Goal: Task Accomplishment & Management: Complete application form

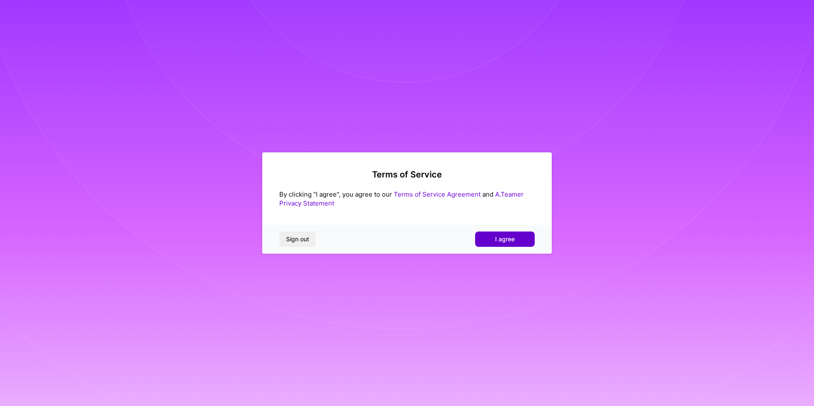
click at [487, 238] on button "I agree" at bounding box center [505, 238] width 60 height 15
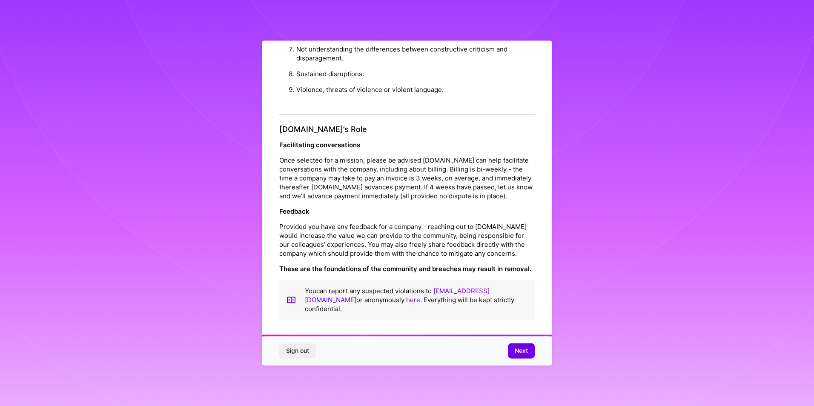
scroll to position [5, 0]
click at [520, 355] on button "Next" at bounding box center [521, 350] width 27 height 15
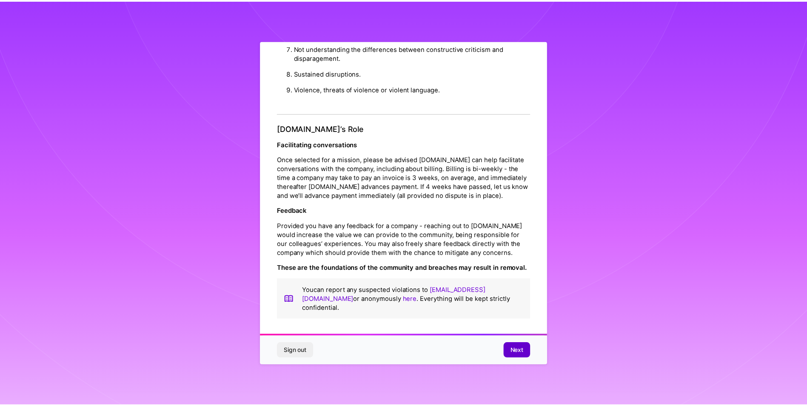
scroll to position [0, 0]
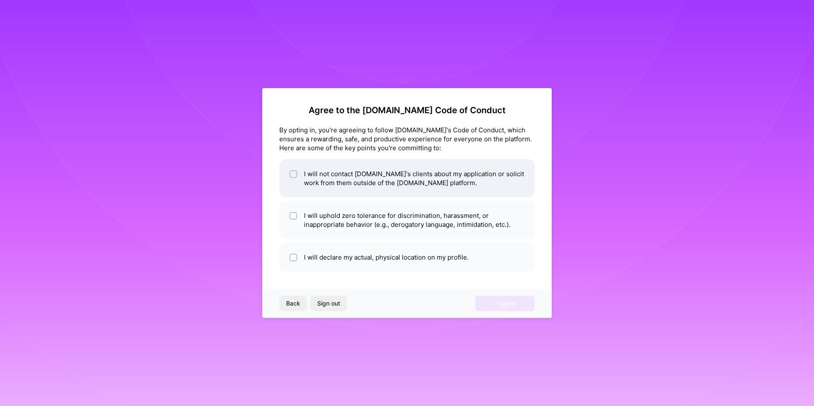
click at [364, 189] on li "I will not contact [DOMAIN_NAME]'s clients about my application or solicit work…" at bounding box center [406, 178] width 255 height 38
checkbox input "true"
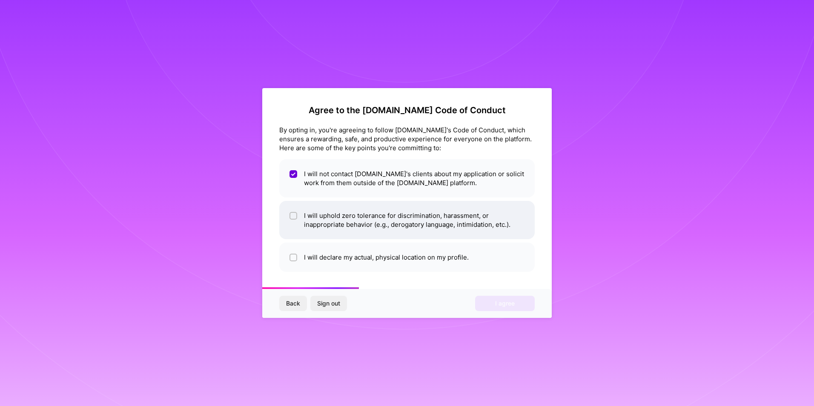
click at [427, 227] on li "I will uphold zero tolerance for discrimination, harassment, or inappropriate b…" at bounding box center [406, 220] width 255 height 38
checkbox input "true"
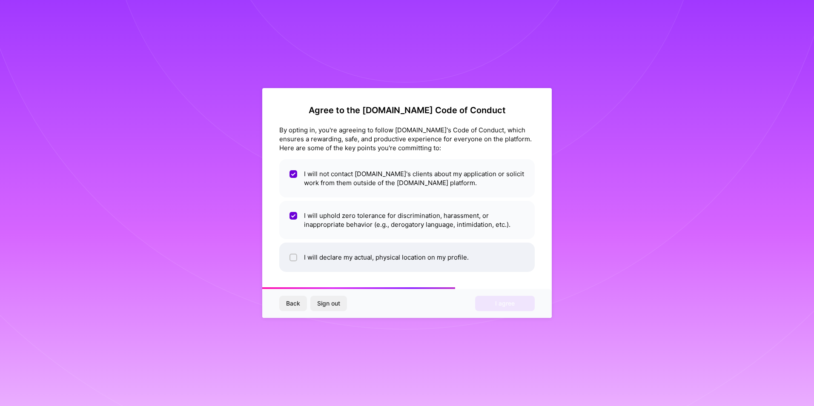
click at [432, 257] on li "I will declare my actual, physical location on my profile." at bounding box center [406, 257] width 255 height 29
checkbox input "true"
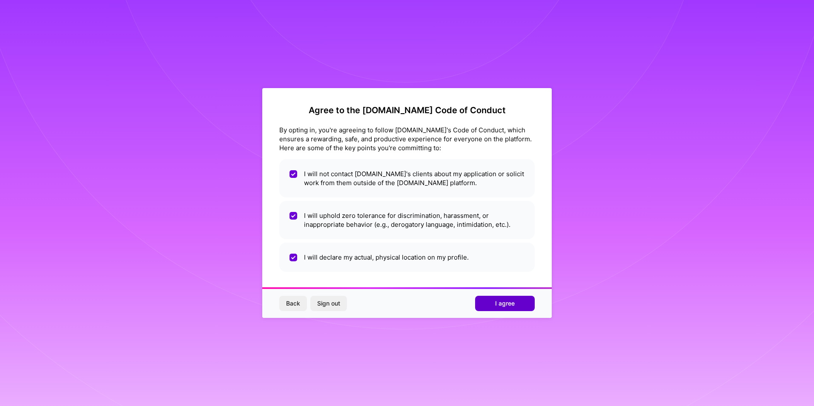
click at [499, 303] on span "I agree" at bounding box center [505, 303] width 20 height 9
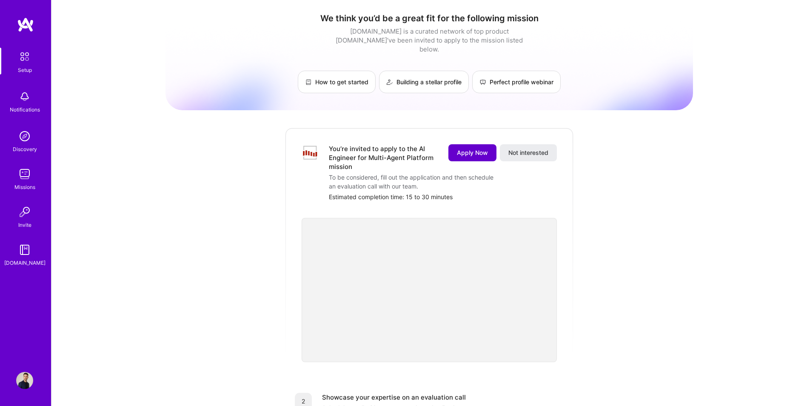
click at [476, 149] on span "Apply Now" at bounding box center [472, 153] width 31 height 9
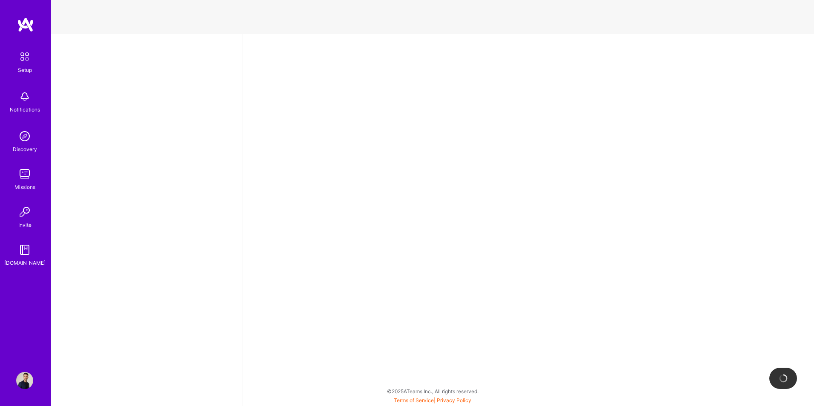
select select "US"
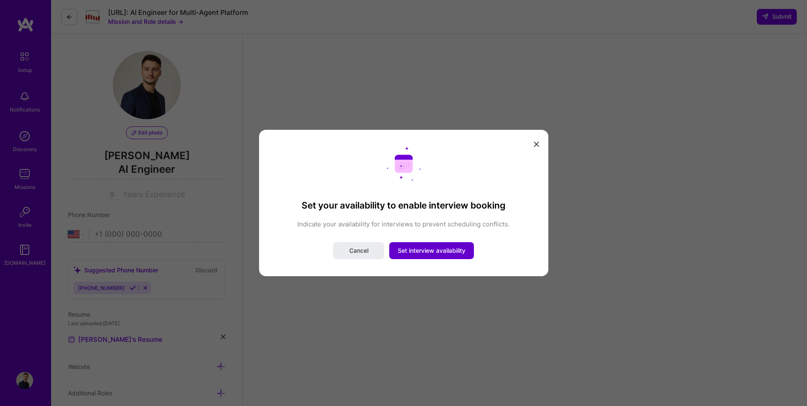
click at [449, 256] on button "Set interview availability" at bounding box center [431, 250] width 85 height 17
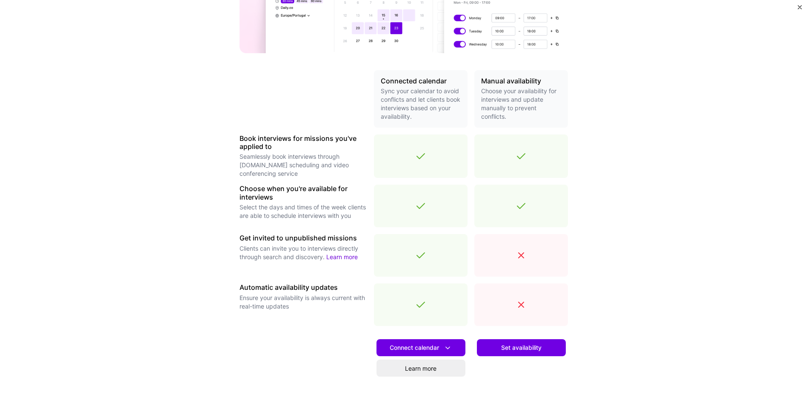
scroll to position [142, 0]
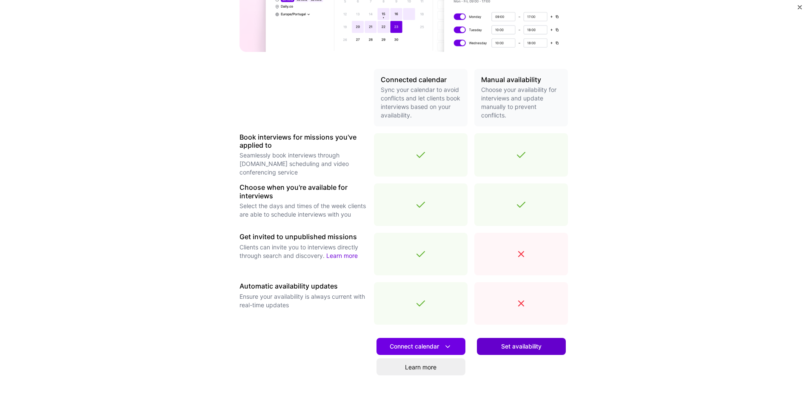
click at [531, 347] on span "Set availability" at bounding box center [521, 346] width 40 height 9
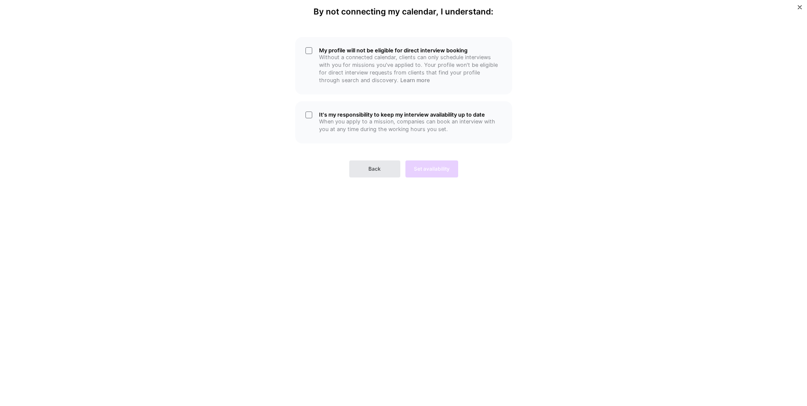
click at [379, 172] on span "Back" at bounding box center [375, 169] width 12 height 8
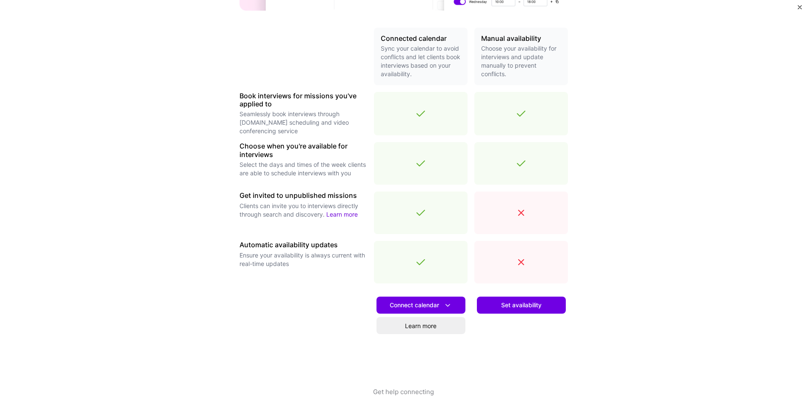
scroll to position [190, 0]
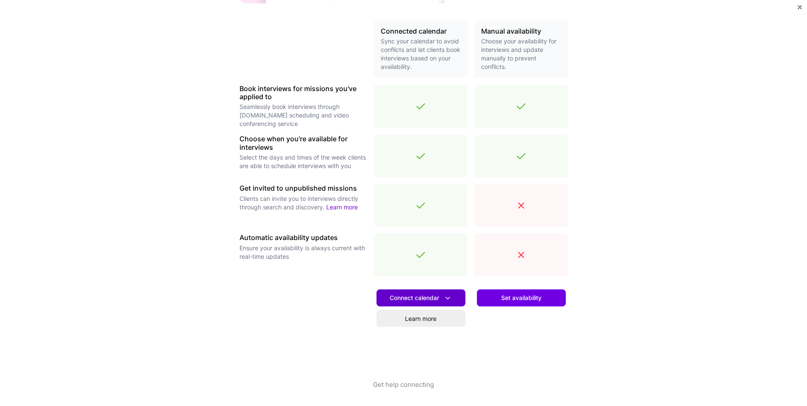
click at [425, 301] on span "Connect calendar" at bounding box center [421, 298] width 63 height 9
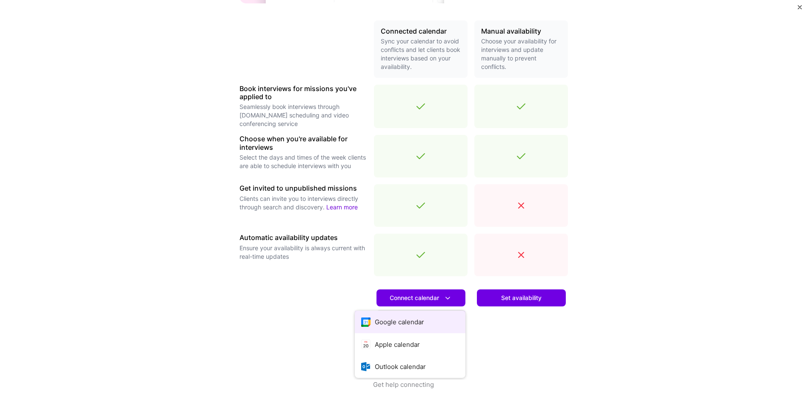
click at [425, 317] on button "Google calendar" at bounding box center [410, 322] width 111 height 23
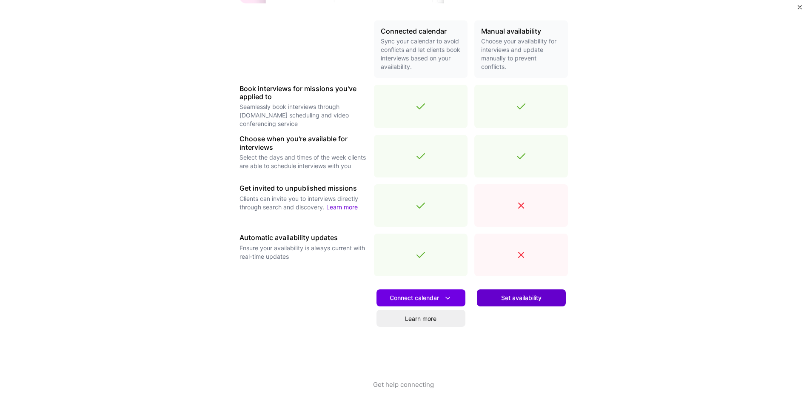
click at [518, 298] on span "Set availability" at bounding box center [521, 298] width 40 height 9
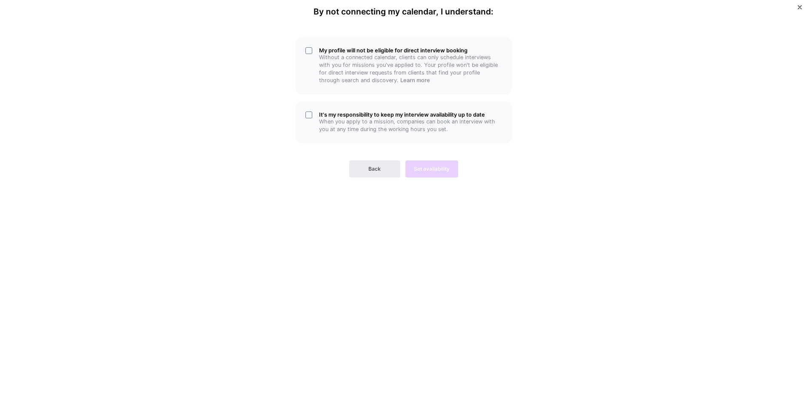
scroll to position [0, 0]
click at [338, 55] on p "Without a connected calendar, clients can only schedule interviews with you for…" at bounding box center [410, 69] width 183 height 31
click at [339, 105] on div "It's my responsibility to keep my interview availability up to date When you ap…" at bounding box center [403, 122] width 217 height 42
click at [427, 169] on span "Set availability" at bounding box center [432, 169] width 36 height 8
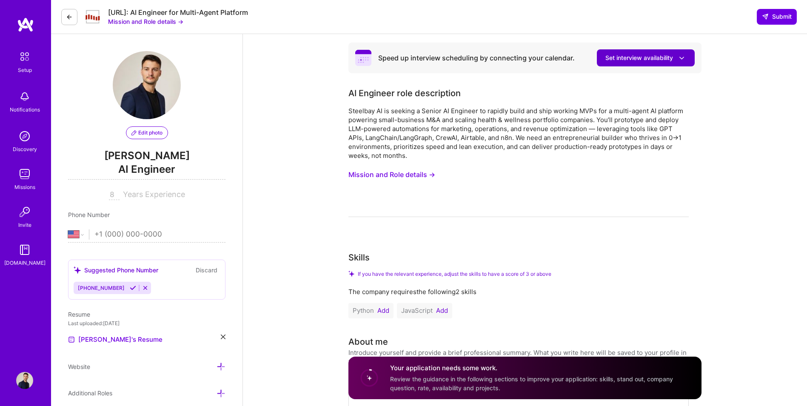
click at [634, 56] on span "Set interview availability" at bounding box center [646, 58] width 81 height 9
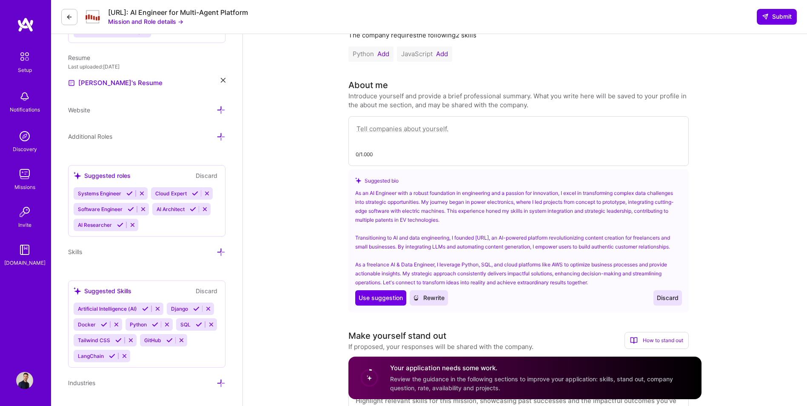
scroll to position [269, 0]
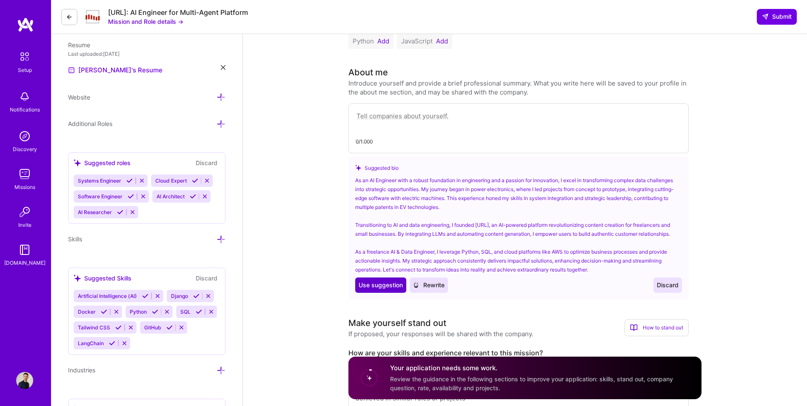
click at [371, 289] on span "Use suggestion" at bounding box center [381, 285] width 44 height 9
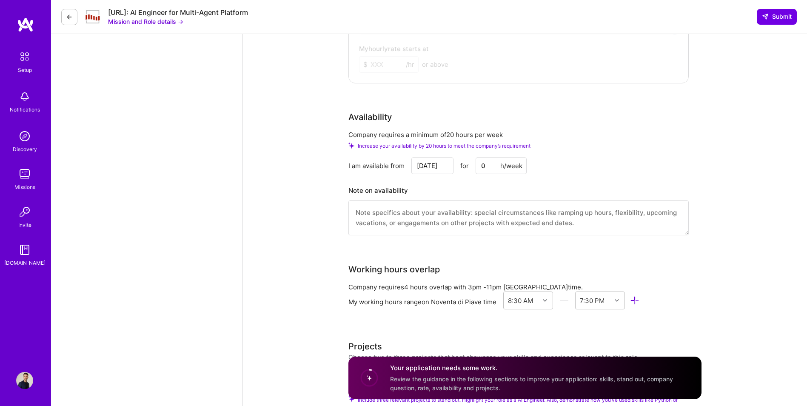
scroll to position [963, 0]
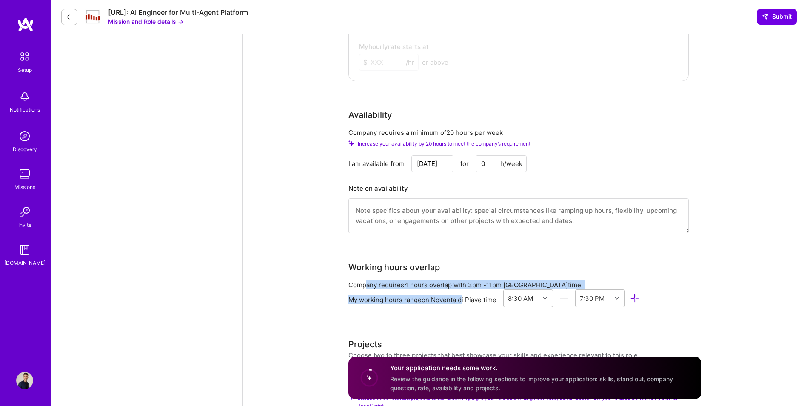
drag, startPoint x: 367, startPoint y: 284, endPoint x: 463, endPoint y: 289, distance: 96.3
click at [463, 289] on div "Company requires 4 hours overlap with 3pm - 11pm Rome time." at bounding box center [519, 284] width 340 height 9
drag, startPoint x: 463, startPoint y: 289, endPoint x: 407, endPoint y: 233, distance: 79.1
click at [407, 233] on textarea at bounding box center [519, 215] width 340 height 35
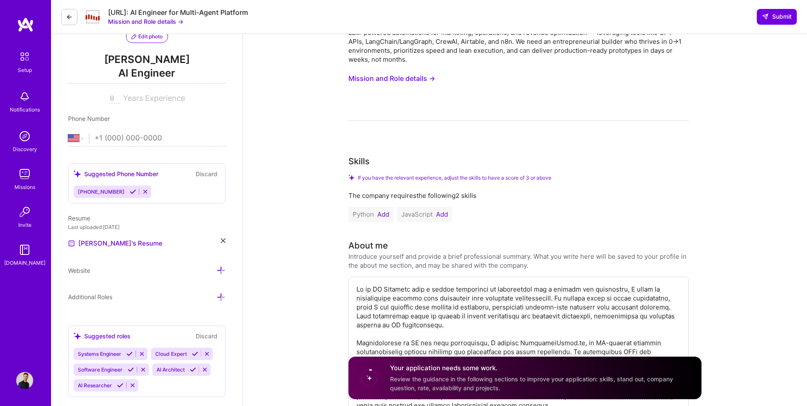
scroll to position [0, 0]
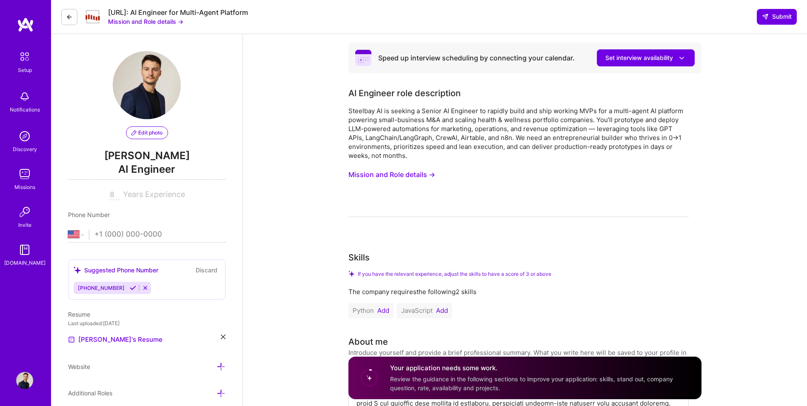
drag, startPoint x: 617, startPoint y: 258, endPoint x: 641, endPoint y: 178, distance: 84.0
click at [396, 177] on button "Mission and Role details →" at bounding box center [392, 175] width 87 height 16
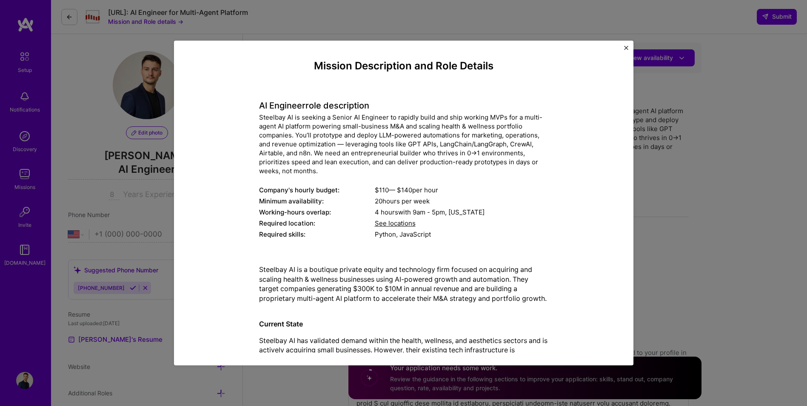
click at [676, 156] on div "Mission Description and Role Details AI Engineer role description Steelbay AI i…" at bounding box center [403, 203] width 807 height 406
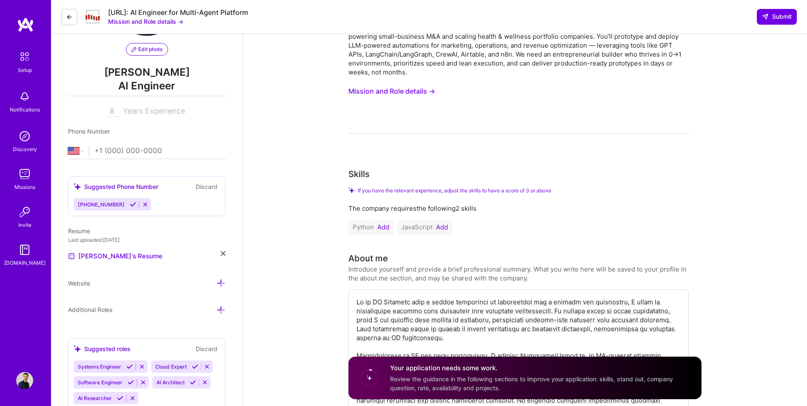
scroll to position [85, 0]
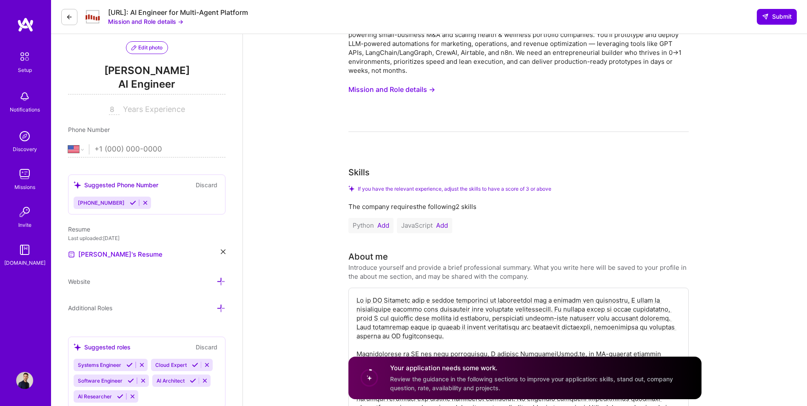
click at [385, 223] on button "Add" at bounding box center [383, 225] width 12 height 7
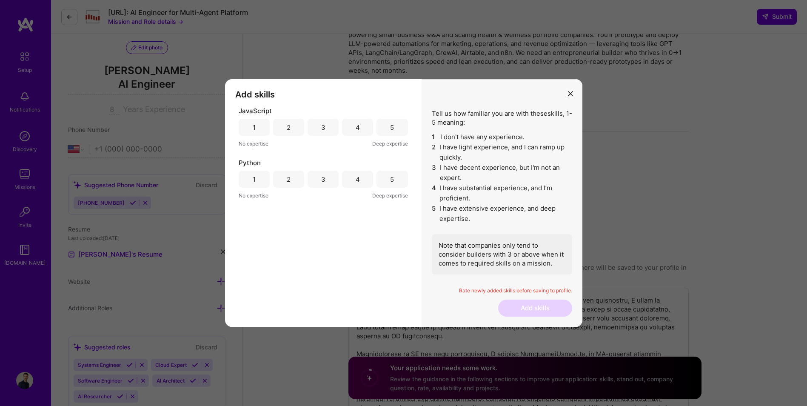
click at [384, 132] on div "5" at bounding box center [392, 127] width 31 height 17
click at [317, 128] on div "3" at bounding box center [323, 127] width 31 height 17
click at [391, 183] on div "5" at bounding box center [392, 179] width 4 height 9
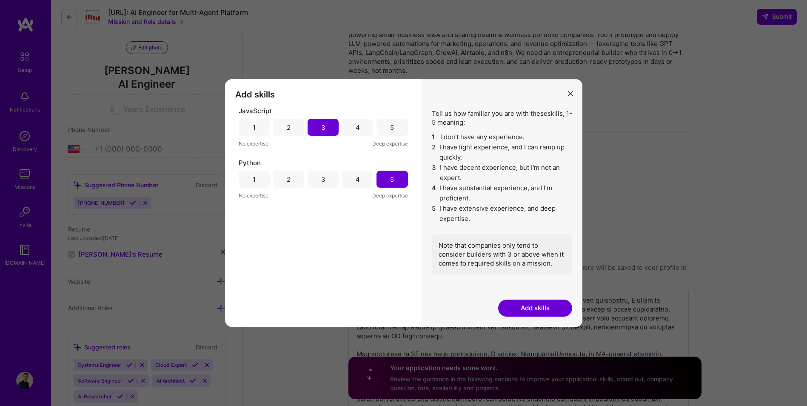
click at [546, 305] on button "Add skills" at bounding box center [535, 308] width 74 height 17
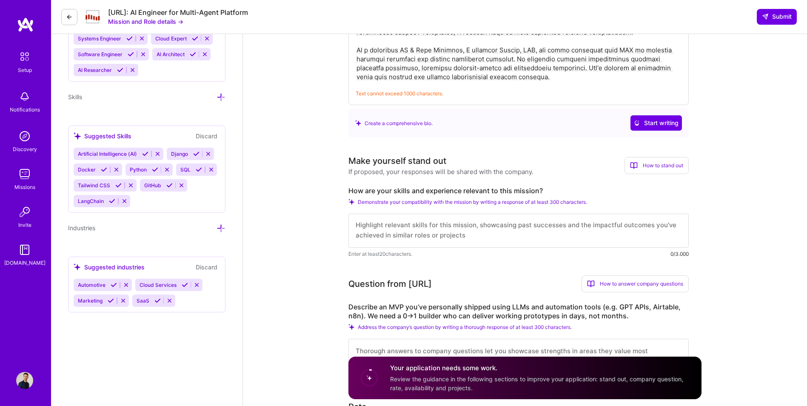
scroll to position [0, 0]
click at [490, 239] on textarea at bounding box center [519, 231] width 340 height 34
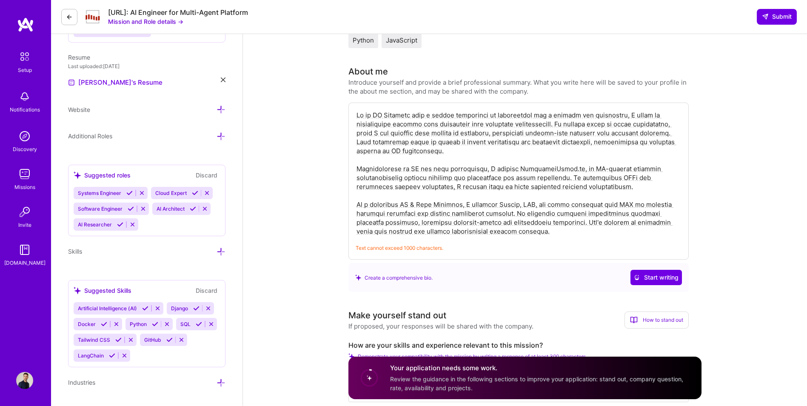
scroll to position [255, 0]
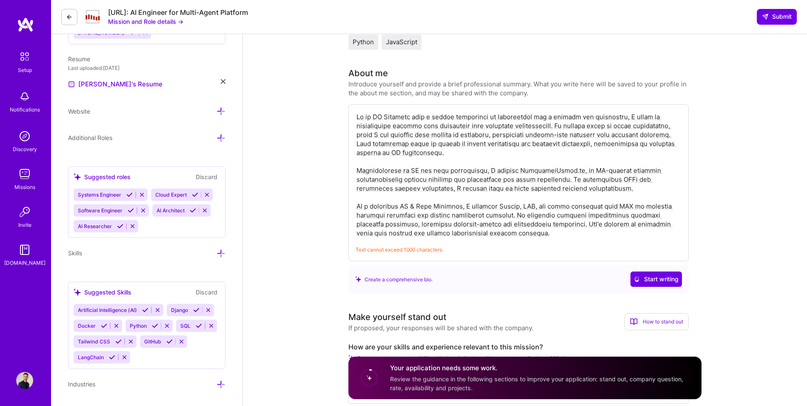
click at [512, 205] on textarea at bounding box center [519, 174] width 326 height 127
paste textarea "I help small businesses and entrepreneurs collect, organize, and use data effec…"
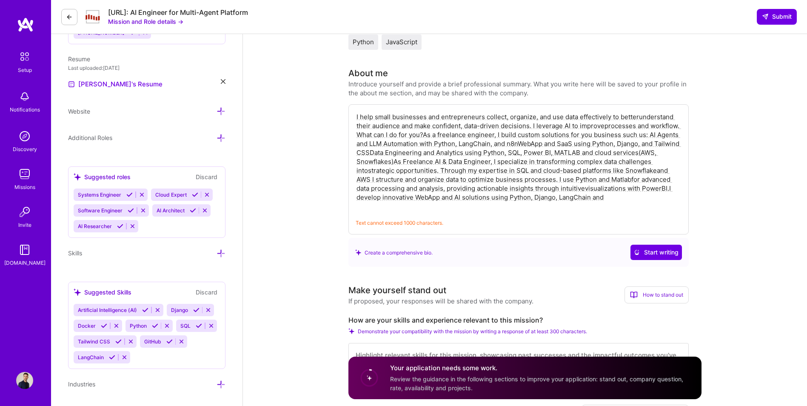
click at [660, 149] on textarea "I help small businesses and entrepreneurs collect, organize, and use data effec…" at bounding box center [519, 161] width 326 height 100
click at [533, 127] on textarea "I help small businesses and entrepreneurs collect, organize, and use data effec…" at bounding box center [519, 161] width 326 height 100
drag, startPoint x: 619, startPoint y: 150, endPoint x: 612, endPoint y: 165, distance: 16.4
click at [617, 155] on textarea "I help small businesses and entrepreneurs collect, organize, and use data effec…" at bounding box center [519, 161] width 326 height 100
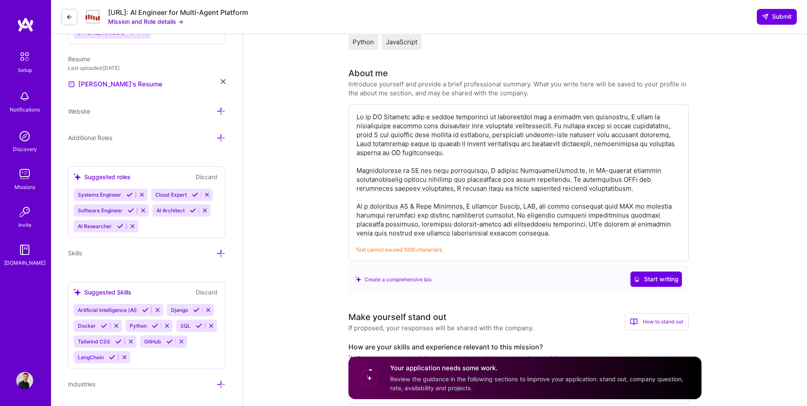
click at [425, 124] on textarea at bounding box center [519, 174] width 326 height 127
click at [466, 155] on textarea at bounding box center [519, 174] width 326 height 127
click at [661, 280] on span "Start writing" at bounding box center [656, 279] width 45 height 9
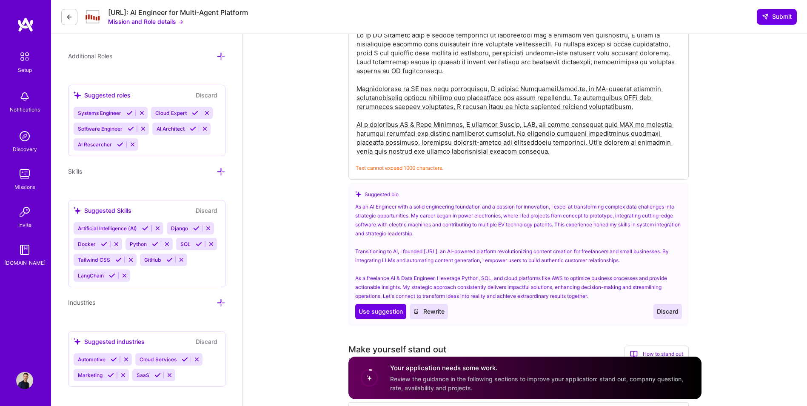
scroll to position [340, 0]
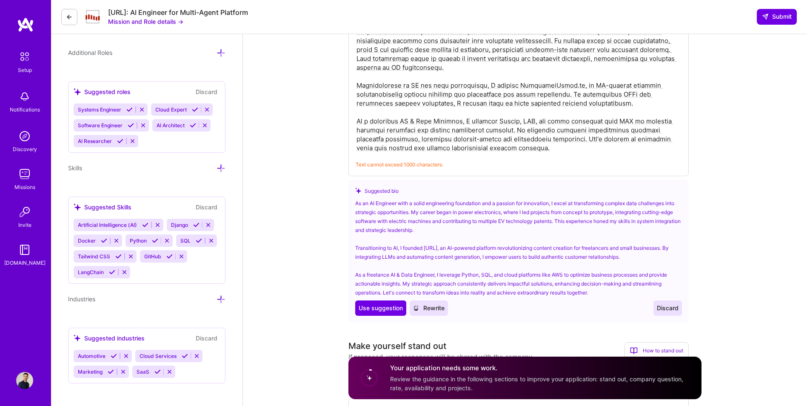
click at [460, 150] on textarea at bounding box center [519, 89] width 326 height 127
click at [433, 310] on span "Rewrite" at bounding box center [428, 308] width 31 height 9
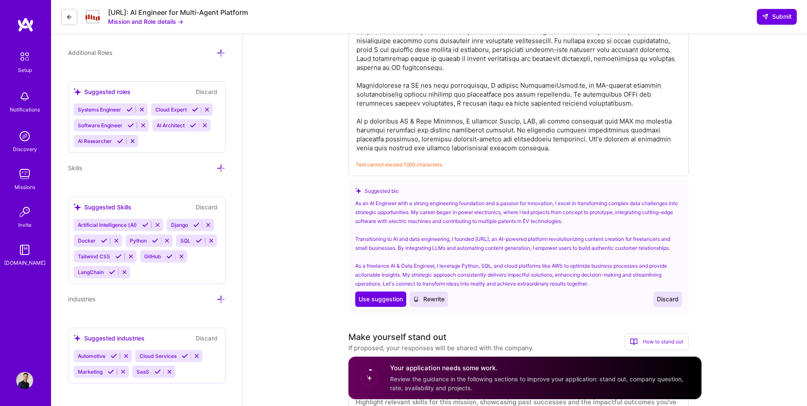
click at [512, 103] on textarea at bounding box center [519, 89] width 326 height 127
click at [394, 303] on span "Use suggestion" at bounding box center [381, 299] width 44 height 9
type textarea "As an AI Engineer with a strong engineering foundation and a passion for innova…"
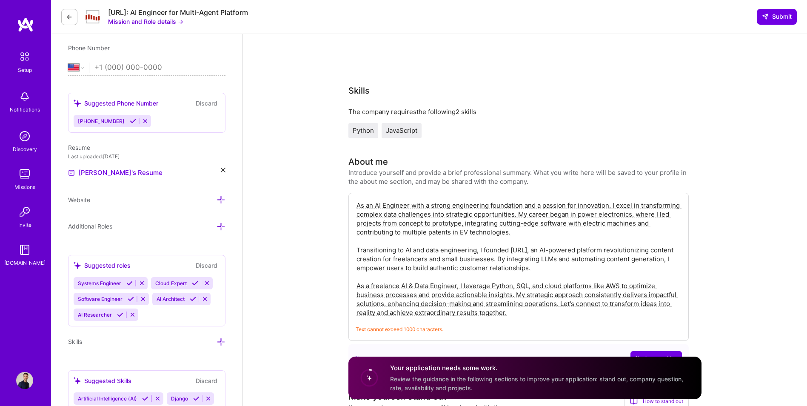
scroll to position [170, 0]
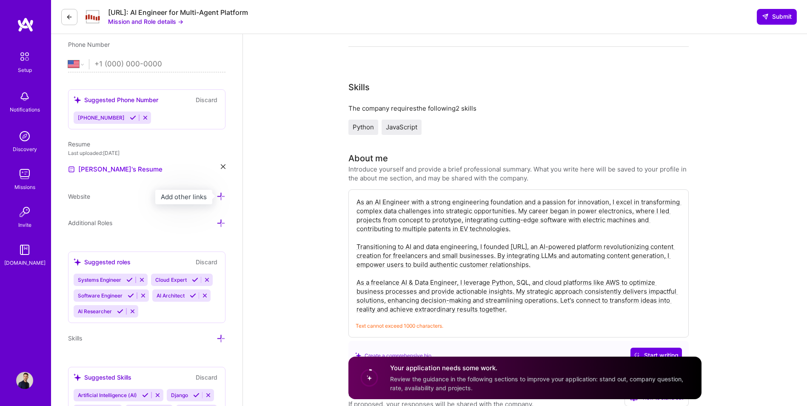
click at [223, 194] on icon at bounding box center [221, 196] width 9 height 9
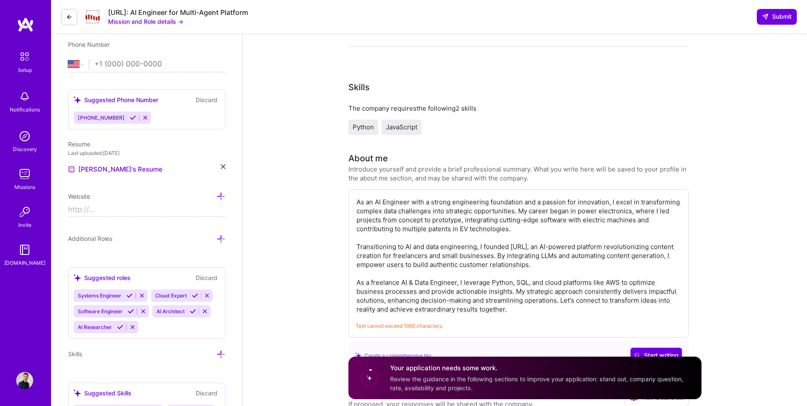
click at [174, 211] on input at bounding box center [146, 210] width 157 height 14
click at [136, 207] on input "https://" at bounding box center [146, 210] width 157 height 14
paste input "[URL]"
click at [117, 209] on input "https://https://www.marketingnotes.ai/" at bounding box center [146, 210] width 157 height 14
type input "[URL]"
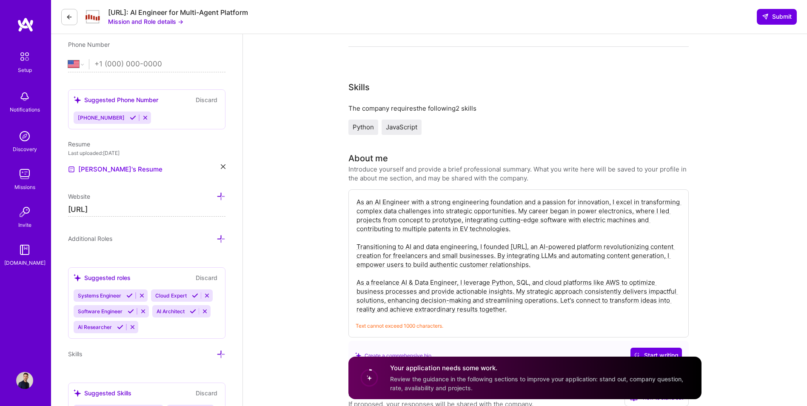
click at [154, 246] on div "Additional Roles" at bounding box center [146, 242] width 157 height 17
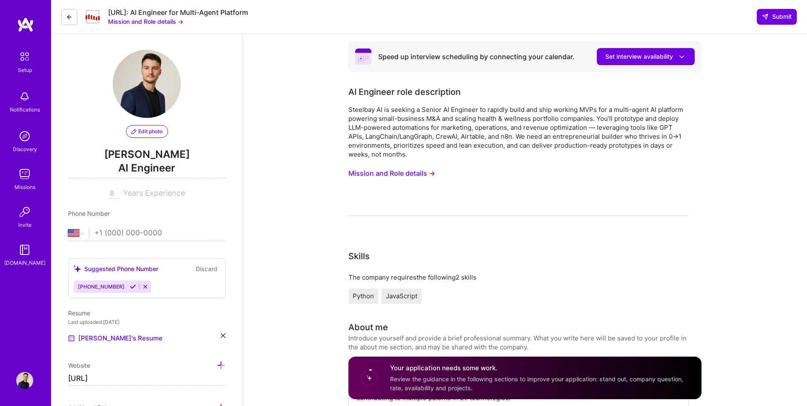
scroll to position [0, 0]
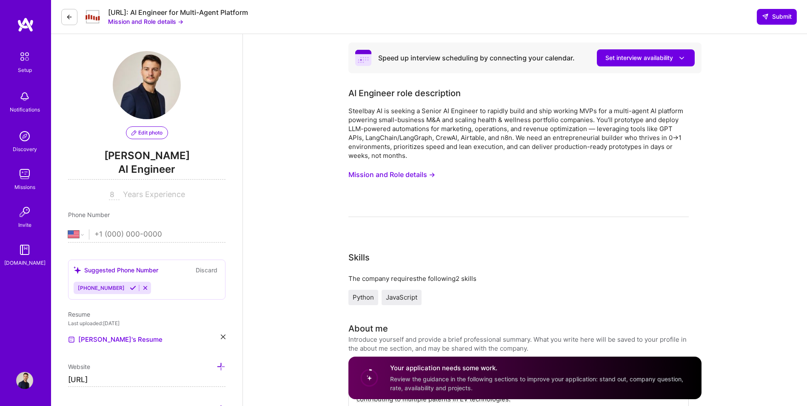
click at [403, 175] on button "Mission and Role details →" at bounding box center [392, 175] width 87 height 16
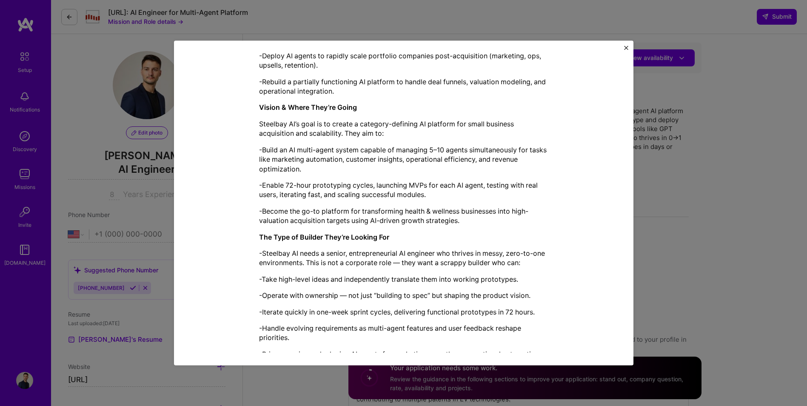
scroll to position [369, 0]
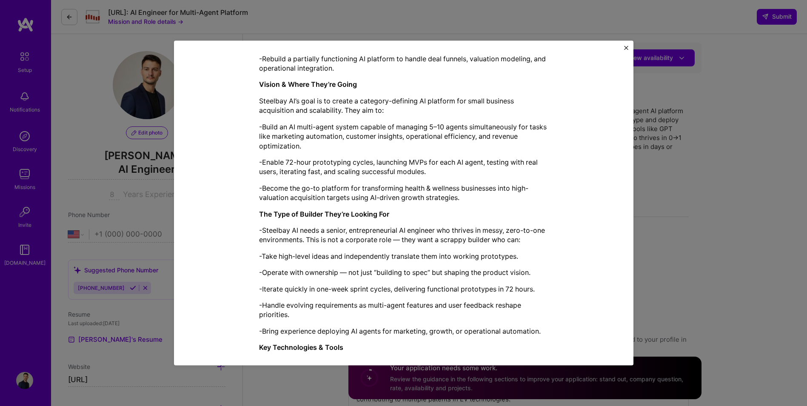
click at [627, 46] on img "Close" at bounding box center [626, 48] width 4 height 4
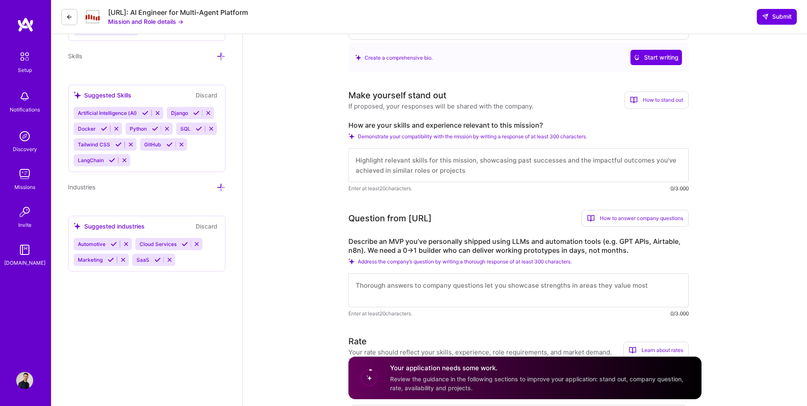
scroll to position [1, 0]
click at [438, 287] on textarea at bounding box center [519, 290] width 340 height 34
paste textarea "I'm currently building Marketingnotes.ai, an AI-powered platform created to hel…"
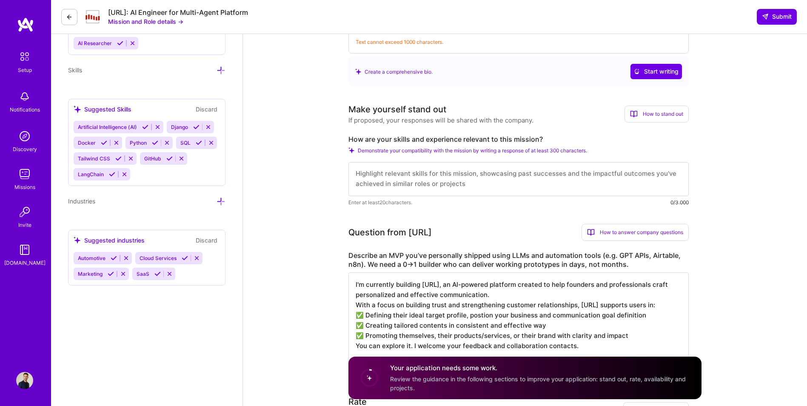
click at [409, 283] on textarea "I'm currently building Marketingnotes.ai, an AI-powered platform created to hel…" at bounding box center [519, 319] width 340 height 95
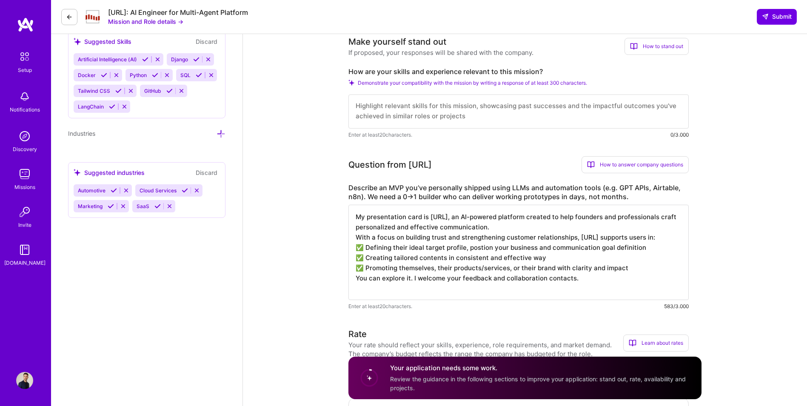
scroll to position [525, 0]
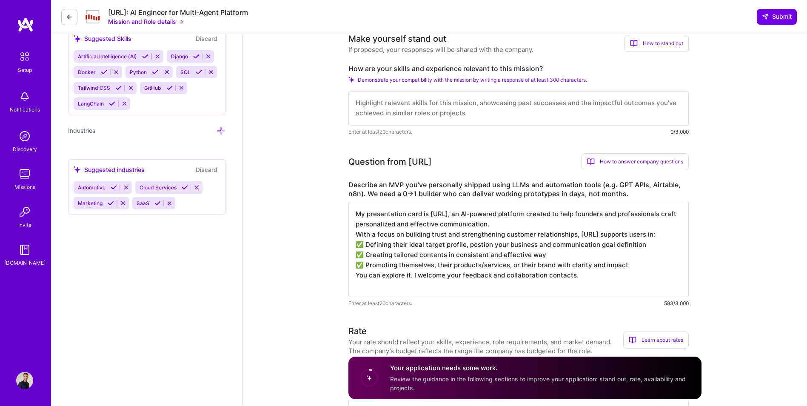
click at [501, 285] on textarea "My presentation card is Marketingnotes.ai, an AI-powered platform created to he…" at bounding box center [519, 249] width 340 height 95
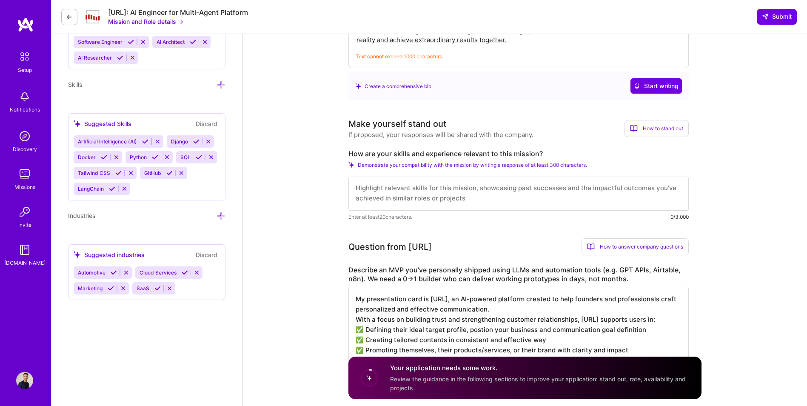
scroll to position [411, 0]
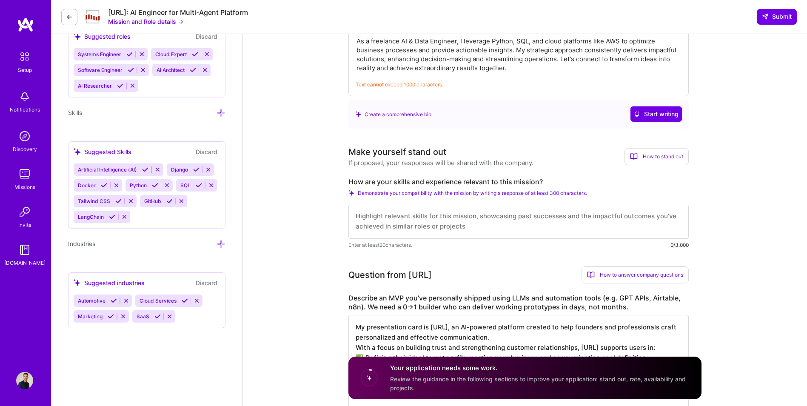
type textarea "My presentation card is Marketingnotes.ai, an AI-powered platform created to he…"
click at [394, 214] on textarea at bounding box center [519, 222] width 340 height 34
click at [389, 219] on textarea at bounding box center [519, 222] width 340 height 34
click at [504, 180] on label "How are your skills and experience relevant to this mission?" at bounding box center [519, 181] width 340 height 9
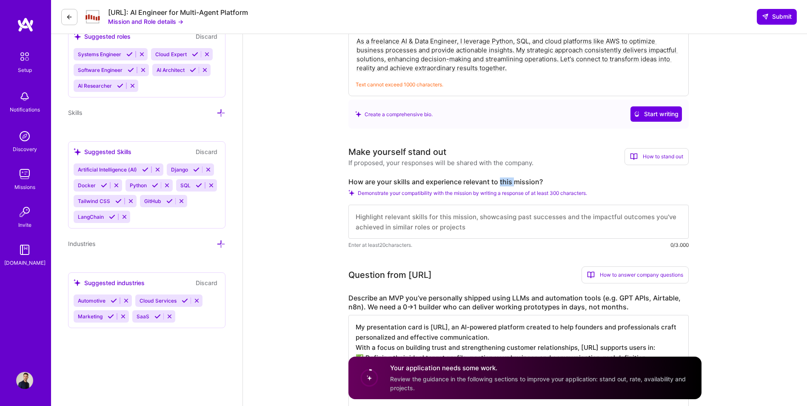
click at [504, 180] on label "How are your skills and experience relevant to this mission?" at bounding box center [519, 181] width 340 height 9
copy label "How are your skills and experience relevant to this mission?"
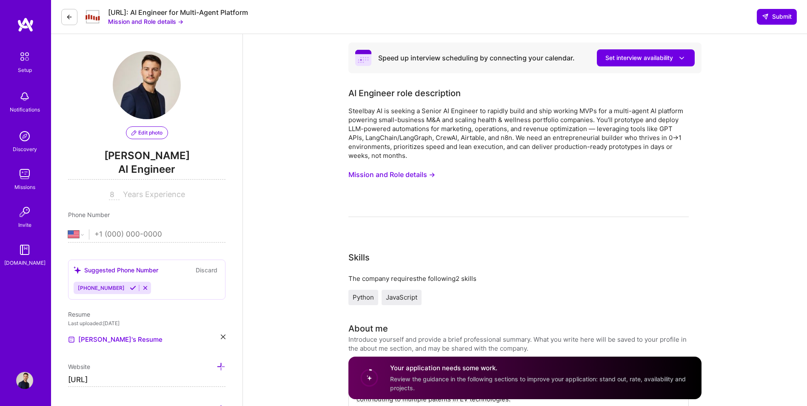
click at [405, 169] on button "Mission and Role details →" at bounding box center [392, 175] width 87 height 16
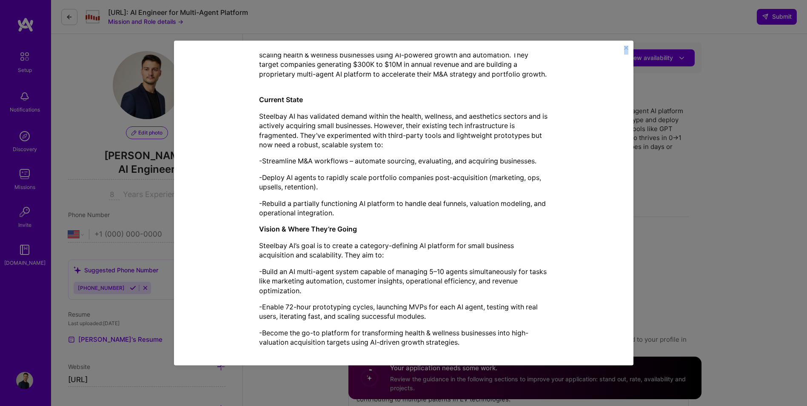
scroll to position [663, 0]
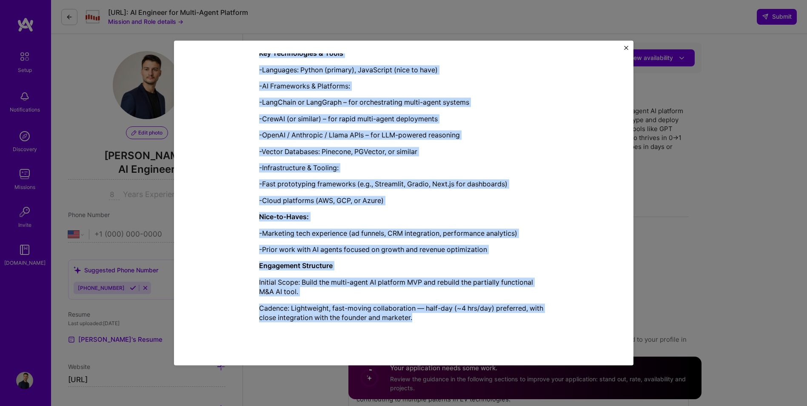
drag, startPoint x: 255, startPoint y: 102, endPoint x: 421, endPoint y: 320, distance: 273.9
copy div "AI Engineer role description Steelbay AI is seeking a Senior AI Engineer to rap…"
click at [626, 46] on img "Close" at bounding box center [626, 48] width 4 height 4
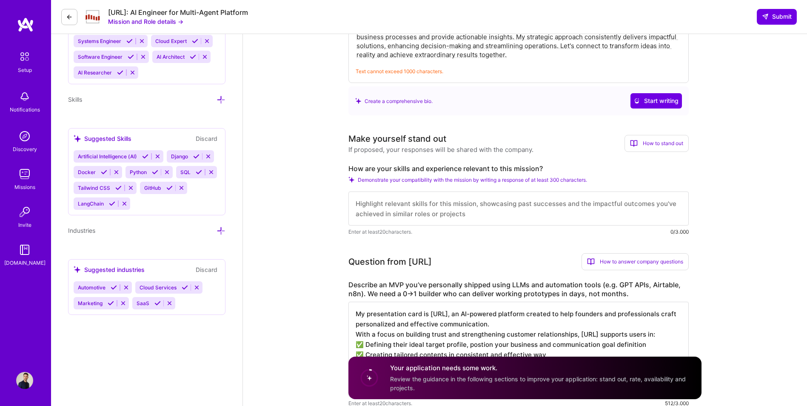
scroll to position [426, 0]
click at [437, 202] on textarea at bounding box center [519, 208] width 340 height 34
paste textarea "My experience and skills align perfectly with Steelbay AI's mission of building…"
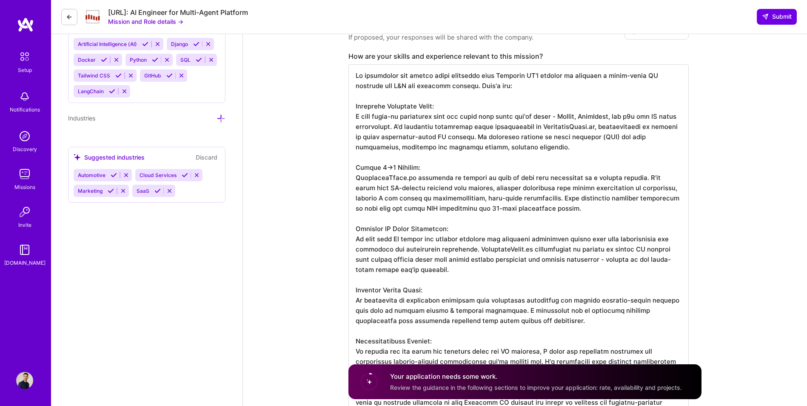
scroll to position [591, 0]
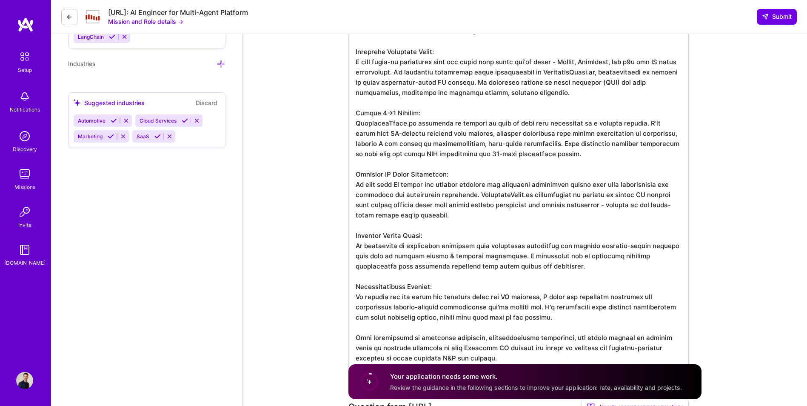
drag, startPoint x: 552, startPoint y: 143, endPoint x: 590, endPoint y: 154, distance: 39.5
click at [590, 154] on textarea at bounding box center [519, 190] width 340 height 361
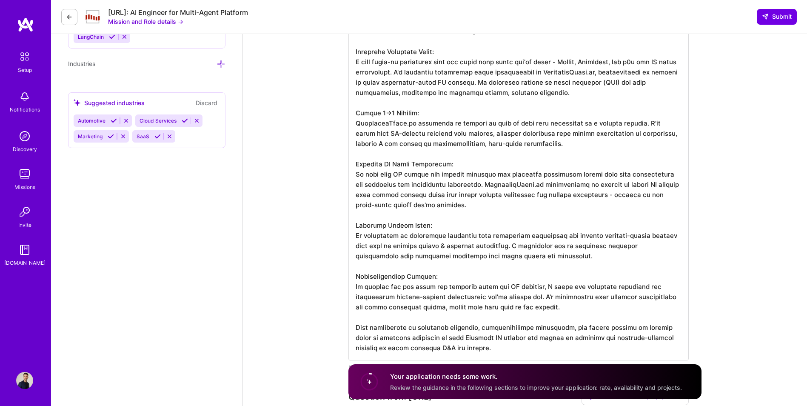
scroll to position [0, 0]
drag, startPoint x: 582, startPoint y: 258, endPoint x: 324, endPoint y: 223, distance: 259.8
click at [510, 245] on textarea at bounding box center [519, 185] width 340 height 351
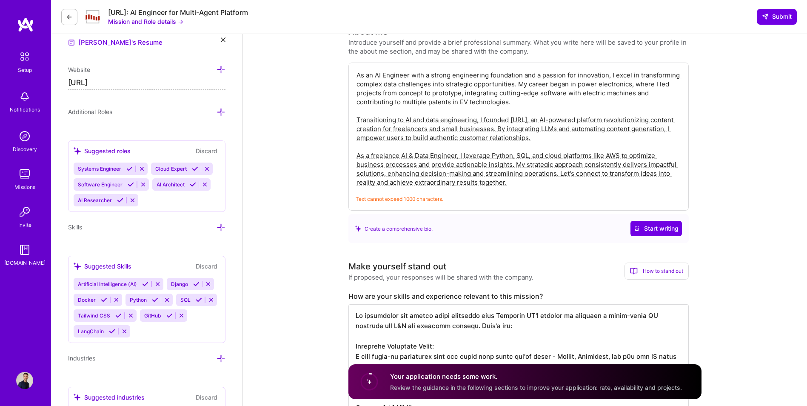
scroll to position [294, 0]
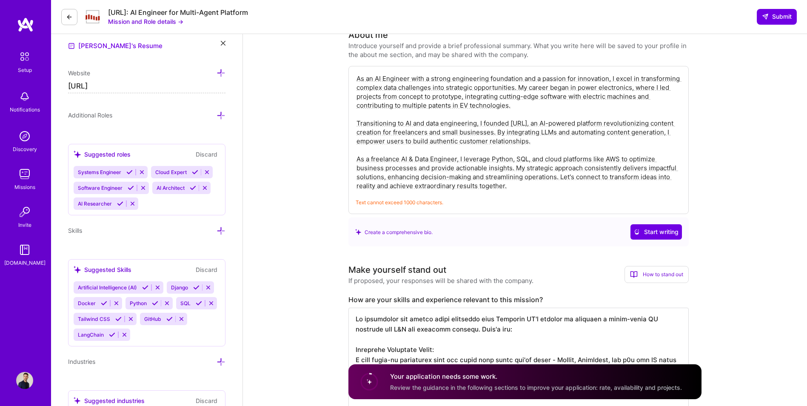
type textarea "My experience and skills align perfectly with Steelbay AI's mission of building…"
click at [506, 161] on textarea "As an AI Engineer with a strong engineering foundation and a passion for innova…" at bounding box center [519, 132] width 326 height 118
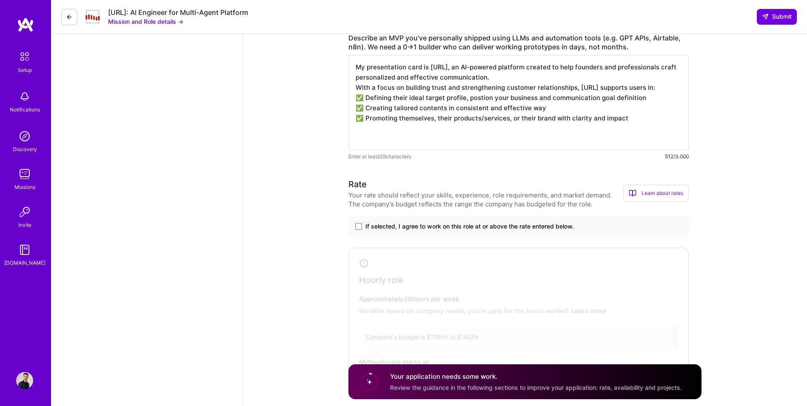
scroll to position [1031, 0]
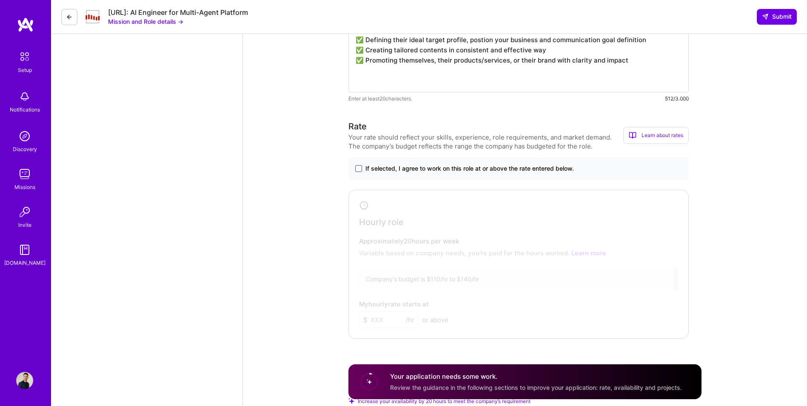
click at [357, 167] on span at bounding box center [358, 168] width 7 height 7
click at [0, 0] on input "If selected, I agree to work on this role at or above the rate entered below." at bounding box center [0, 0] width 0 height 0
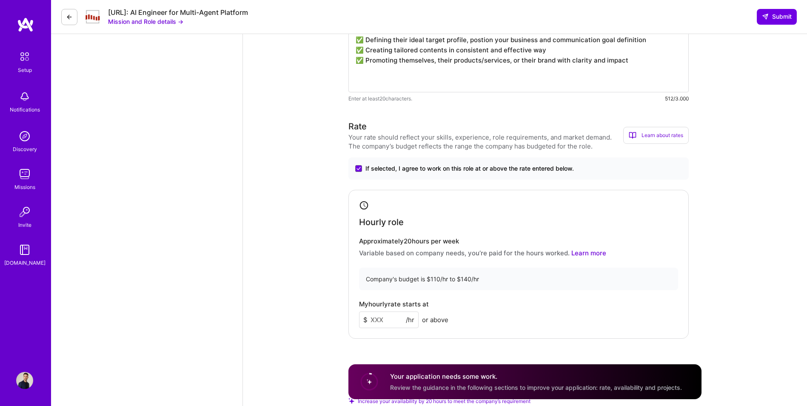
click at [383, 322] on input at bounding box center [389, 319] width 60 height 17
click at [449, 312] on div "My hourly rate starts at $ /hr or above" at bounding box center [518, 314] width 319 height 28
click at [374, 323] on input at bounding box center [389, 319] width 60 height 17
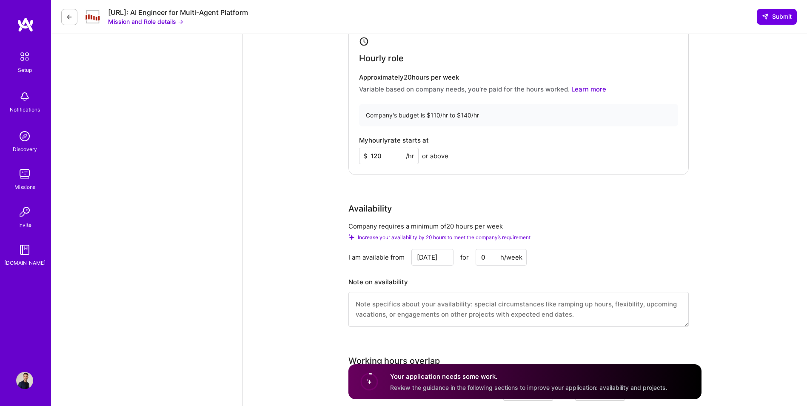
scroll to position [1201, 0]
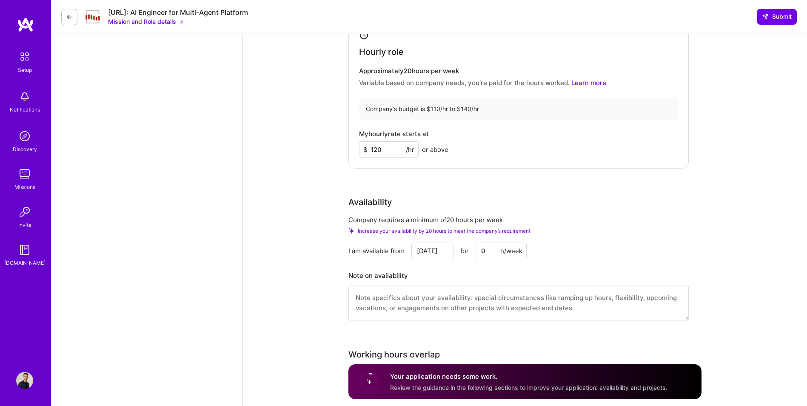
type input "120"
click at [446, 255] on input "Sep 15" at bounding box center [432, 251] width 42 height 17
click at [363, 222] on div "28" at bounding box center [360, 225] width 11 height 11
type input "Sep 28"
click at [499, 247] on input "0" at bounding box center [501, 251] width 51 height 17
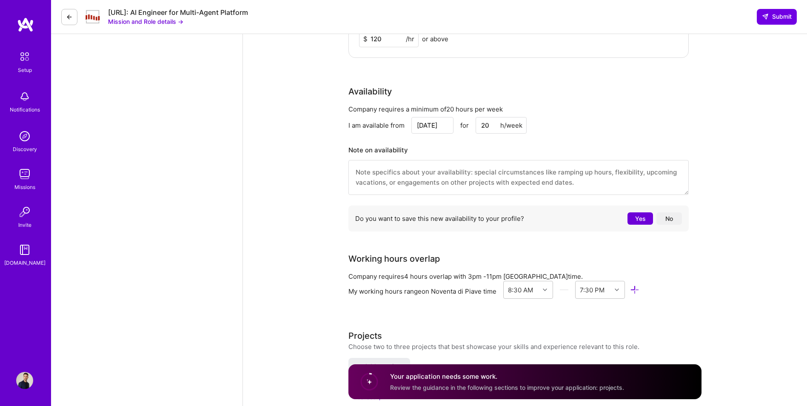
scroll to position [1315, 0]
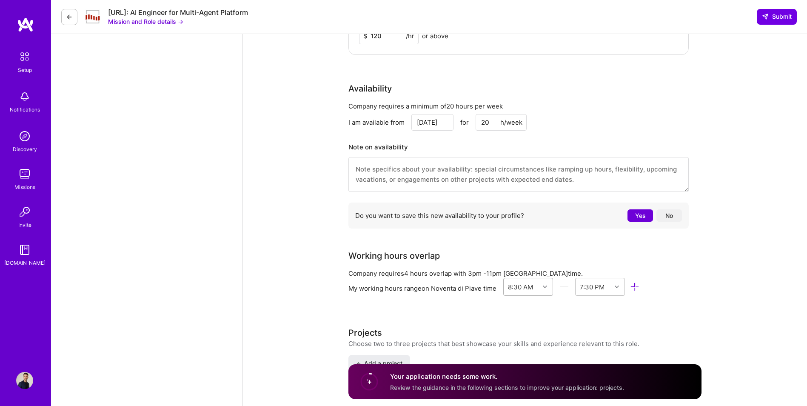
type input "20"
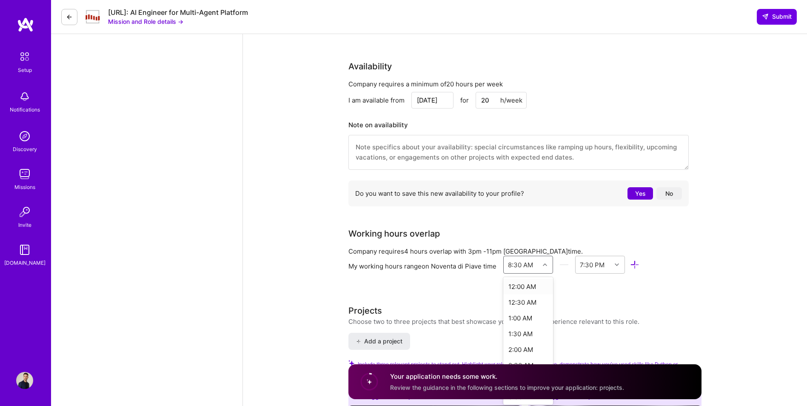
click at [539, 274] on div "option 12:00 AM focused, 1 of 48. 48 results available. Use Up and Down to choo…" at bounding box center [528, 265] width 50 height 18
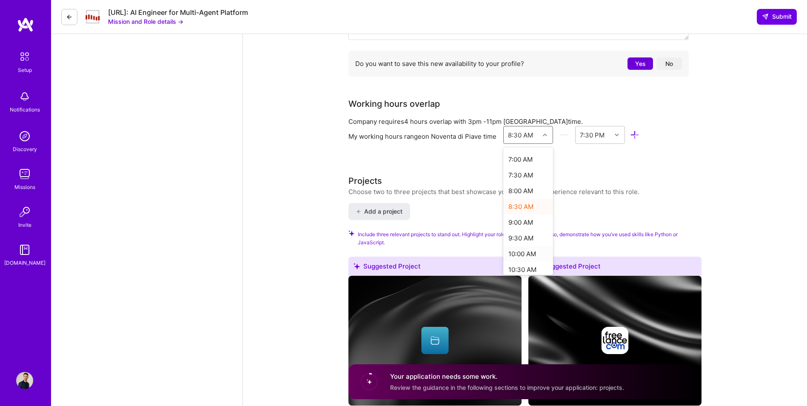
scroll to position [227, 0]
click at [518, 194] on div "8:30 AM" at bounding box center [528, 198] width 50 height 16
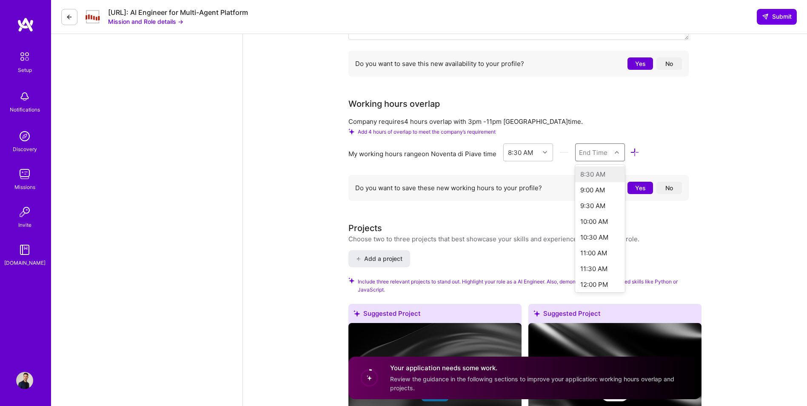
click at [603, 155] on div "End Time" at bounding box center [593, 152] width 29 height 9
click at [593, 194] on div "7:00 PM" at bounding box center [600, 193] width 50 height 16
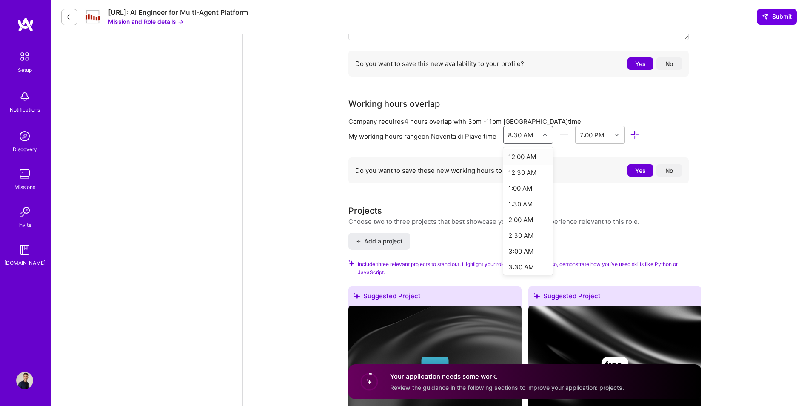
click at [543, 138] on div at bounding box center [546, 134] width 13 height 11
click at [520, 268] on div "9:00 AM" at bounding box center [528, 270] width 50 height 16
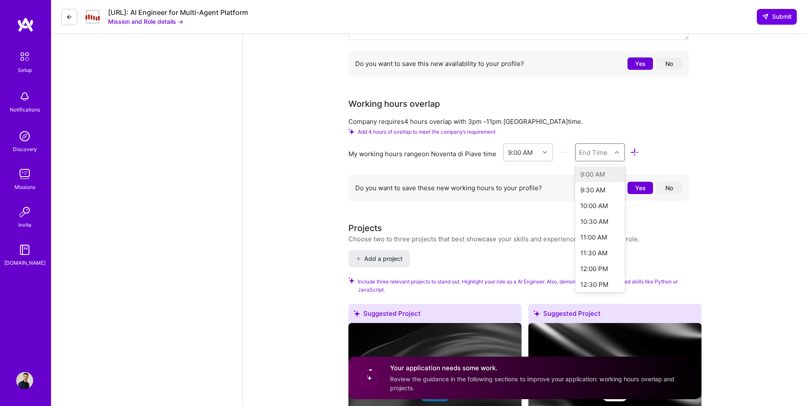
click at [596, 159] on div "End Time" at bounding box center [594, 152] width 36 height 17
click at [600, 182] on div "7:30 PM" at bounding box center [600, 179] width 50 height 16
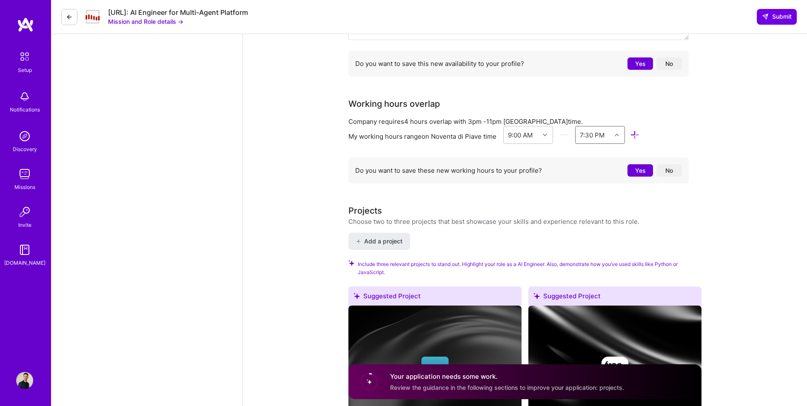
click at [616, 135] on div at bounding box center [617, 134] width 13 height 11
click at [600, 188] on div "6:00 PM" at bounding box center [600, 186] width 50 height 16
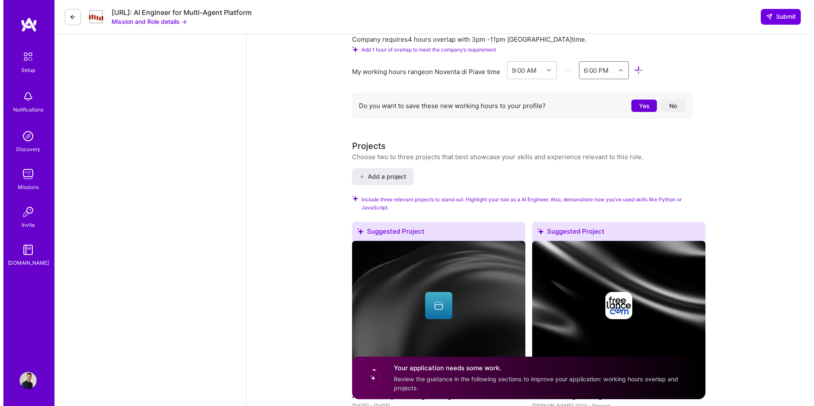
scroll to position [1552, 0]
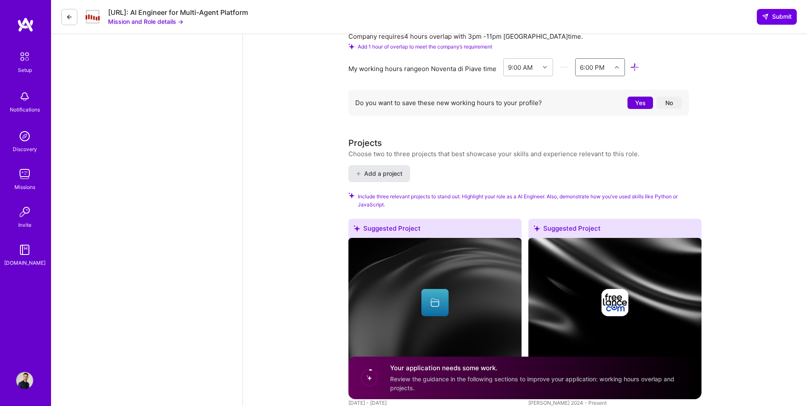
click at [389, 174] on span "Add a project" at bounding box center [379, 173] width 46 height 9
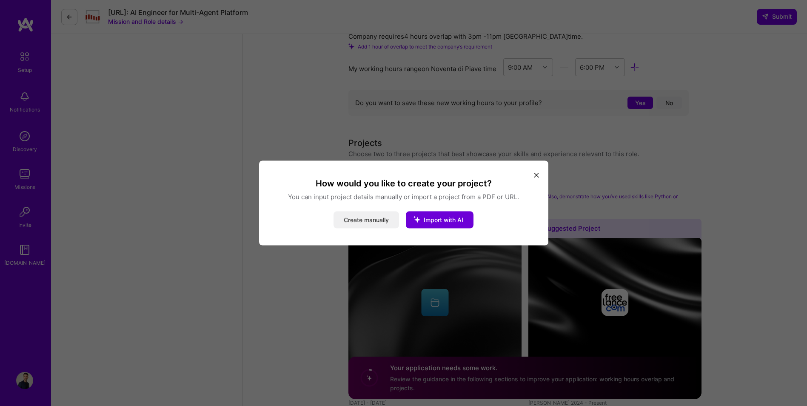
click at [376, 218] on button "Create manually" at bounding box center [367, 219] width 66 height 17
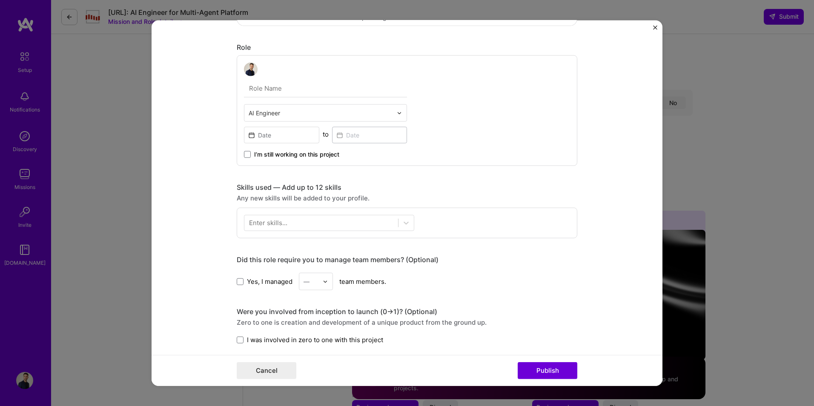
scroll to position [227, 0]
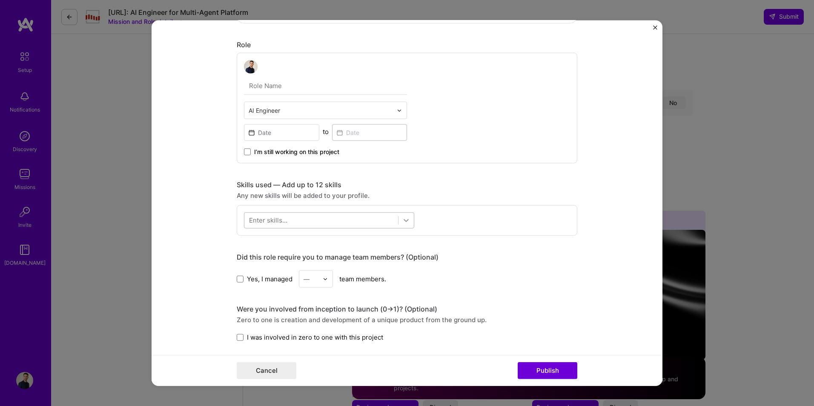
click at [398, 219] on div at bounding box center [405, 220] width 15 height 15
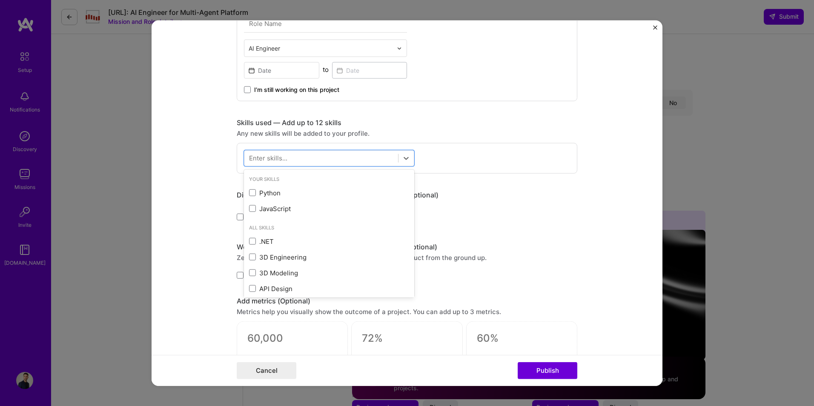
scroll to position [298, 0]
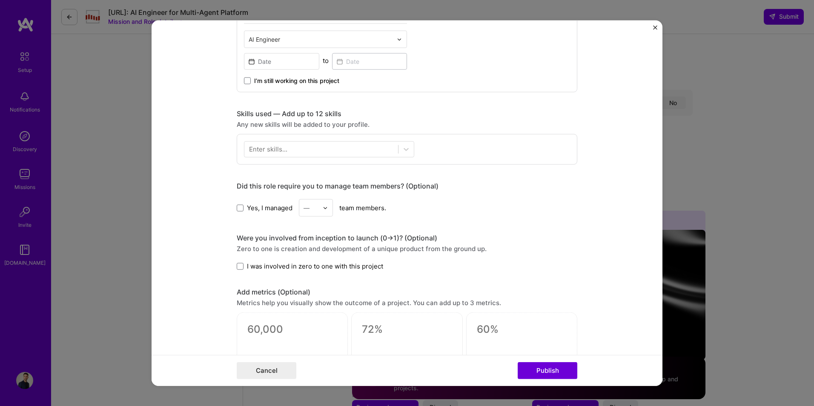
click at [466, 203] on div "Yes, I managed — team members." at bounding box center [407, 207] width 340 height 17
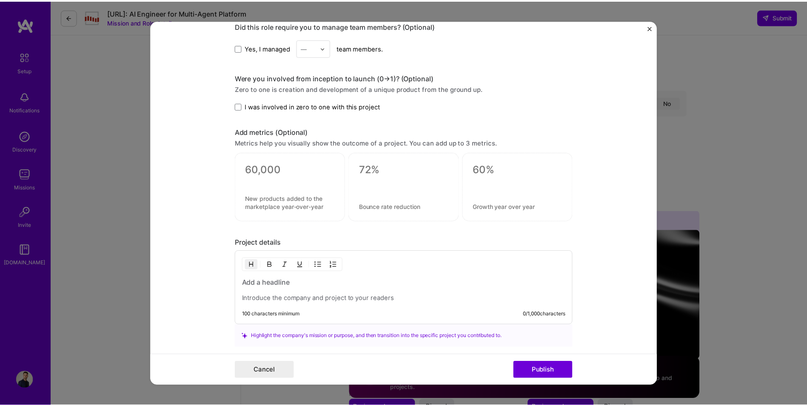
scroll to position [468, 0]
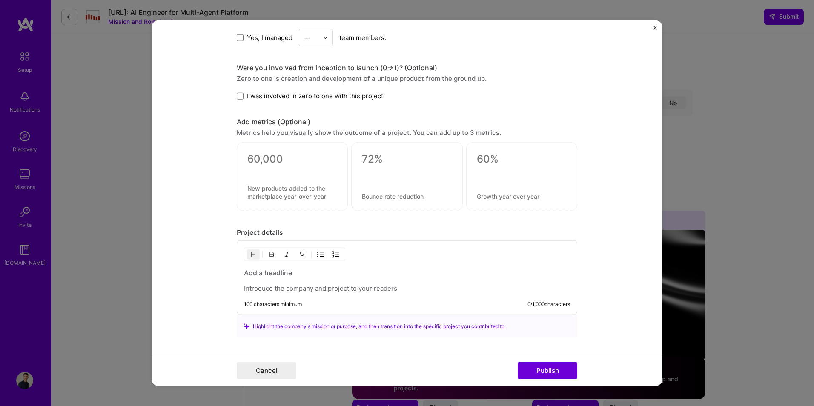
click at [655, 26] on img "Close" at bounding box center [655, 28] width 4 height 4
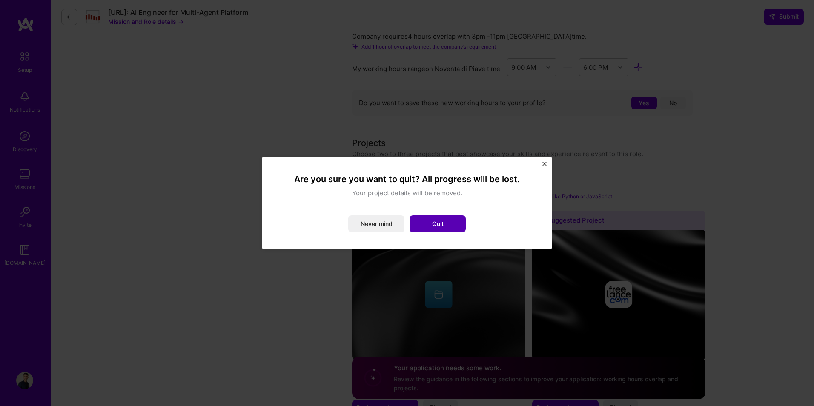
click at [438, 224] on button "Quit" at bounding box center [437, 223] width 56 height 17
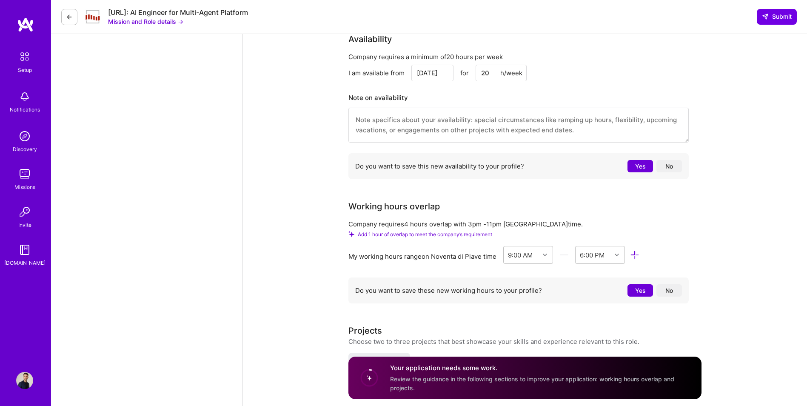
scroll to position [0, 0]
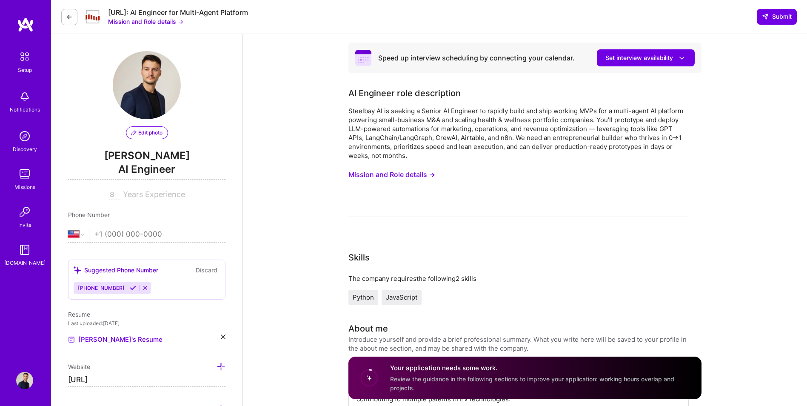
drag, startPoint x: 639, startPoint y: 238, endPoint x: 633, endPoint y: 70, distance: 167.8
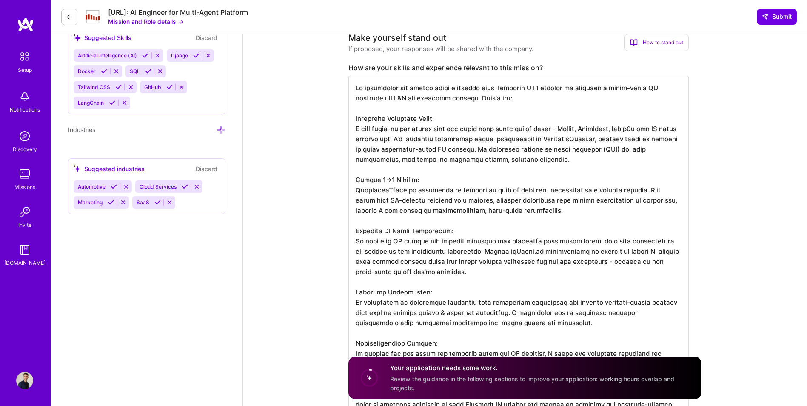
scroll to position [525, 0]
click at [586, 131] on textarea at bounding box center [519, 252] width 340 height 351
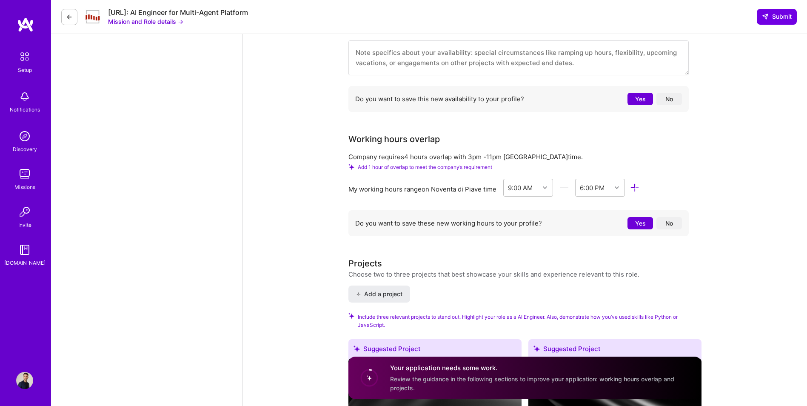
scroll to position [1433, 0]
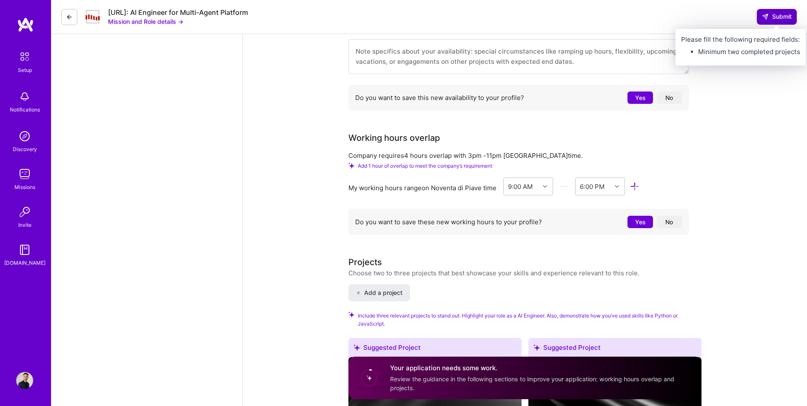
type textarea "My experience and skills align perfectly with Steelbay AI's mission of building…"
click at [778, 10] on button "Submit" at bounding box center [777, 16] width 40 height 15
click at [783, 17] on span "Submit" at bounding box center [777, 16] width 30 height 9
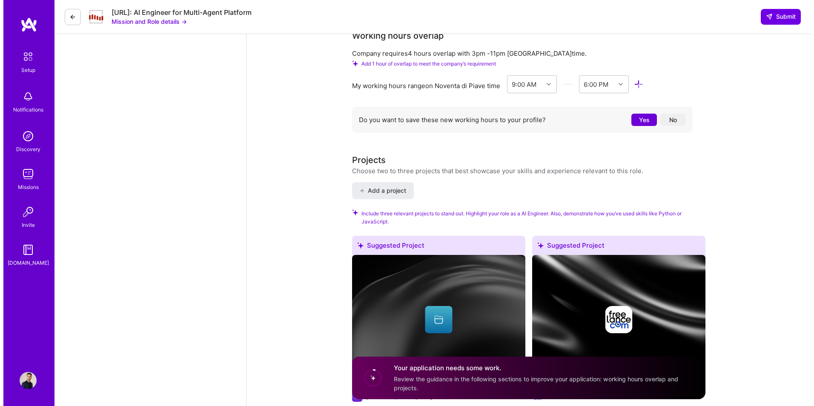
scroll to position [1546, 0]
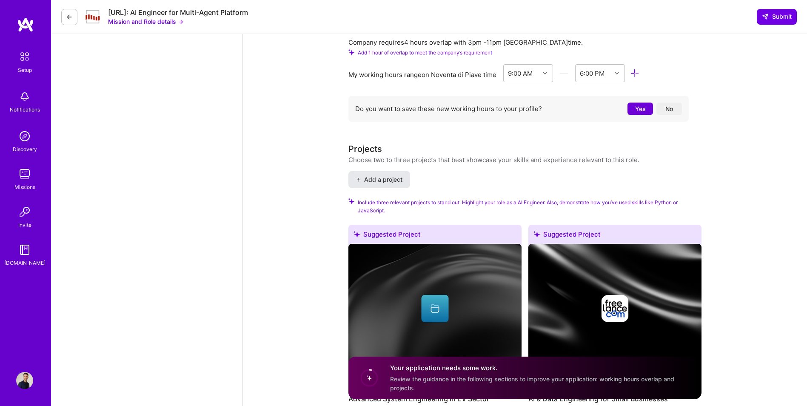
click at [378, 182] on span "Add a project" at bounding box center [379, 179] width 46 height 9
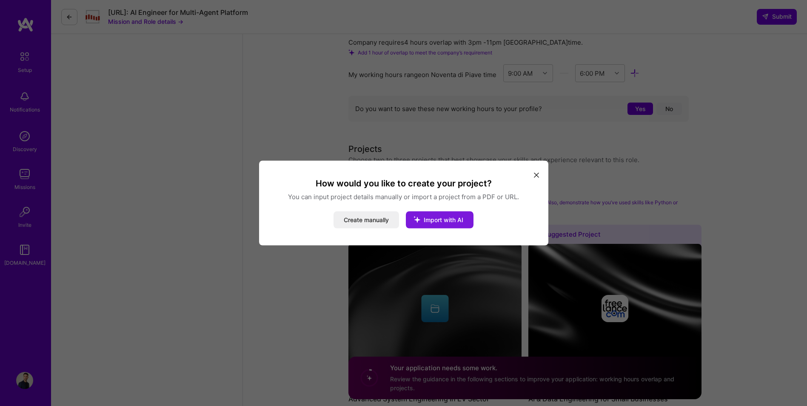
click at [428, 221] on icon "modal" at bounding box center [417, 220] width 22 height 22
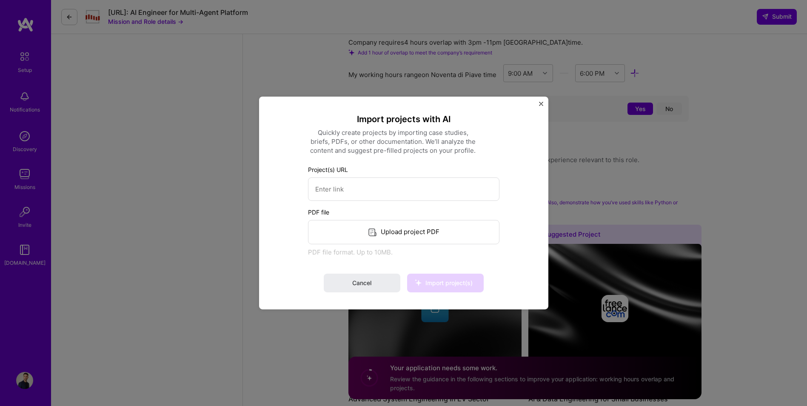
click at [541, 102] on img "Close" at bounding box center [541, 104] width 4 height 4
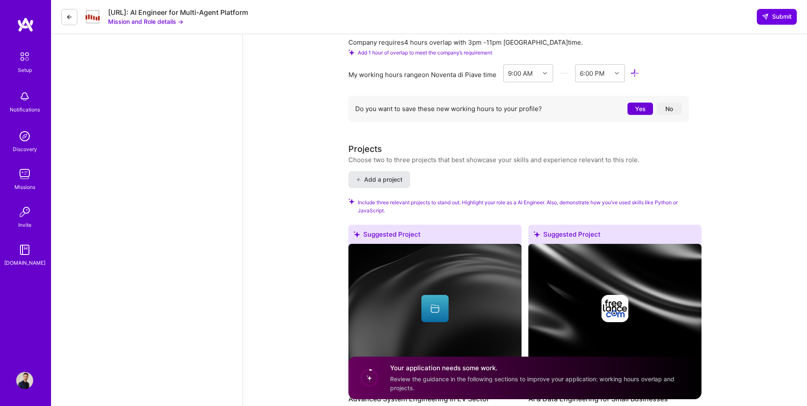
click at [383, 179] on span "Add a project" at bounding box center [379, 179] width 46 height 9
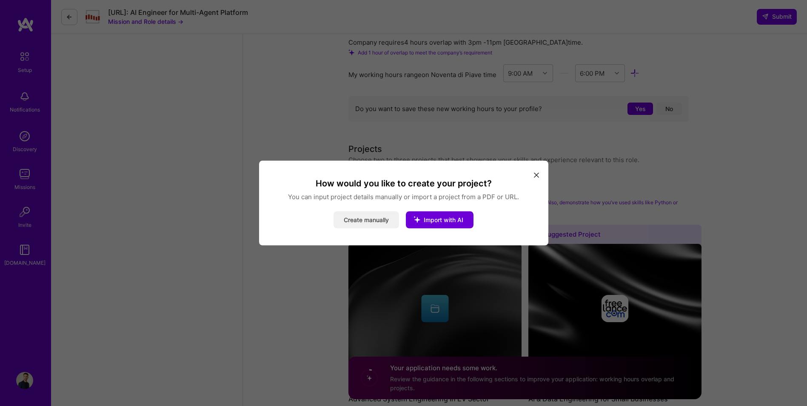
click at [357, 224] on button "Create manually" at bounding box center [367, 219] width 66 height 17
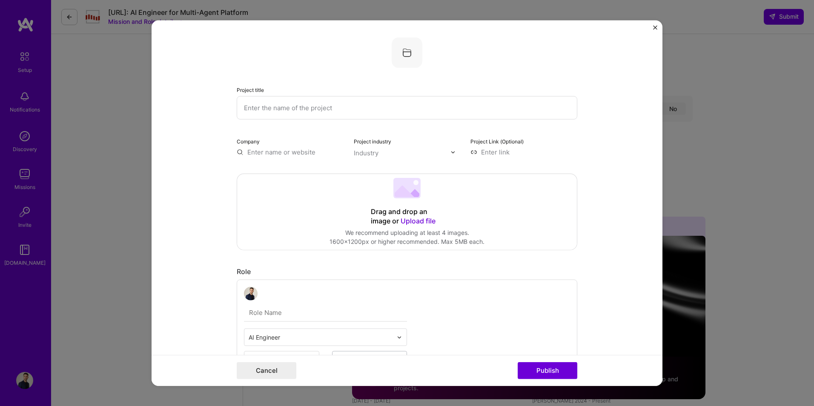
click at [366, 100] on input "text" at bounding box center [407, 107] width 340 height 23
type input "[URL]"
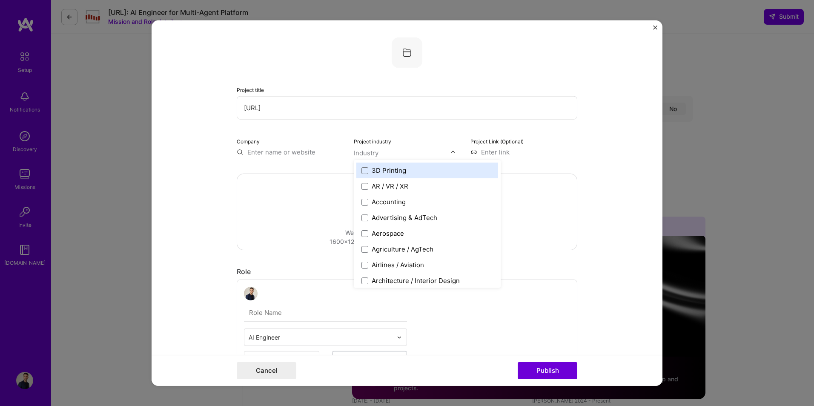
click at [386, 149] on input "text" at bounding box center [402, 153] width 97 height 9
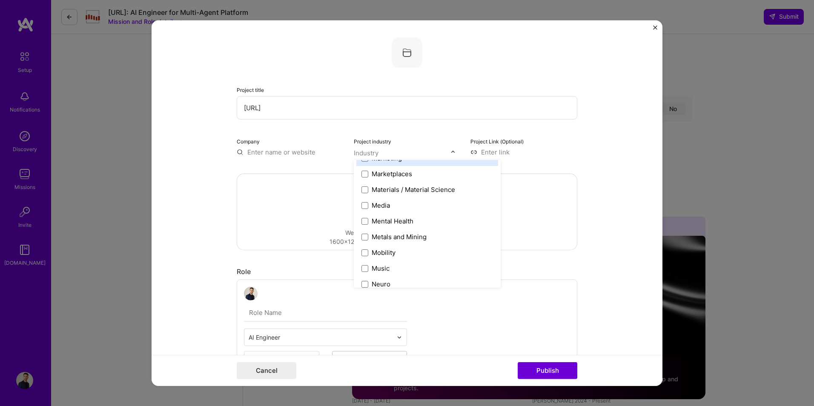
scroll to position [1243, 0]
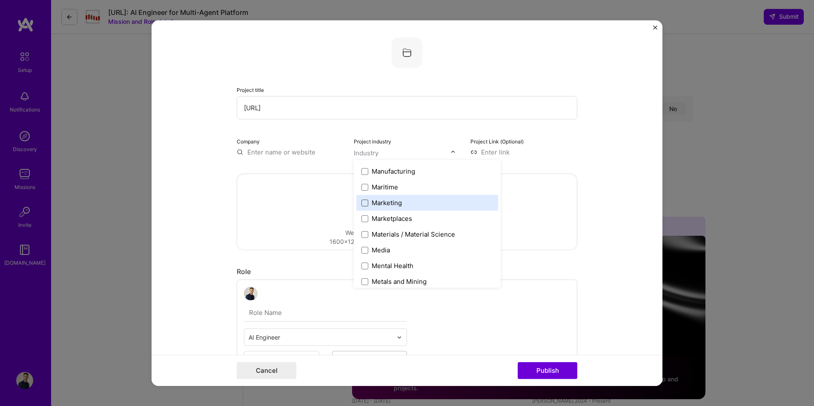
click at [361, 201] on span at bounding box center [364, 202] width 7 height 7
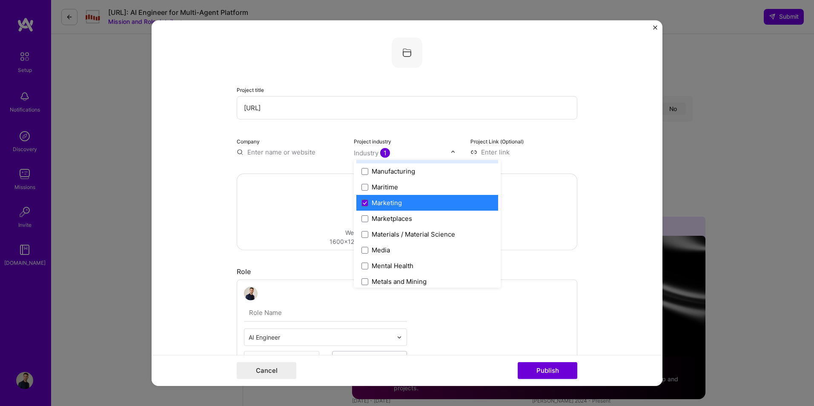
click at [416, 147] on div "Project industry option Marketing, selected. option Luxury focused, 79 of 120. …" at bounding box center [407, 147] width 107 height 20
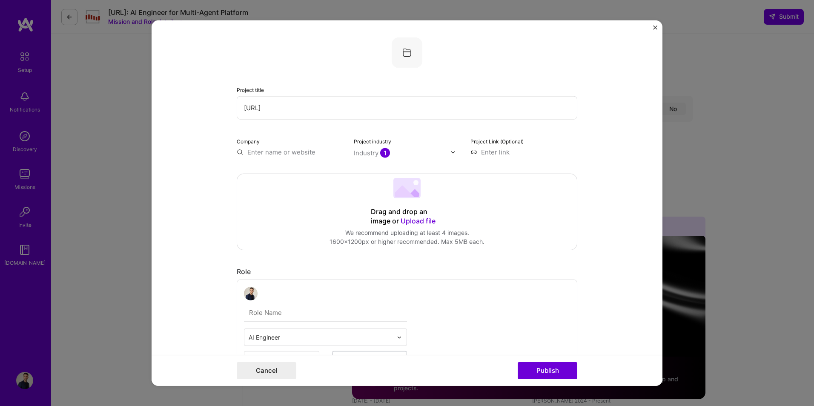
click at [470, 151] on input at bounding box center [523, 152] width 107 height 9
click at [511, 151] on input at bounding box center [523, 152] width 107 height 9
click at [497, 151] on input at bounding box center [523, 152] width 107 height 9
paste input "[URL]"
type input "[URL]"
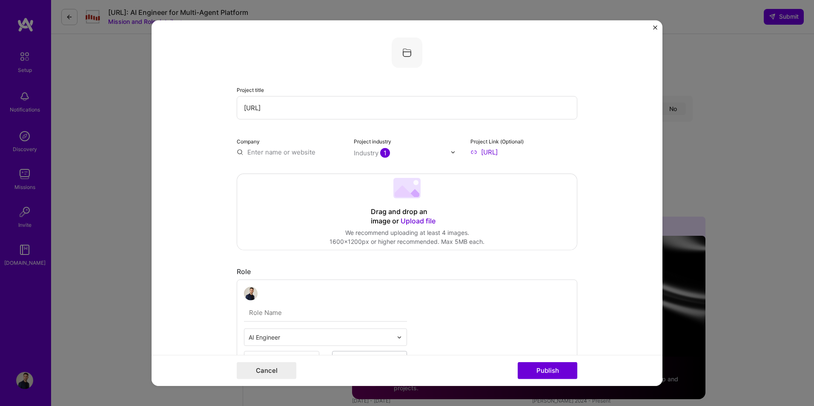
click at [609, 164] on form "Project title Marketingnotes.ai Company Project industry Industry 1 Project Lin…" at bounding box center [406, 203] width 511 height 366
click at [417, 219] on span "Upload file" at bounding box center [417, 221] width 35 height 9
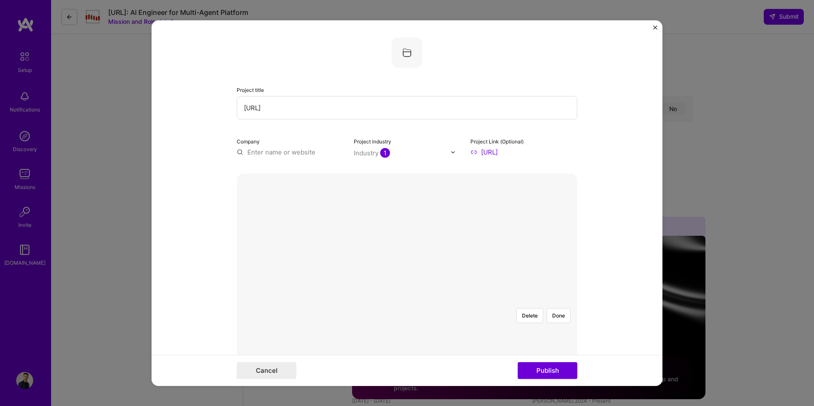
click at [497, 301] on div at bounding box center [573, 396] width 255 height 191
click at [556, 308] on button "Done" at bounding box center [558, 315] width 24 height 15
click at [287, 154] on input "text" at bounding box center [290, 152] width 107 height 9
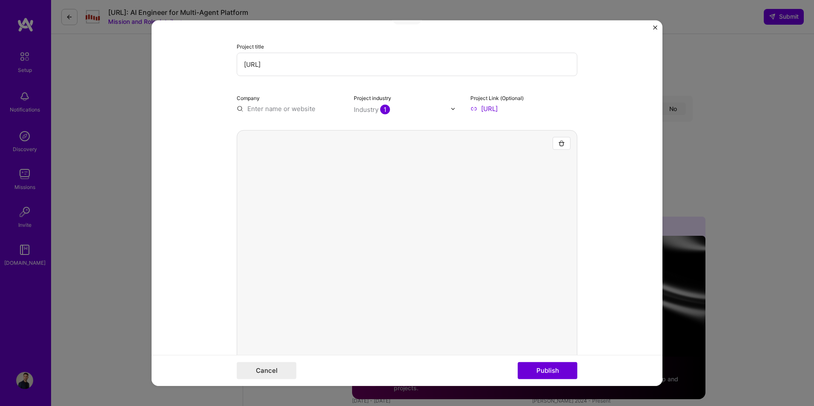
scroll to position [43, 0]
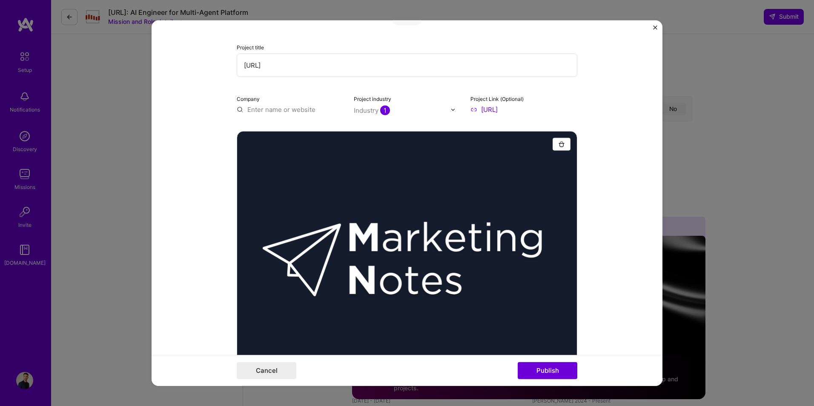
click at [277, 111] on input "text" at bounding box center [290, 109] width 107 height 9
type input "[URL]"
click at [606, 244] on form "Project title Marketingnotes.ai Company Marketingnotes.ai Project industry Indu…" at bounding box center [406, 203] width 511 height 366
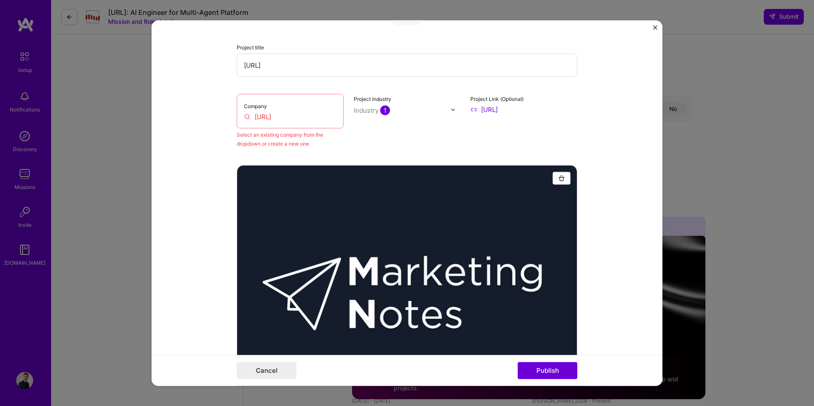
click at [321, 120] on input "[URL]" at bounding box center [290, 116] width 92 height 9
click at [277, 117] on input "[URL]" at bounding box center [290, 116] width 92 height 9
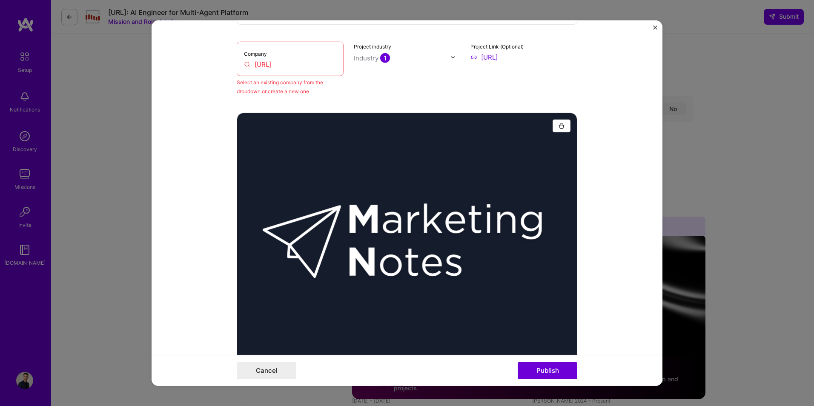
scroll to position [114, 0]
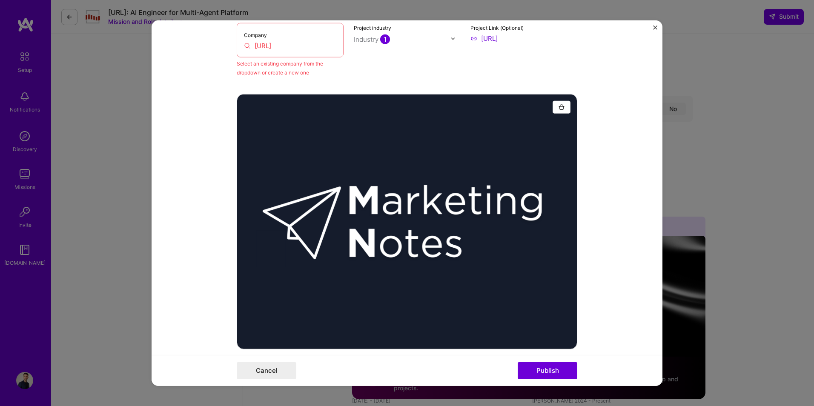
click at [298, 44] on input "[URL]" at bounding box center [290, 45] width 92 height 9
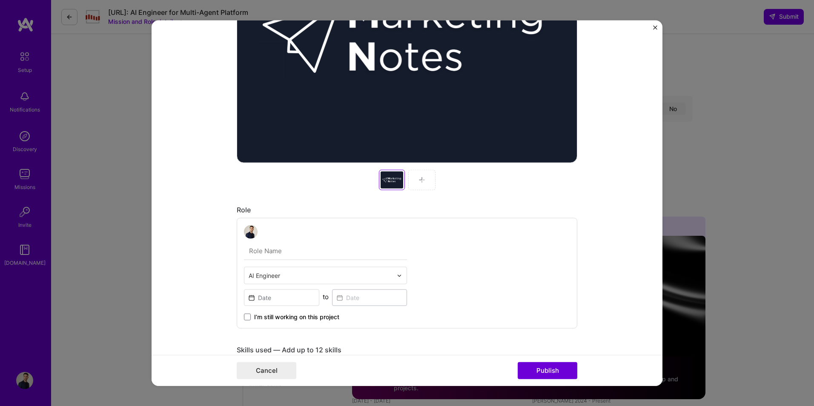
scroll to position [284, 0]
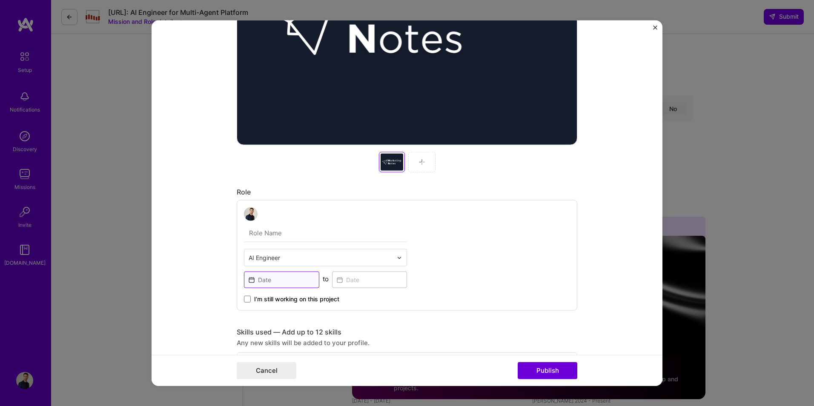
click at [290, 278] on input at bounding box center [281, 279] width 75 height 17
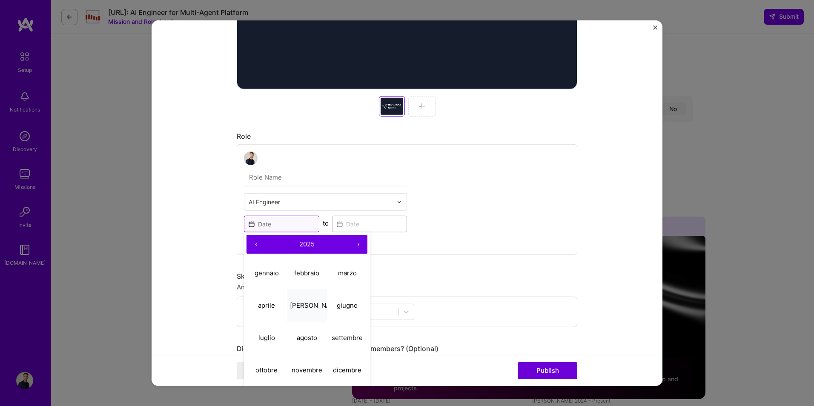
scroll to position [380, 0]
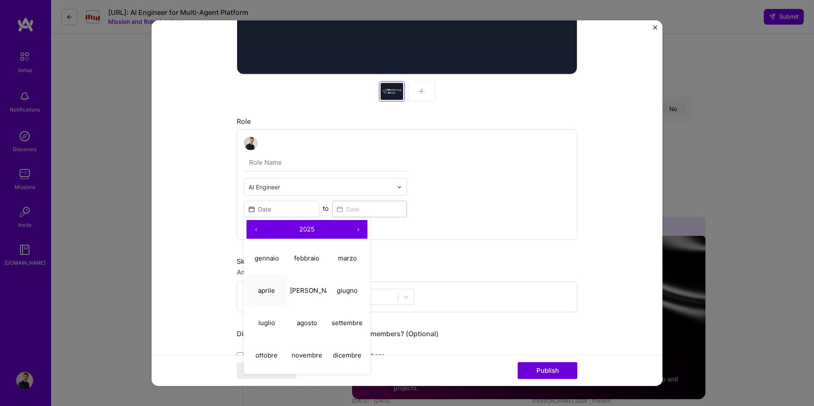
click at [266, 282] on button "aprile" at bounding box center [266, 290] width 40 height 32
type input "Apr, 2025"
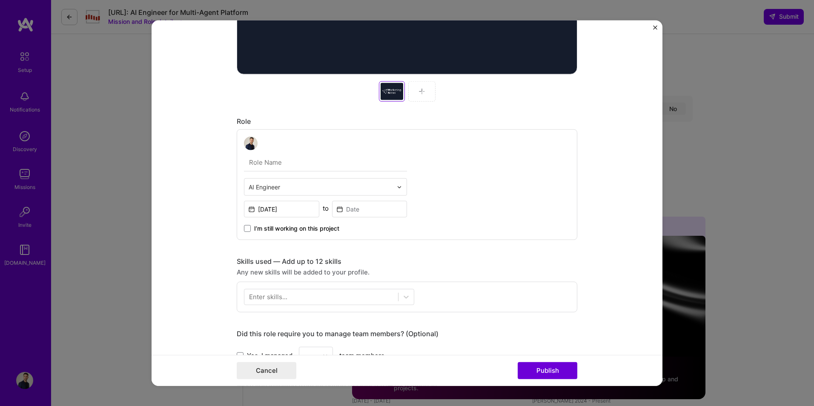
click at [310, 228] on span "I’m still working on this project" at bounding box center [296, 228] width 85 height 9
click at [0, 0] on input "I’m still working on this project" at bounding box center [0, 0] width 0 height 0
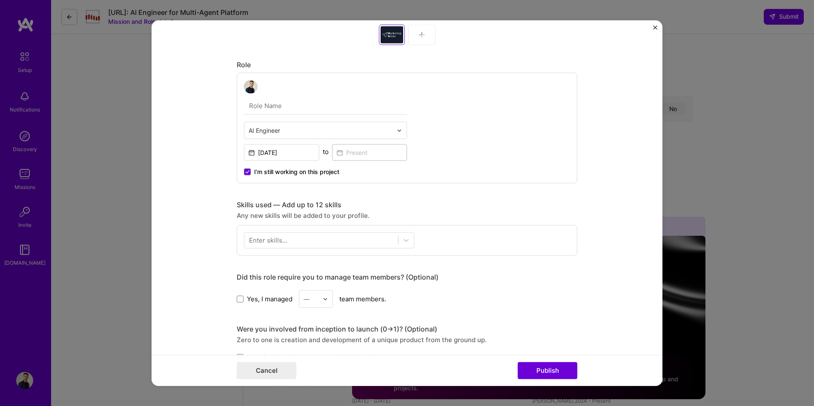
scroll to position [437, 0]
click at [311, 240] on div at bounding box center [321, 240] width 154 height 14
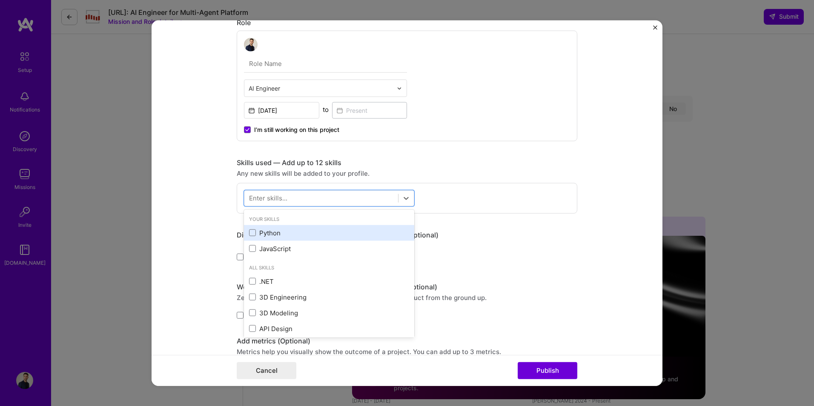
scroll to position [493, 0]
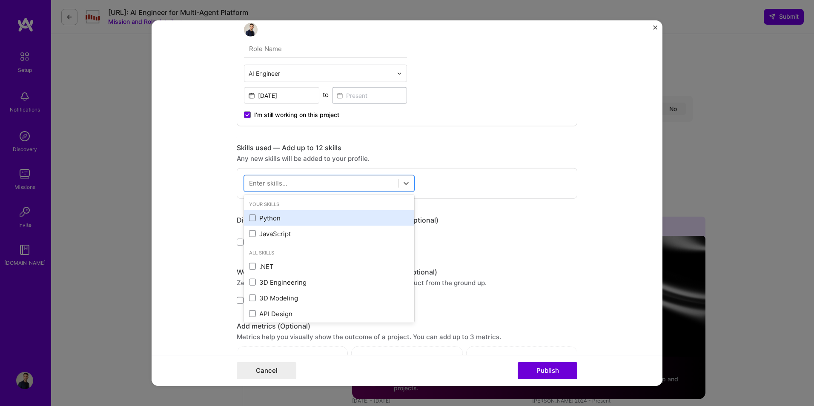
click at [267, 220] on div "Python" at bounding box center [329, 218] width 160 height 9
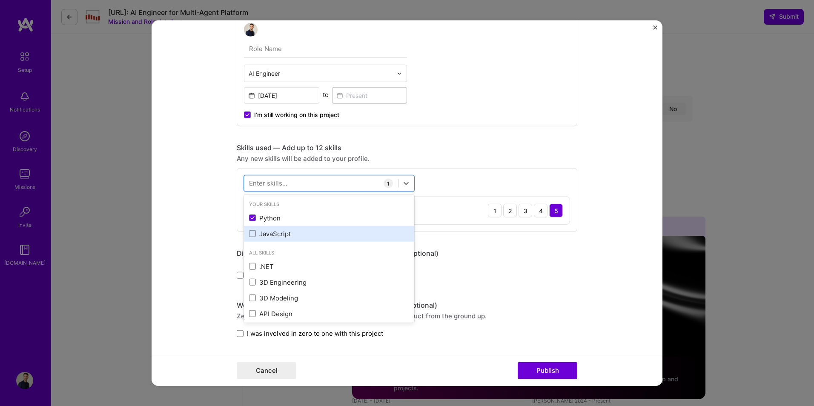
click at [261, 231] on div "JavaScript" at bounding box center [329, 233] width 160 height 9
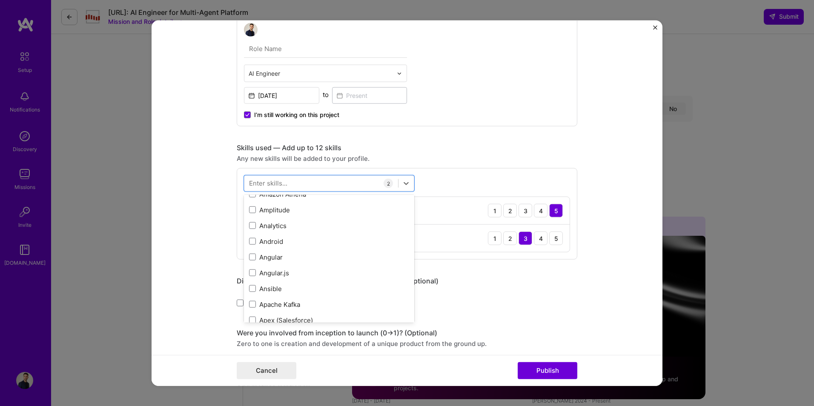
scroll to position [497, 0]
type input "c"
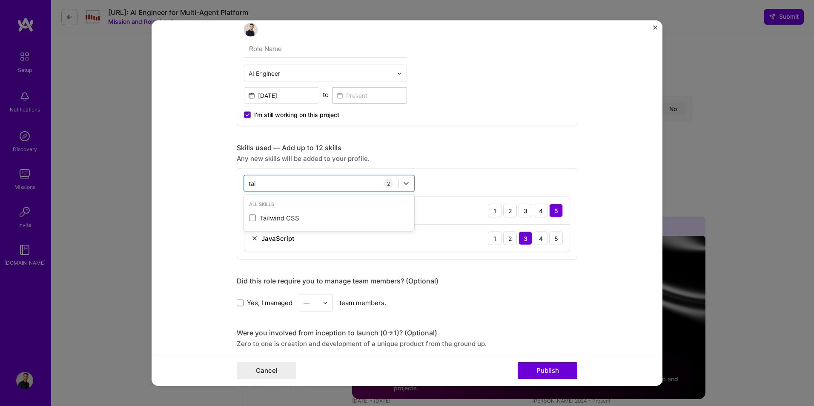
scroll to position [0, 0]
click at [318, 221] on div "Tailwind CSS" at bounding box center [329, 218] width 160 height 9
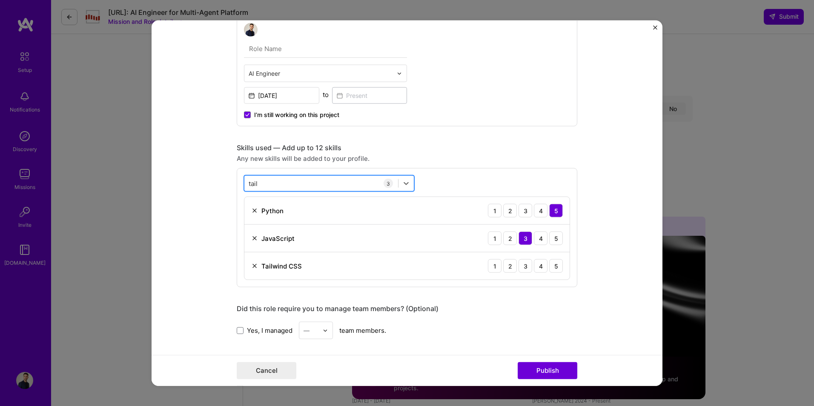
click at [317, 185] on div "tail tail" at bounding box center [321, 183] width 154 height 14
type input "t"
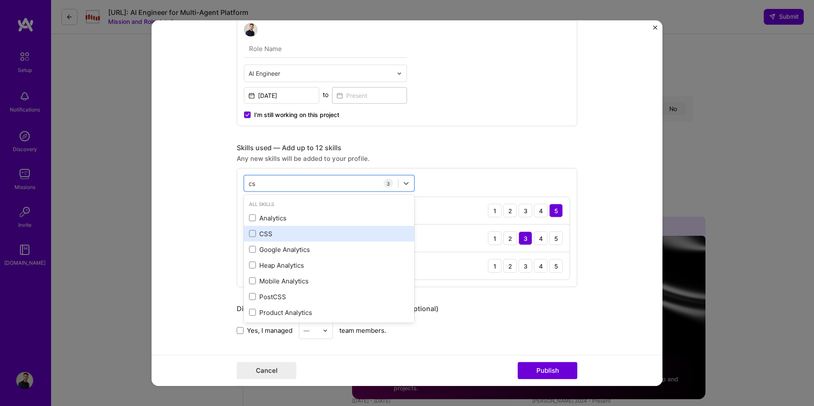
click at [265, 234] on div "CSS" at bounding box center [329, 233] width 160 height 9
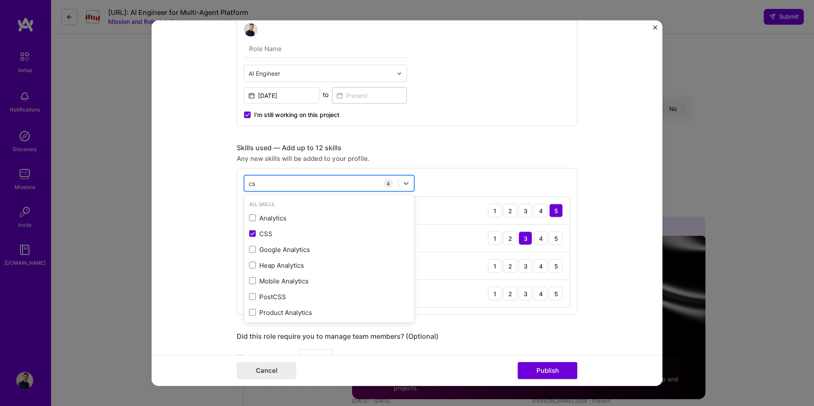
click at [257, 185] on div "cs cs" at bounding box center [321, 183] width 154 height 14
type input "c"
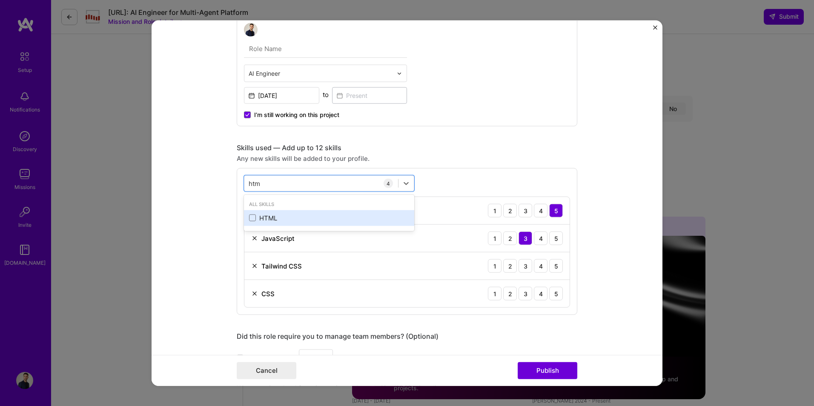
click at [312, 214] on div "HTML" at bounding box center [329, 218] width 160 height 9
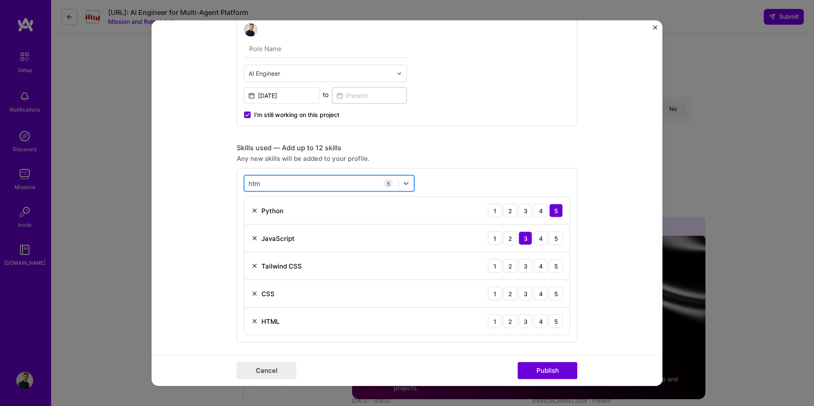
click at [288, 184] on div "htm htm" at bounding box center [321, 183] width 154 height 14
type input "h"
click at [611, 259] on form "Project title Marketingnotes.ai Company Company is required Project industry In…" at bounding box center [406, 203] width 511 height 366
click at [539, 265] on div "4" at bounding box center [541, 266] width 14 height 14
drag, startPoint x: 540, startPoint y: 265, endPoint x: 535, endPoint y: 297, distance: 31.8
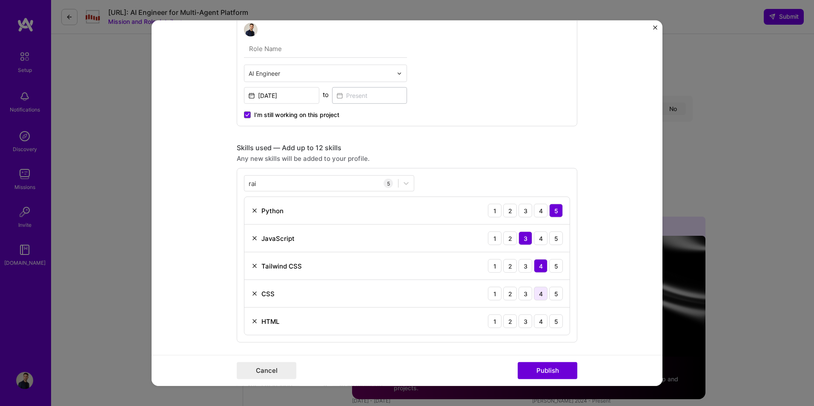
click at [535, 297] on div "4" at bounding box center [541, 294] width 14 height 14
click at [541, 316] on div "4" at bounding box center [541, 321] width 14 height 14
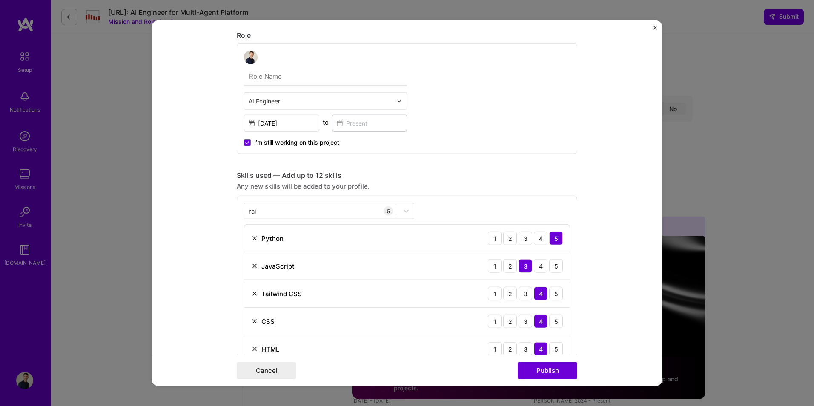
scroll to position [493, 0]
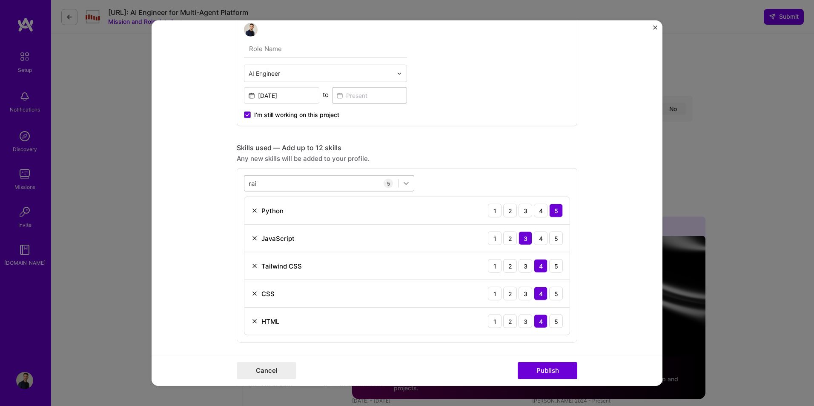
click at [402, 184] on icon at bounding box center [406, 183] width 9 height 9
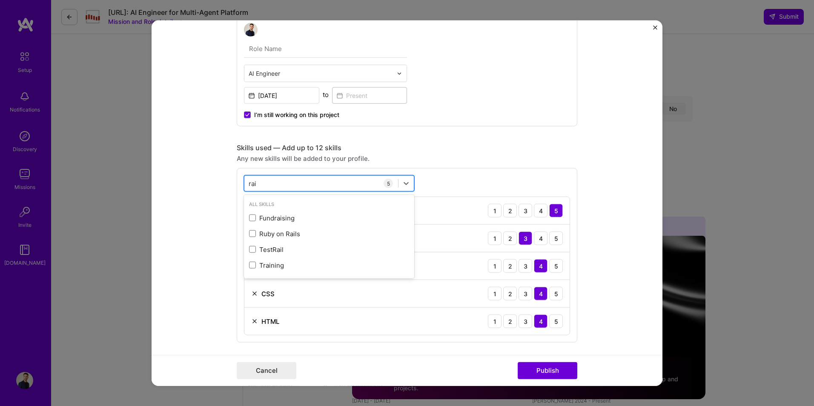
click at [297, 186] on div "rai rai" at bounding box center [321, 183] width 154 height 14
type input "r"
type input "v"
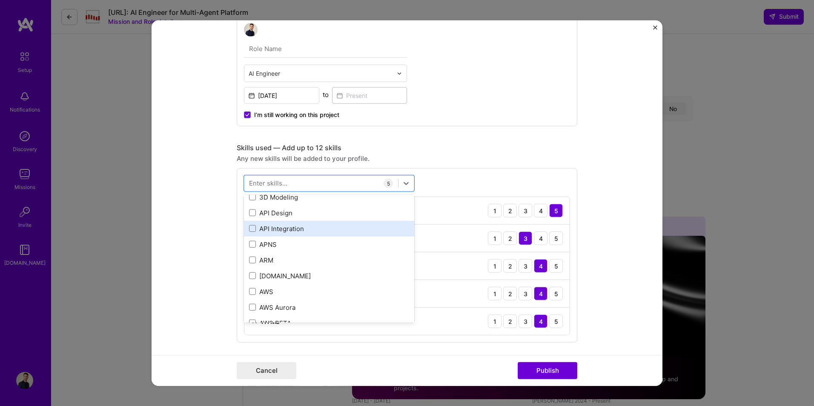
scroll to position [99, 0]
click at [294, 230] on div "API Integration" at bounding box center [329, 230] width 160 height 9
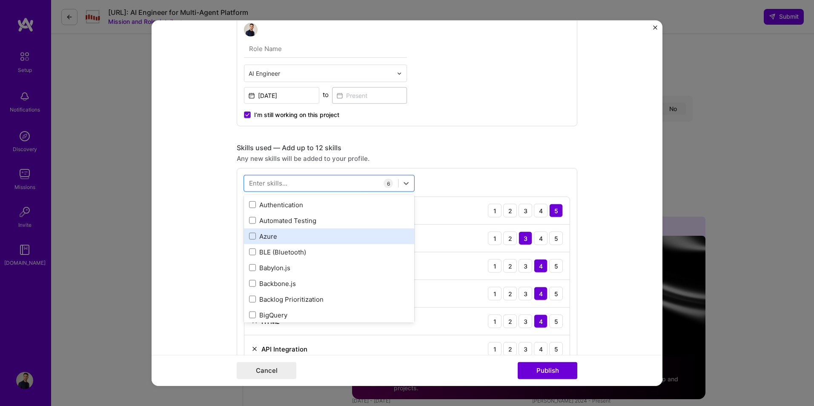
scroll to position [723, 0]
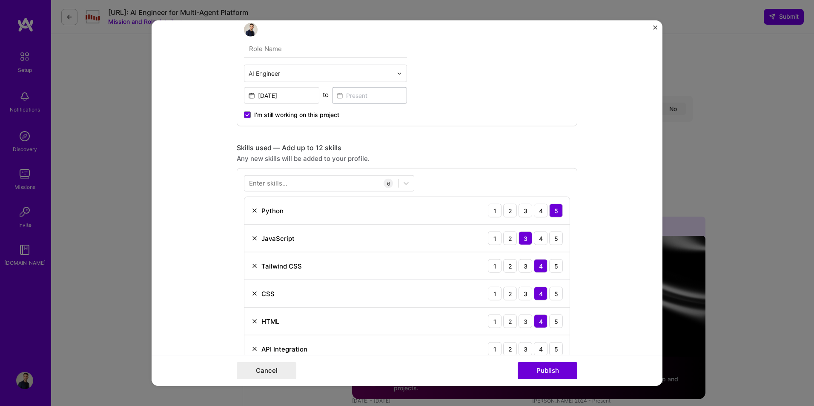
click at [566, 114] on div "AI Engineer Apr, 2025 to I’m still working on this project" at bounding box center [407, 71] width 340 height 111
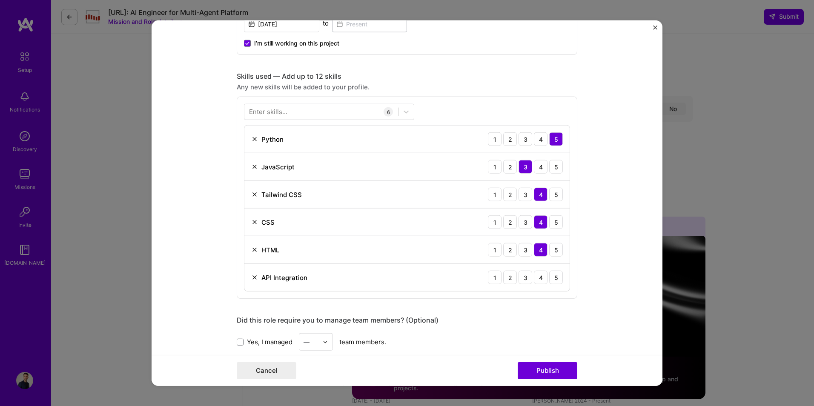
scroll to position [592, 0]
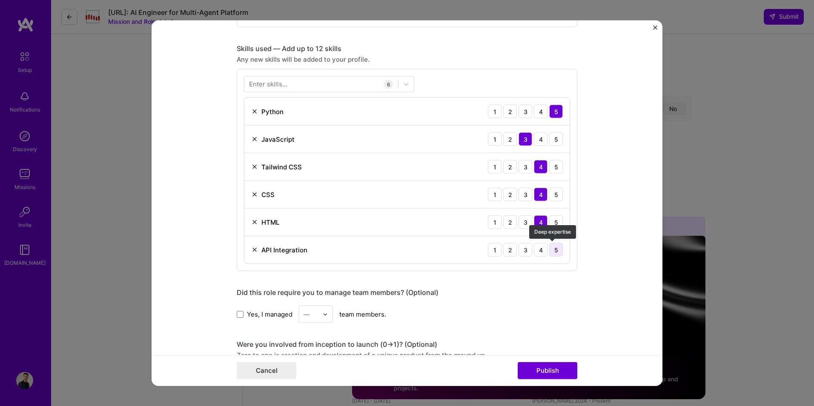
click at [556, 252] on div "5" at bounding box center [556, 250] width 14 height 14
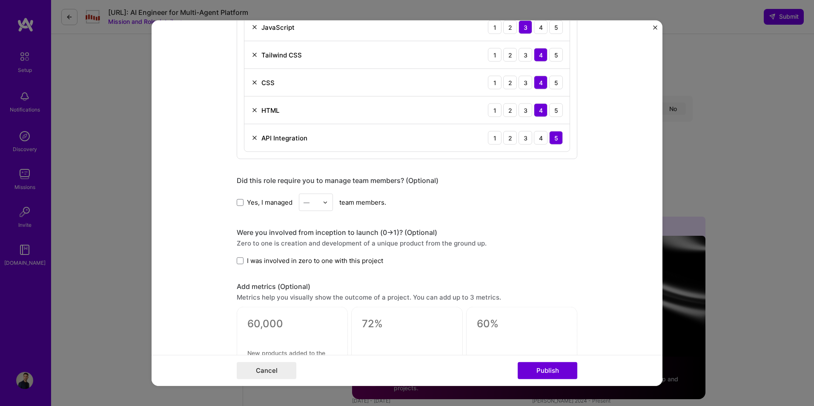
scroll to position [706, 0]
click at [332, 202] on div "Yes, I managed — team members." at bounding box center [407, 200] width 340 height 17
click at [323, 203] on img at bounding box center [325, 200] width 5 height 5
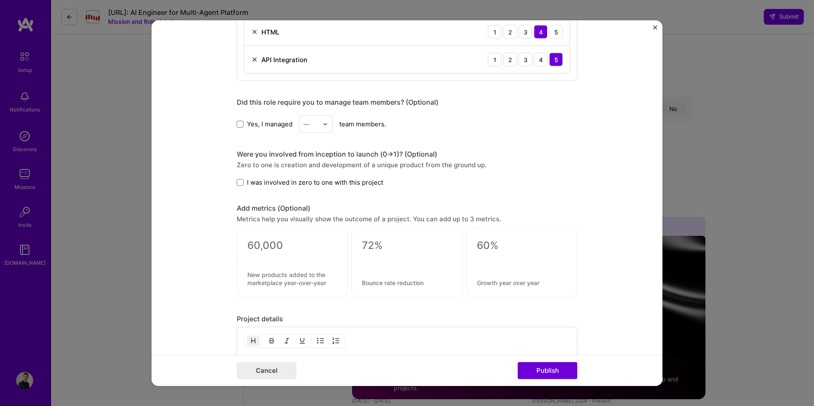
scroll to position [791, 0]
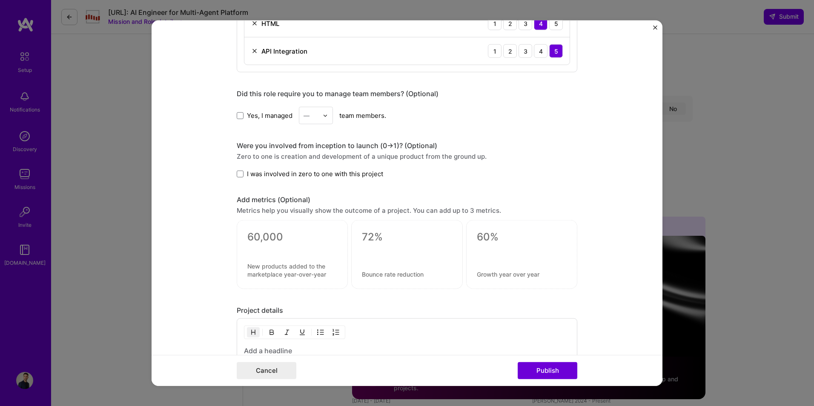
click at [349, 174] on span "I was involved in zero to one with this project" at bounding box center [315, 173] width 136 height 9
click at [0, 0] on input "I was involved in zero to one with this project" at bounding box center [0, 0] width 0 height 0
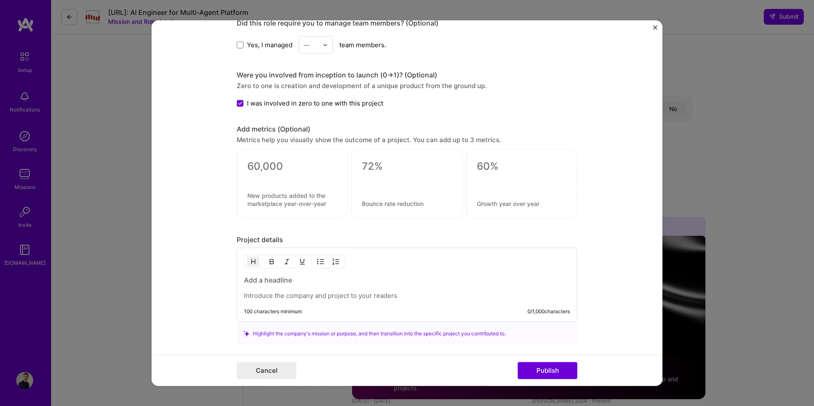
scroll to position [876, 0]
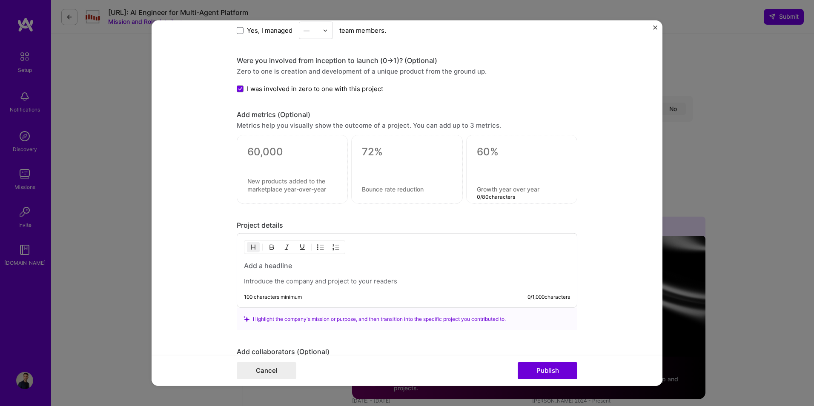
click at [535, 186] on textarea at bounding box center [522, 189] width 90 height 8
click at [614, 185] on form "Project title Marketingnotes.ai Company Company is required Project industry In…" at bounding box center [406, 203] width 511 height 366
click at [363, 185] on textarea at bounding box center [407, 189] width 90 height 8
click at [279, 188] on textarea at bounding box center [292, 185] width 90 height 16
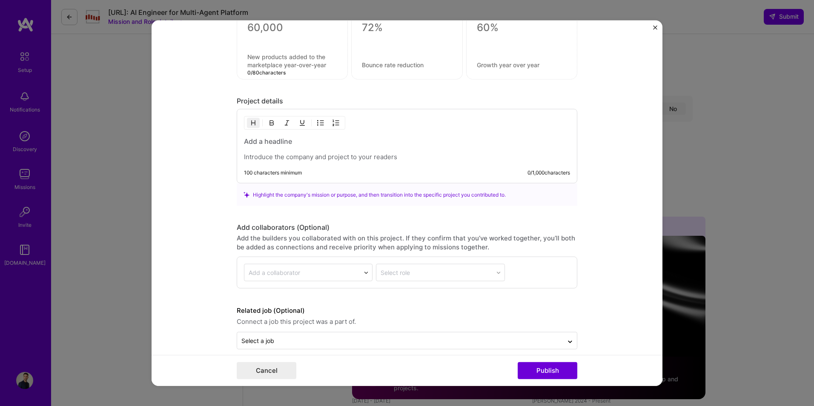
scroll to position [1011, 0]
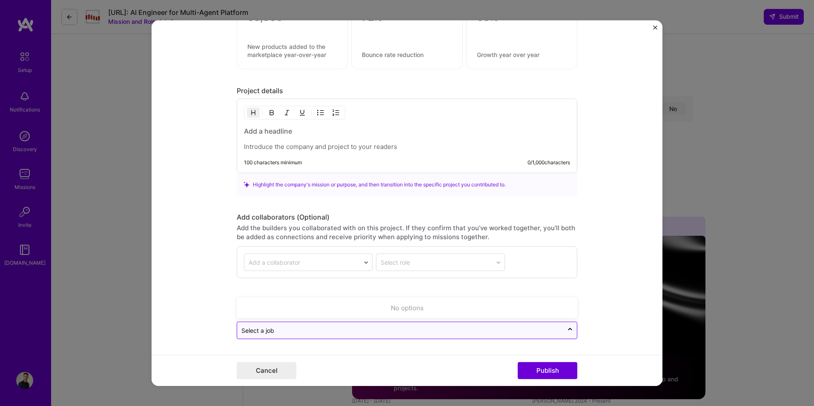
click at [369, 329] on input "text" at bounding box center [399, 330] width 317 height 9
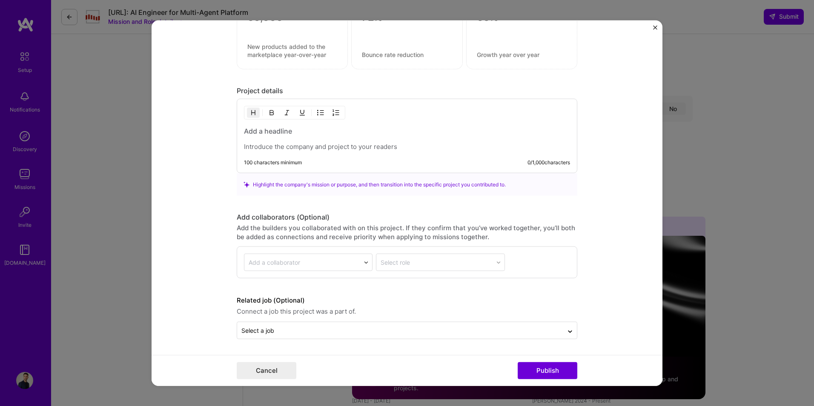
click at [428, 340] on form "Project title Marketingnotes.ai Company Company is required Project industry In…" at bounding box center [406, 203] width 511 height 366
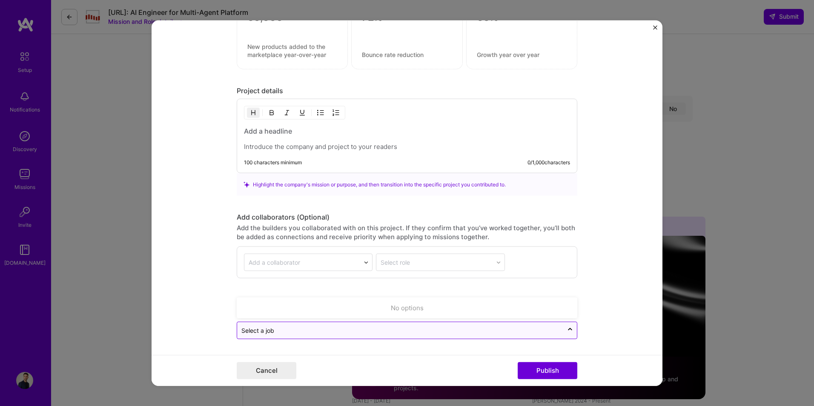
click at [434, 328] on input "text" at bounding box center [399, 330] width 317 height 9
click at [509, 337] on div "Select a job" at bounding box center [400, 330] width 326 height 17
click at [549, 371] on button "Publish" at bounding box center [547, 370] width 60 height 17
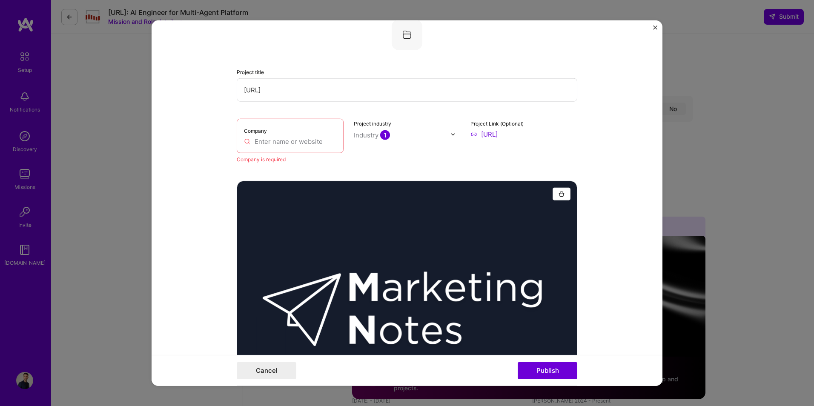
scroll to position [17, 0]
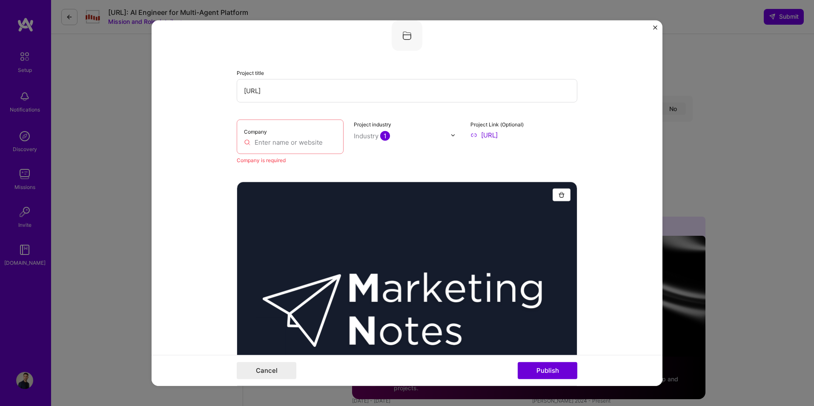
click at [300, 144] on input "text" at bounding box center [290, 142] width 92 height 9
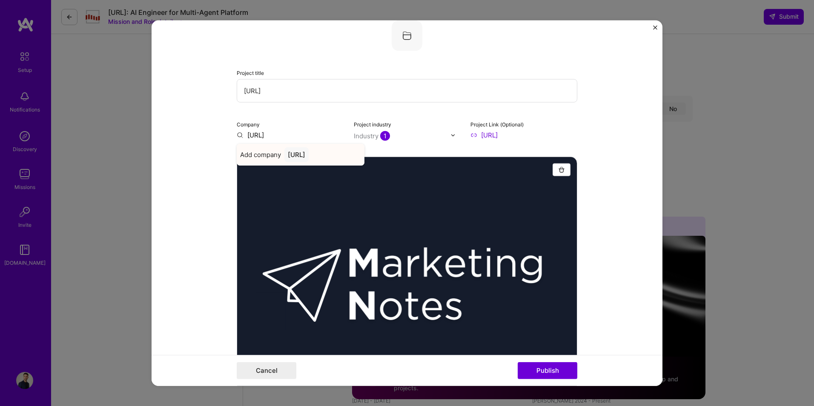
type input "[URL]"
click at [309, 150] on div "[URL]" at bounding box center [296, 154] width 24 height 15
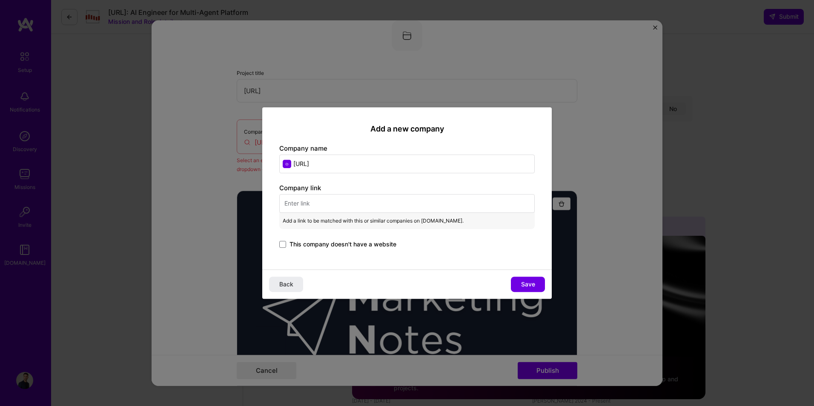
click at [343, 203] on input "text" at bounding box center [406, 203] width 255 height 19
paste input "[URL]"
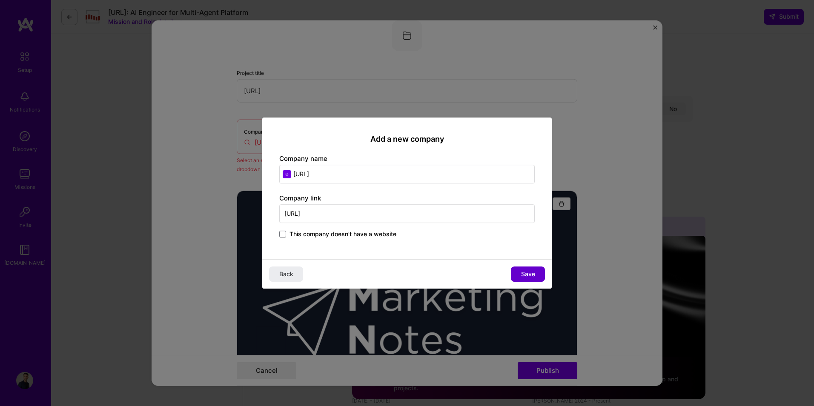
type input "[URL]"
click at [528, 279] on button "Save" at bounding box center [528, 273] width 34 height 15
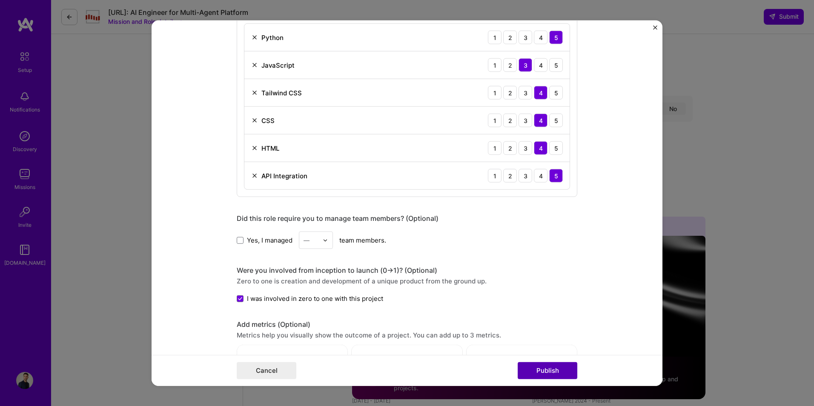
click at [552, 369] on button "Publish" at bounding box center [547, 370] width 60 height 17
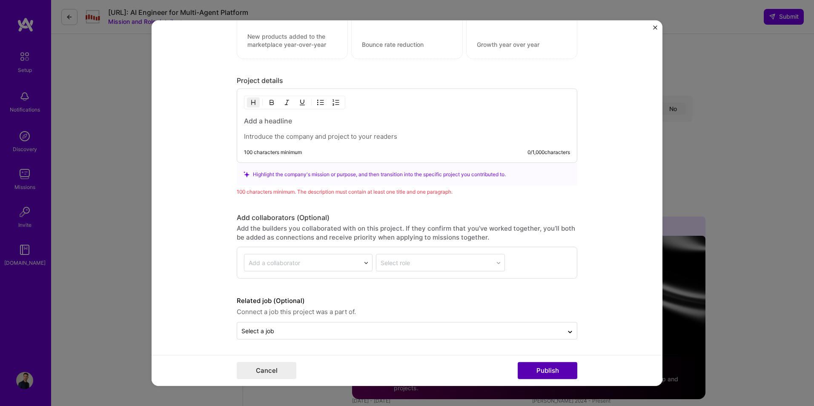
scroll to position [996, 0]
click at [306, 131] on div at bounding box center [407, 128] width 326 height 25
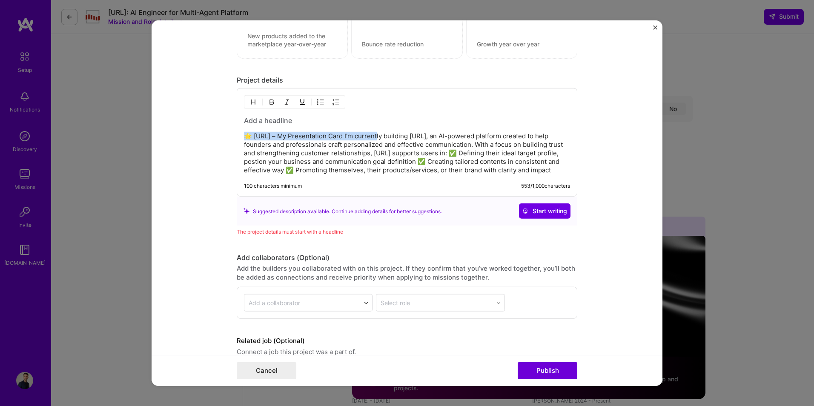
drag, startPoint x: 378, startPoint y: 135, endPoint x: 214, endPoint y: 135, distance: 163.8
click at [214, 135] on form "Project title Marketingnotes.ai Company marketingnotes.ai Project industry Indu…" at bounding box center [406, 203] width 511 height 366
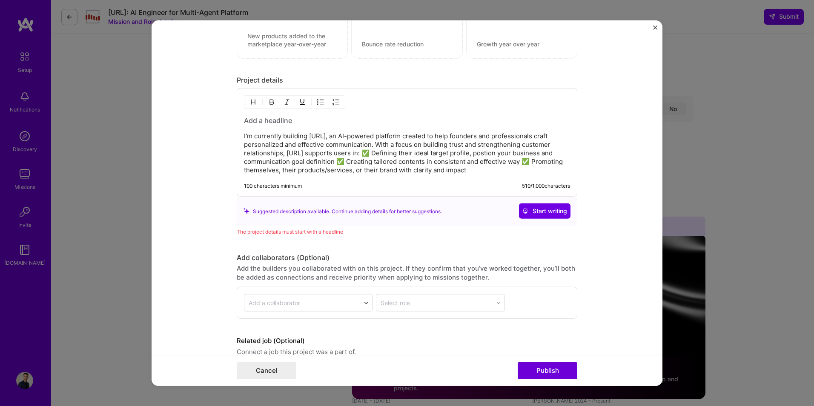
click at [245, 121] on h3 at bounding box center [407, 120] width 326 height 9
paste div
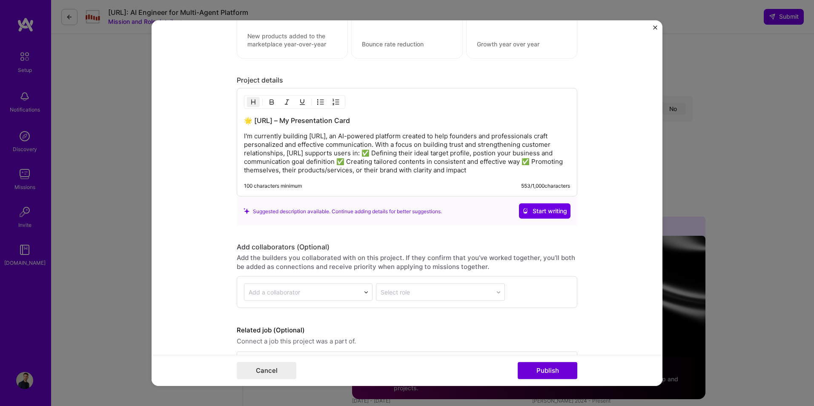
click at [244, 135] on p "I'm currently building Marketingnotes.ai, an AI-powered platform created to hel…" at bounding box center [407, 153] width 326 height 43
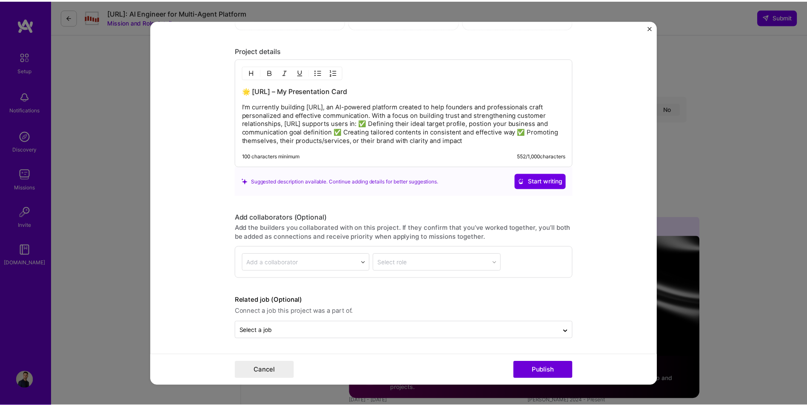
scroll to position [1034, 0]
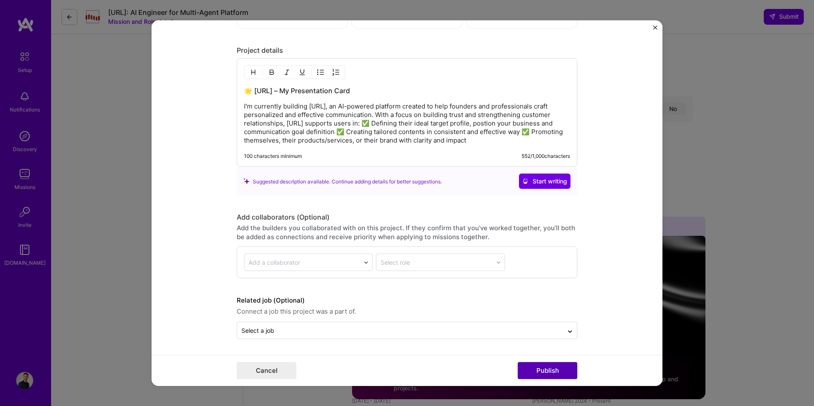
click at [549, 370] on button "Publish" at bounding box center [547, 370] width 60 height 17
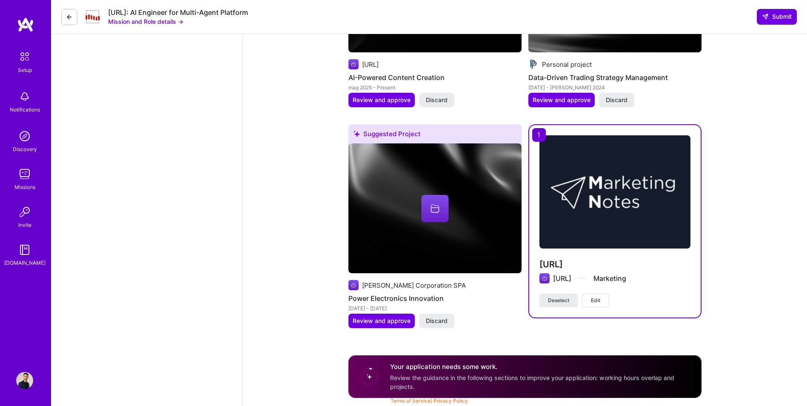
scroll to position [2080, 0]
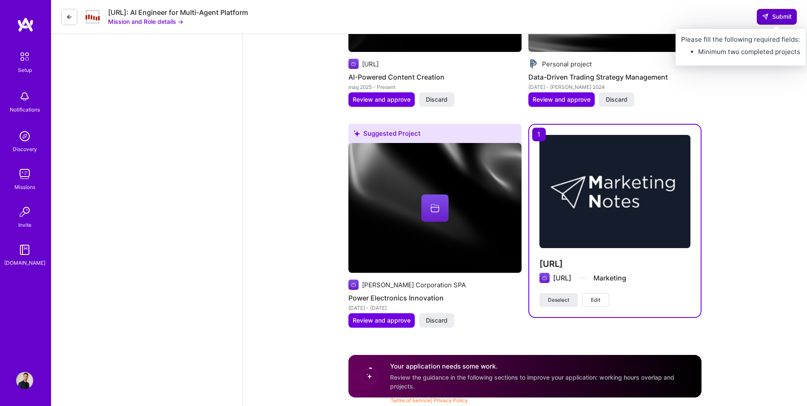
click at [778, 18] on span "Submit" at bounding box center [777, 16] width 30 height 9
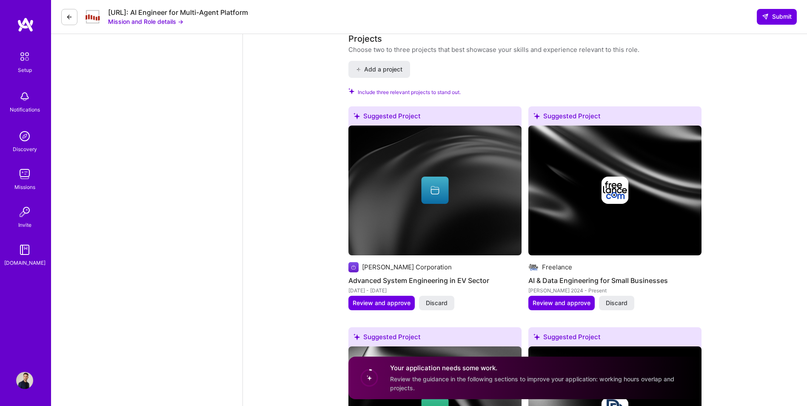
scroll to position [1655, 0]
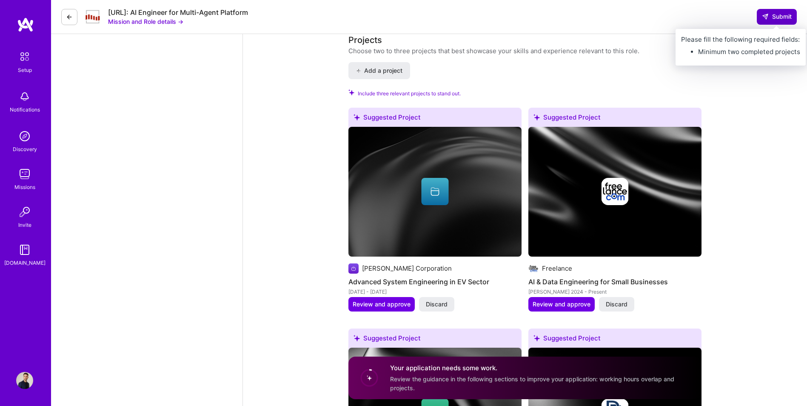
click at [776, 18] on span "Submit" at bounding box center [777, 16] width 30 height 9
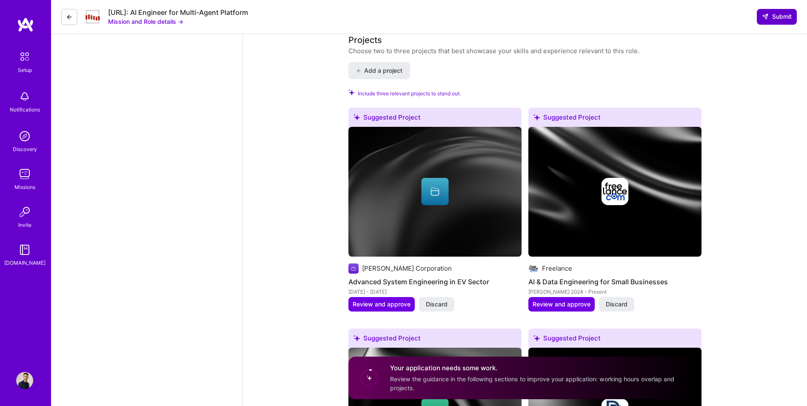
click at [776, 18] on span "Submit" at bounding box center [777, 16] width 30 height 9
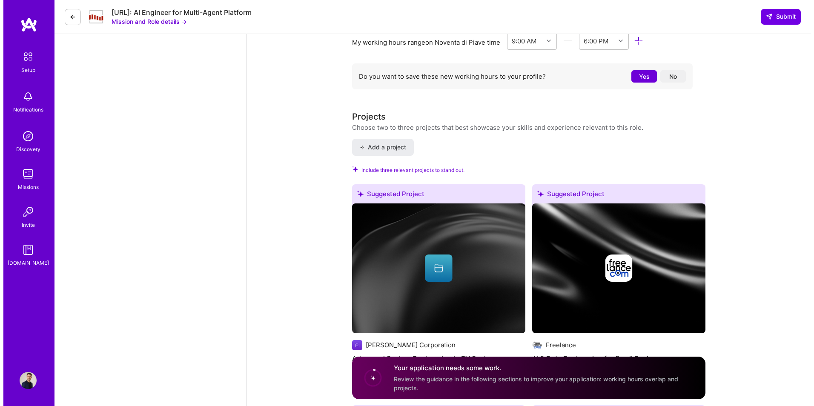
scroll to position [1570, 0]
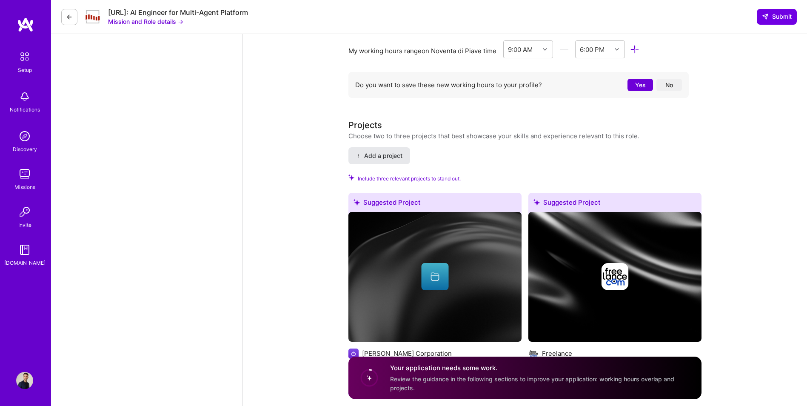
click at [375, 152] on span "Add a project" at bounding box center [379, 155] width 46 height 9
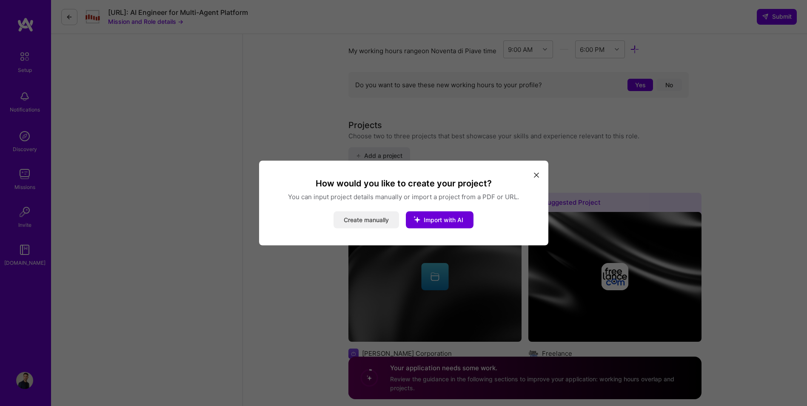
click at [377, 220] on button "Create manually" at bounding box center [367, 219] width 66 height 17
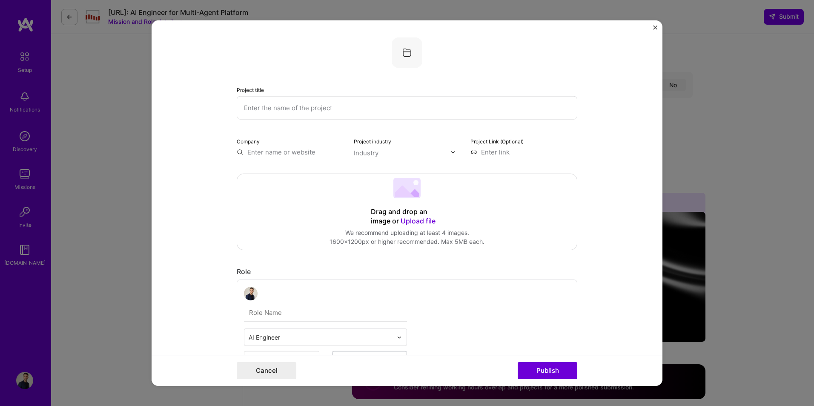
click at [329, 109] on input "text" at bounding box center [407, 107] width 340 height 23
type input "[URL] Open Source Software"
click at [415, 218] on span "Upload file" at bounding box center [417, 221] width 35 height 9
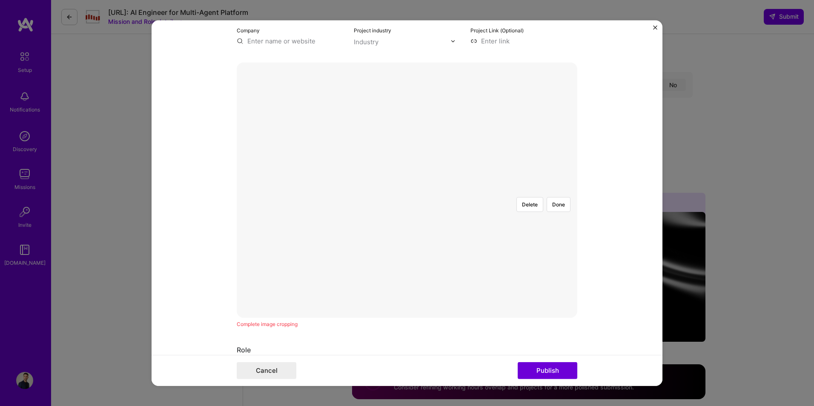
scroll to position [114, 0]
click at [475, 203] on div at bounding box center [568, 286] width 262 height 197
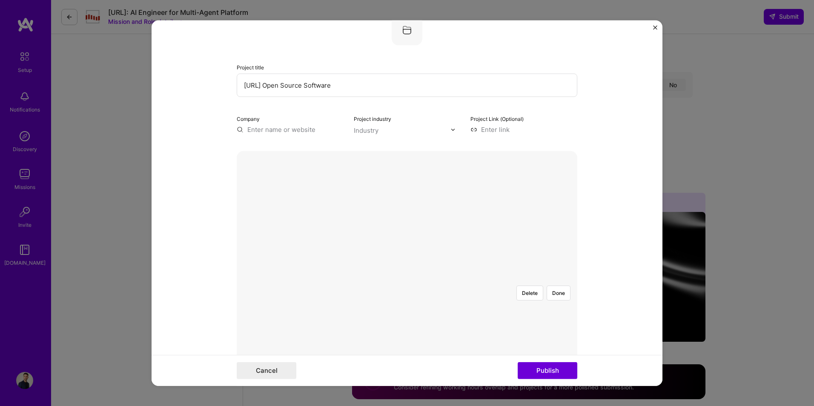
scroll to position [0, 0]
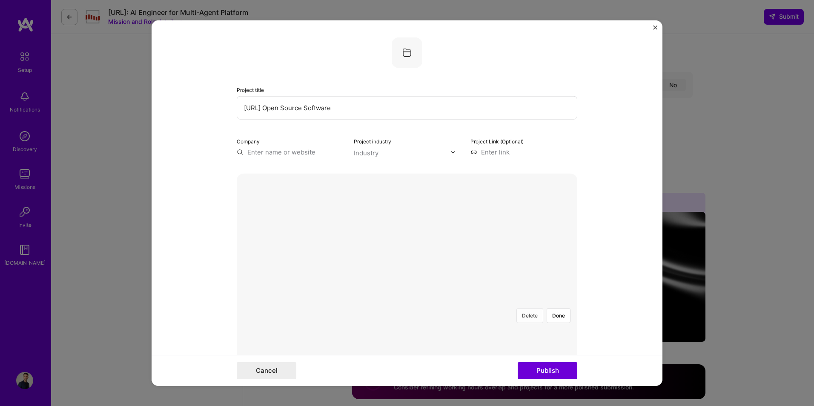
click at [530, 308] on button "Delete" at bounding box center [529, 315] width 27 height 15
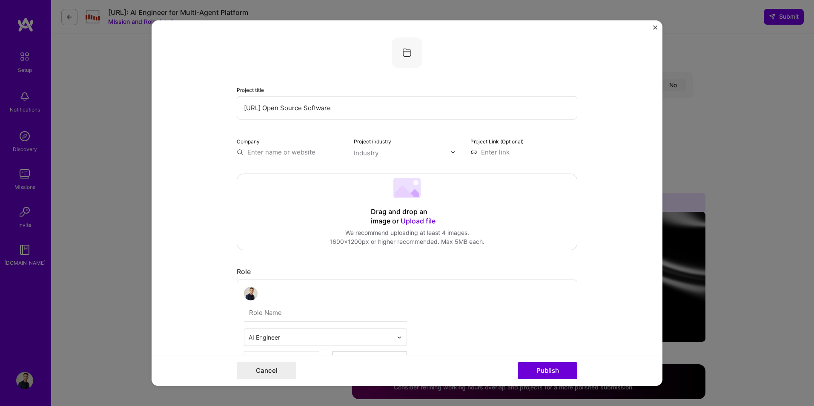
click at [424, 215] on div "Drag and drop an image or Upload file" at bounding box center [407, 216] width 72 height 19
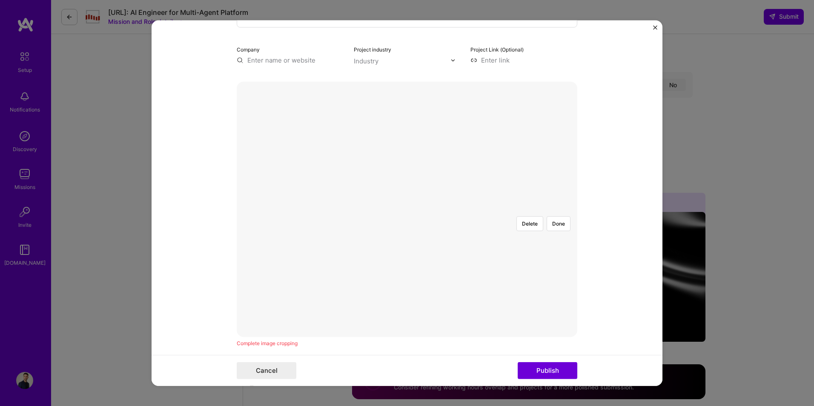
scroll to position [114, 0]
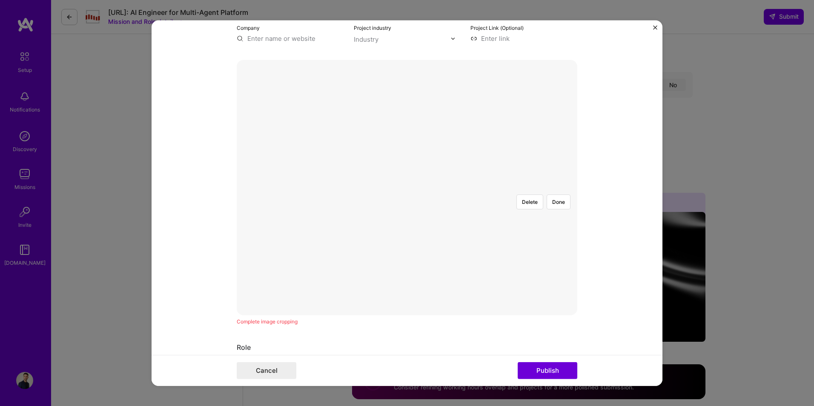
click at [439, 205] on div at bounding box center [566, 283] width 255 height 191
click at [532, 194] on button "Delete" at bounding box center [529, 201] width 27 height 15
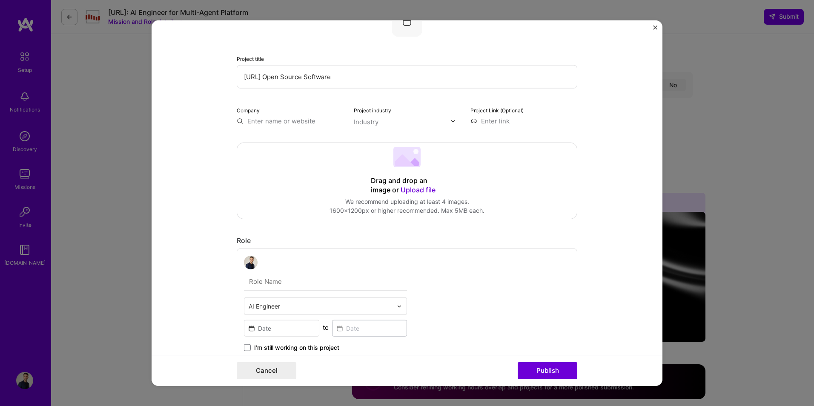
scroll to position [29, 0]
click at [414, 191] on span "Upload file" at bounding box center [417, 192] width 35 height 9
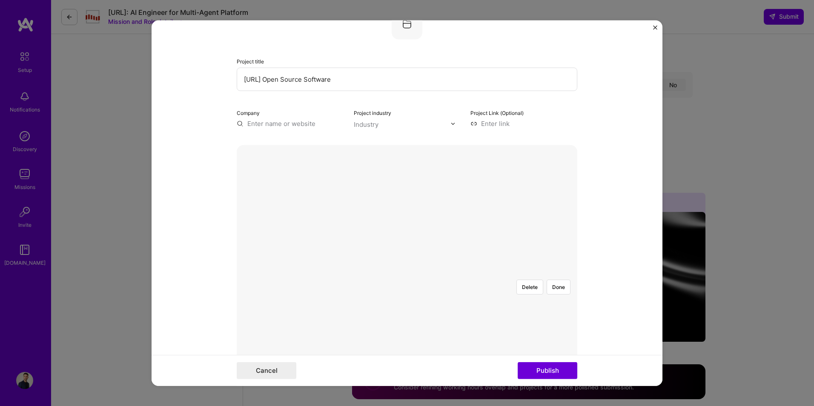
click at [444, 273] on div at bounding box center [562, 369] width 256 height 193
click at [531, 280] on button "Delete" at bounding box center [529, 287] width 27 height 15
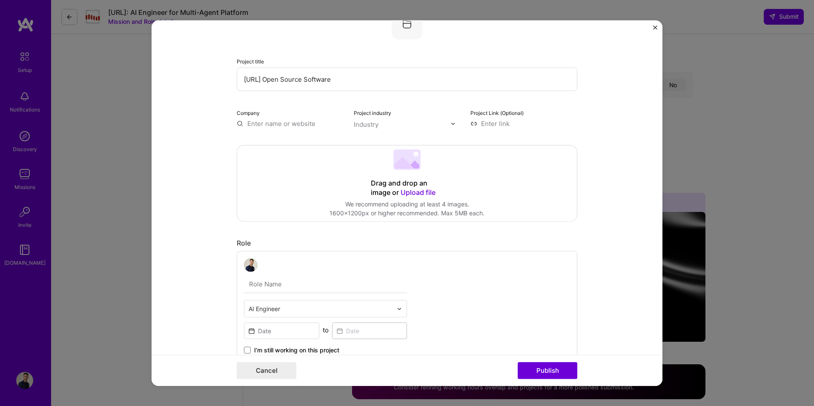
click at [418, 187] on div "Drag and drop an image or Upload file" at bounding box center [407, 188] width 72 height 19
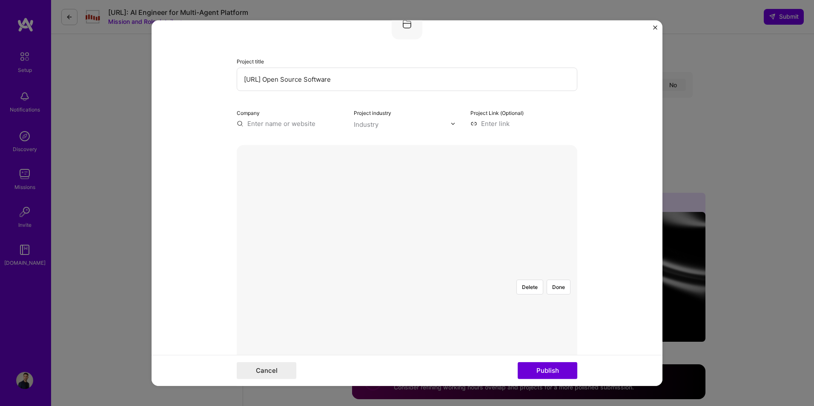
click at [468, 273] on div at bounding box center [578, 374] width 270 height 203
click at [522, 286] on div at bounding box center [569, 381] width 252 height 190
click at [457, 333] on div at bounding box center [583, 372] width 252 height 190
click at [407, 273] on div at bounding box center [407, 273] width 0 height 0
click at [478, 288] on div at bounding box center [583, 377] width 237 height 178
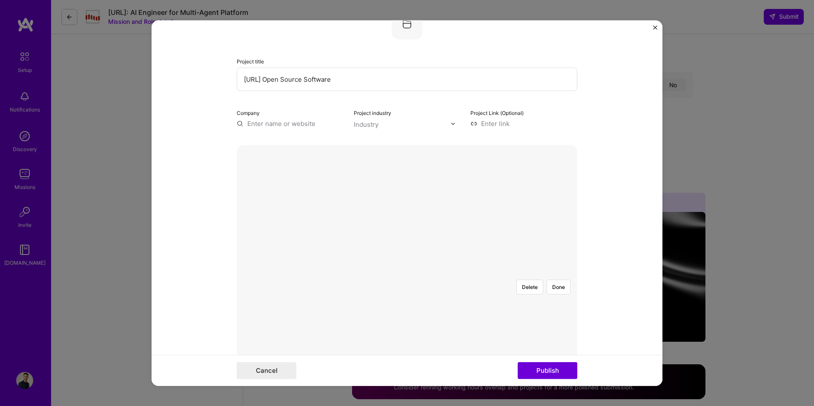
click at [450, 277] on div at bounding box center [575, 371] width 251 height 189
click at [454, 273] on div at bounding box center [579, 367] width 251 height 189
click at [554, 280] on button "Done" at bounding box center [558, 287] width 24 height 15
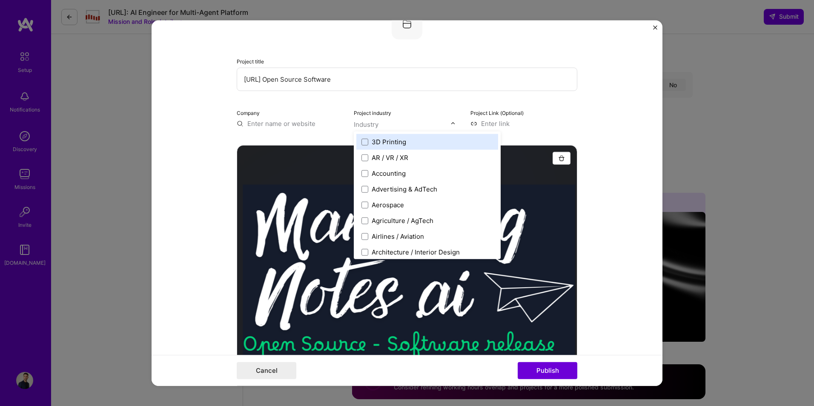
click at [395, 123] on input "text" at bounding box center [402, 124] width 97 height 9
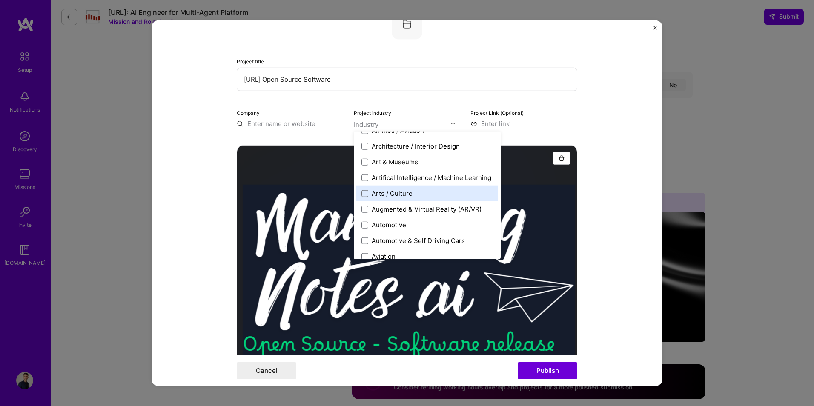
scroll to position [71, 0]
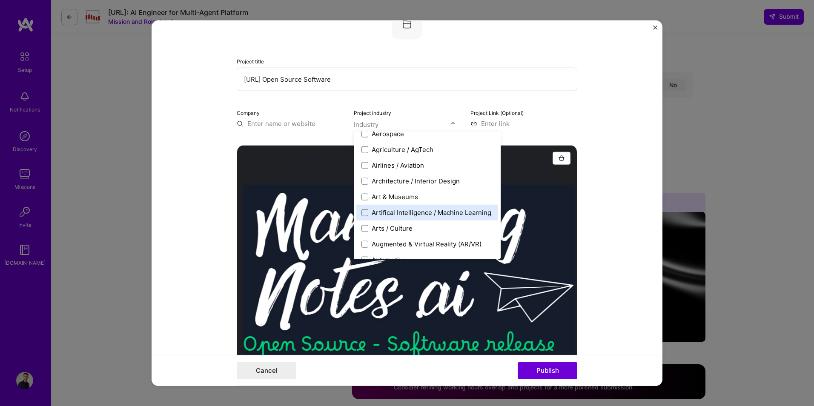
click at [413, 209] on div "Artifical Intelligence / Machine Learning" at bounding box center [431, 212] width 120 height 9
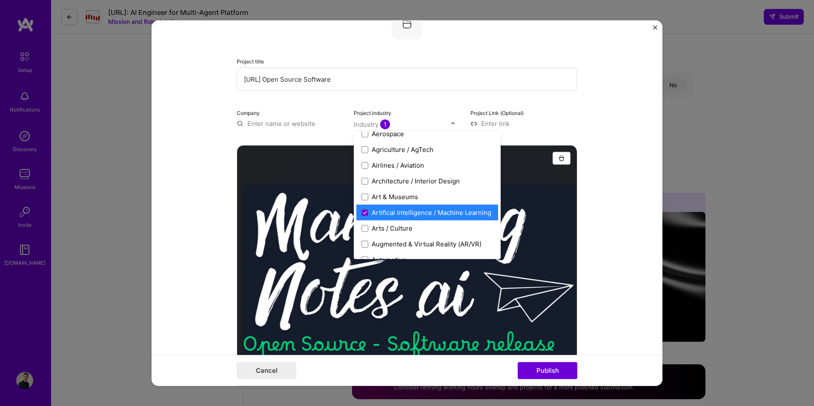
click at [610, 203] on form "Project title Marketingnotes.ai Open Source Software Company Project industry o…" at bounding box center [406, 203] width 511 height 366
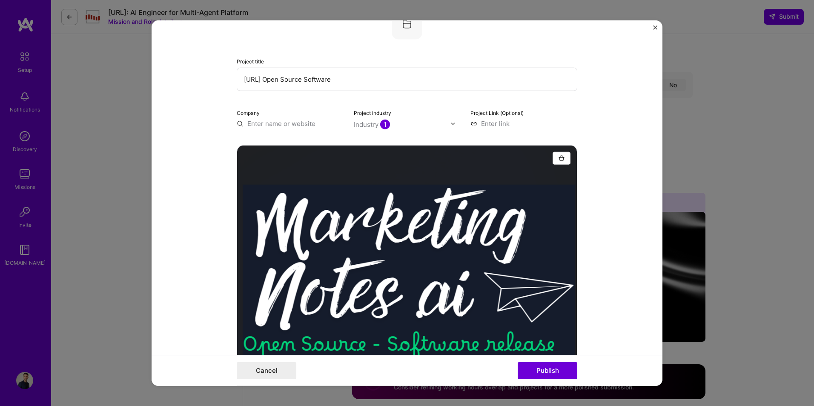
click at [498, 123] on input at bounding box center [523, 123] width 107 height 9
paste input "https://github.com/michele-roman/marketingnotes-oss/tree/master"
type input "https://github.com/michele-roman/marketingnotes-oss/tree/master"
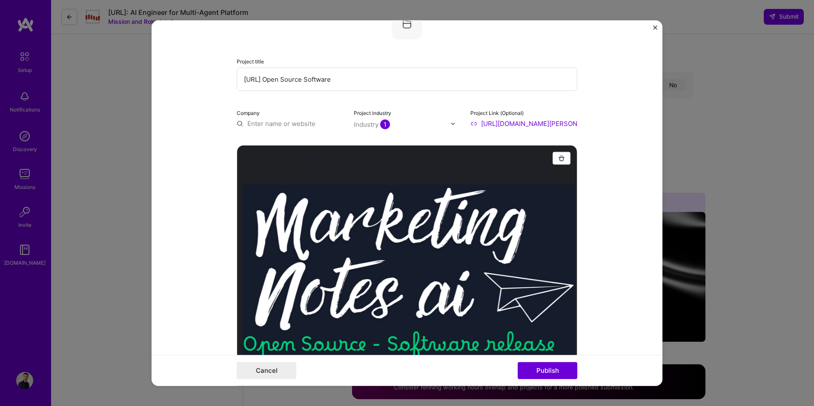
click at [625, 166] on form "Project title Marketingnotes.ai Open Source Software Company Project industry I…" at bounding box center [406, 203] width 511 height 366
click at [294, 126] on input "text" at bounding box center [290, 123] width 107 height 9
type input "[URL]"
click at [309, 146] on div "[URL]" at bounding box center [296, 143] width 24 height 15
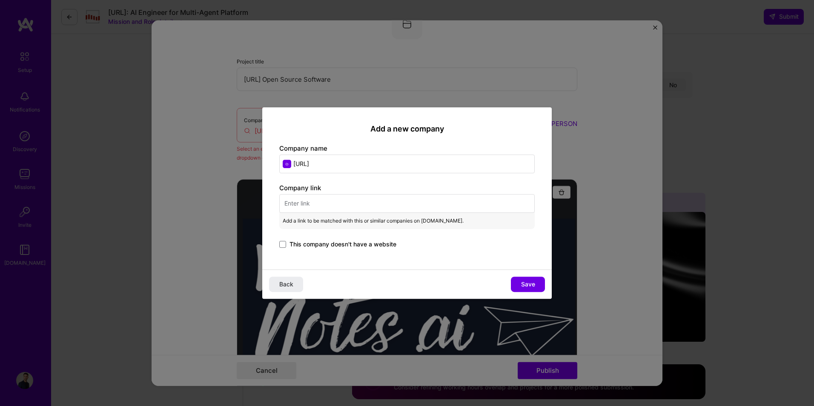
click at [349, 204] on input "text" at bounding box center [406, 203] width 255 height 19
paste input "[URL]"
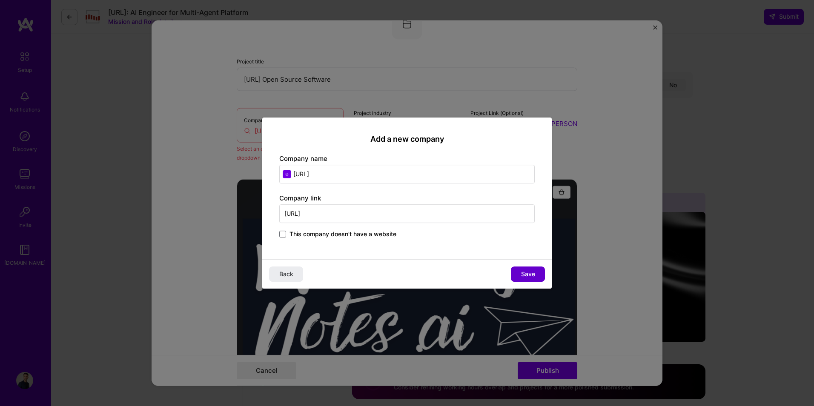
type input "[URL]"
click at [521, 274] on span "Save" at bounding box center [528, 274] width 14 height 9
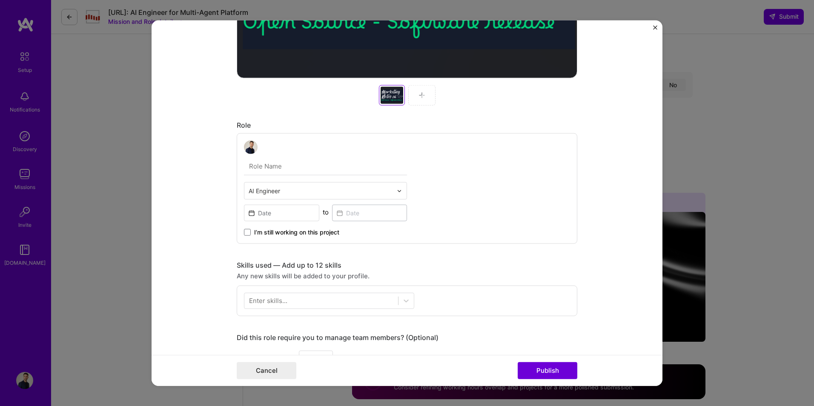
scroll to position [354, 0]
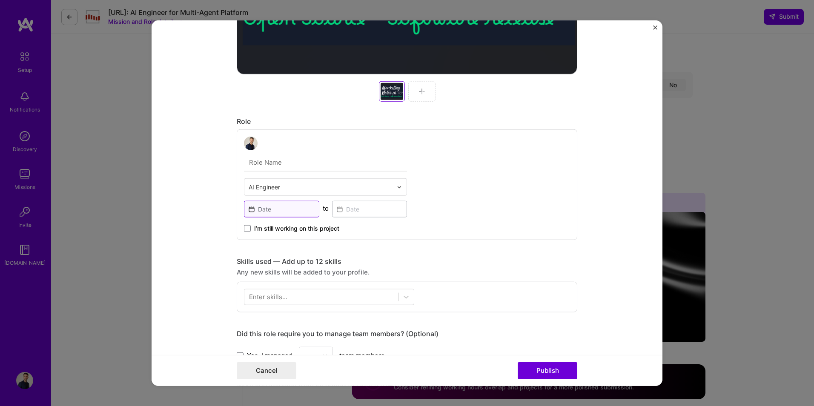
click at [275, 213] on input at bounding box center [281, 209] width 75 height 17
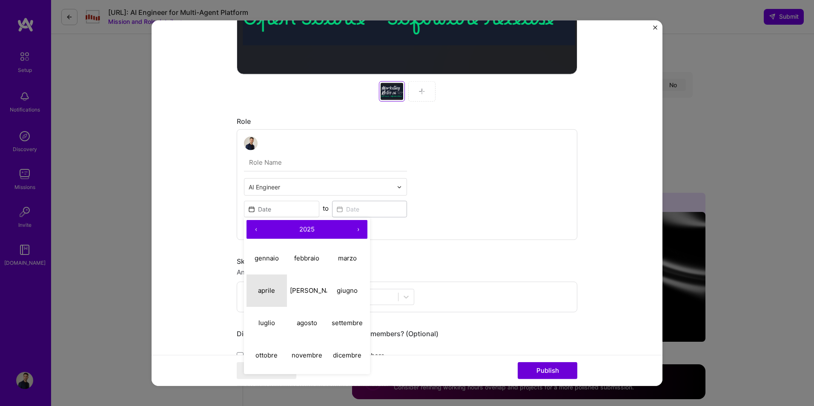
click at [276, 288] on button "aprile" at bounding box center [266, 290] width 40 height 32
type input "Apr, 2025"
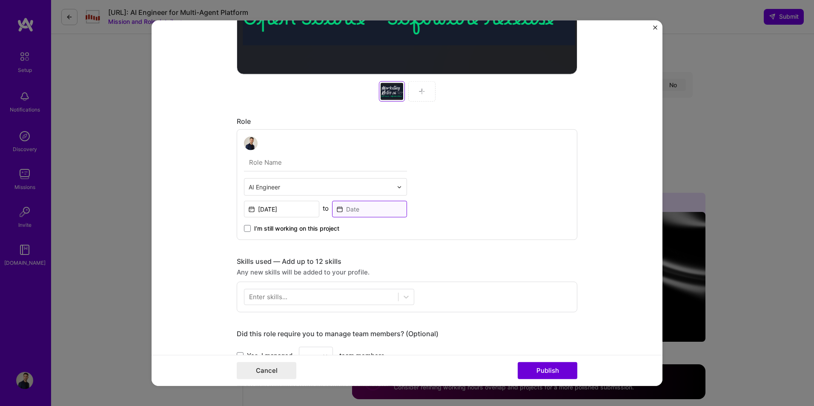
click at [359, 212] on input at bounding box center [369, 209] width 75 height 17
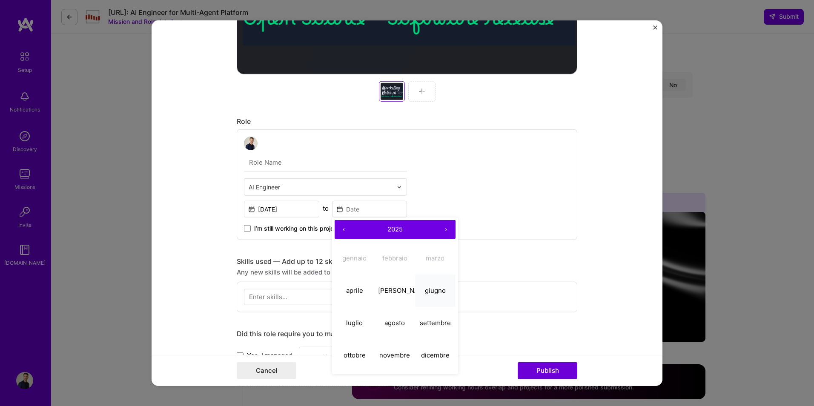
click at [434, 297] on button "giugno" at bounding box center [435, 290] width 40 height 32
type input "Jun, 2025"
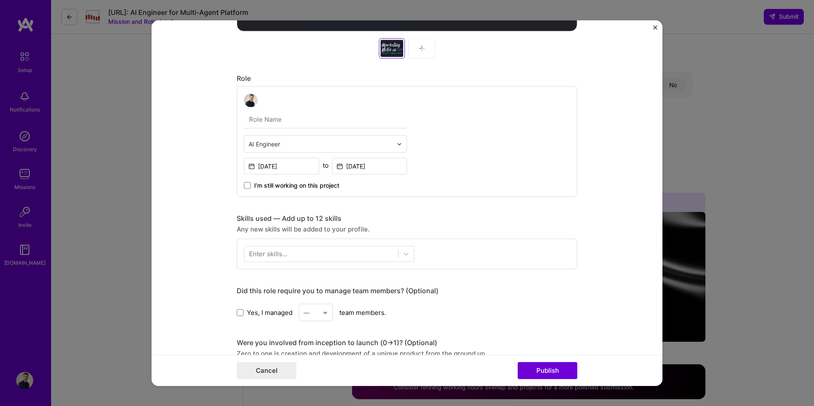
scroll to position [411, 0]
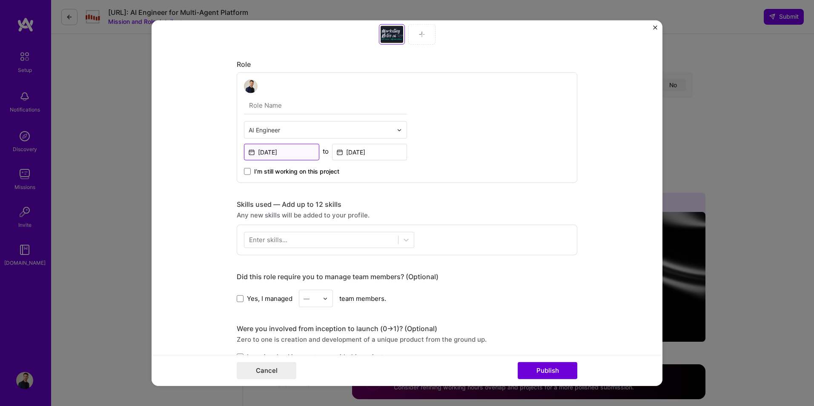
click at [288, 150] on input "Apr, 2025" at bounding box center [281, 152] width 75 height 17
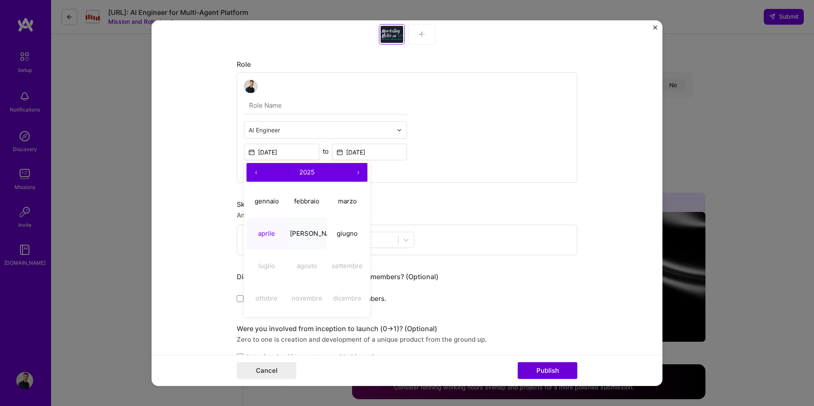
click at [300, 229] on button "maggio" at bounding box center [307, 233] width 40 height 32
type input "May, 2025"
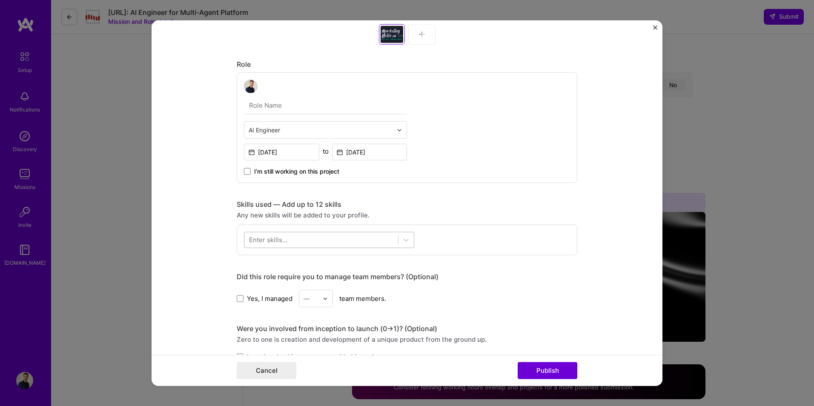
click at [298, 239] on div at bounding box center [321, 240] width 154 height 14
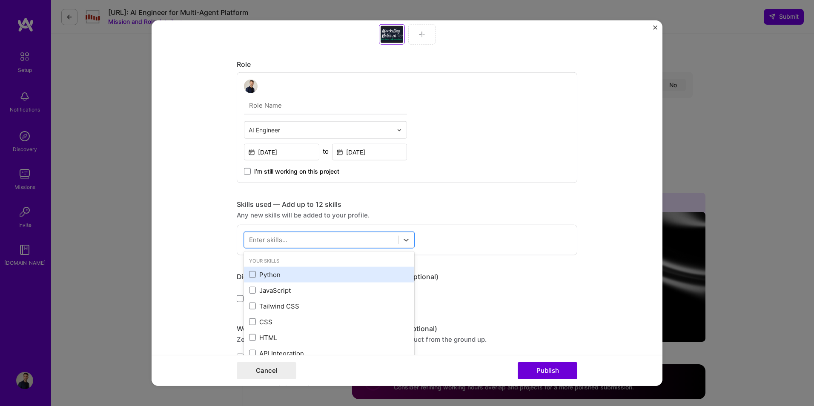
click at [303, 277] on div "Python" at bounding box center [329, 274] width 160 height 9
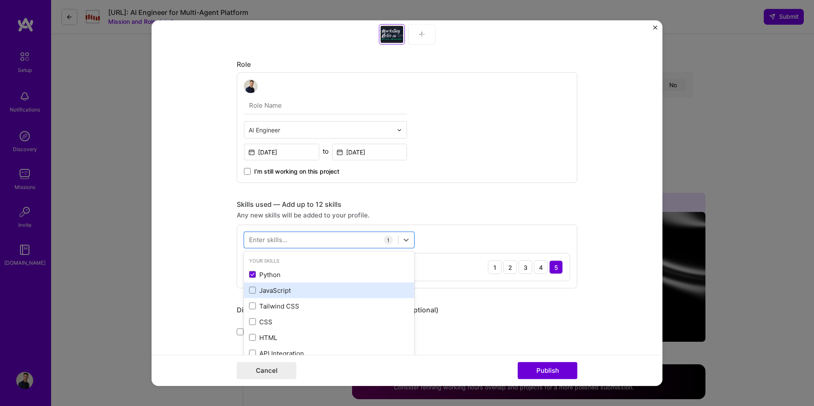
click at [291, 290] on div "JavaScript" at bounding box center [329, 290] width 160 height 9
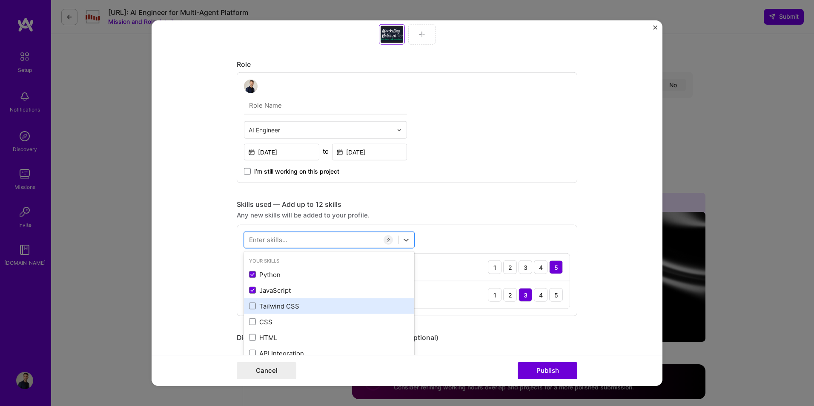
click at [286, 309] on div "Tailwind CSS" at bounding box center [329, 306] width 160 height 9
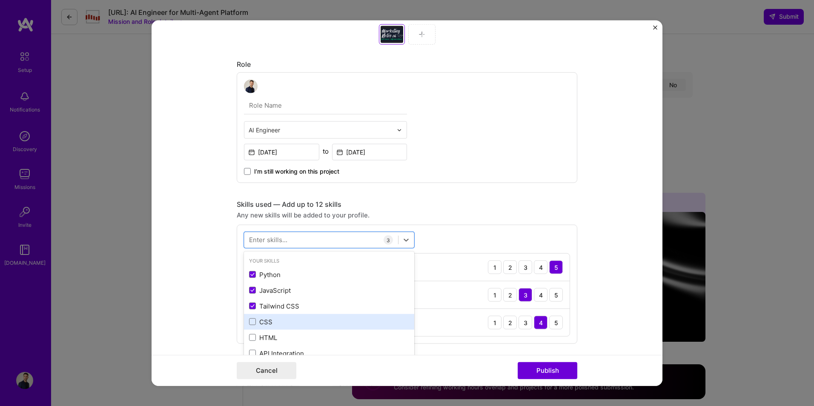
click at [282, 325] on div "CSS" at bounding box center [329, 321] width 160 height 9
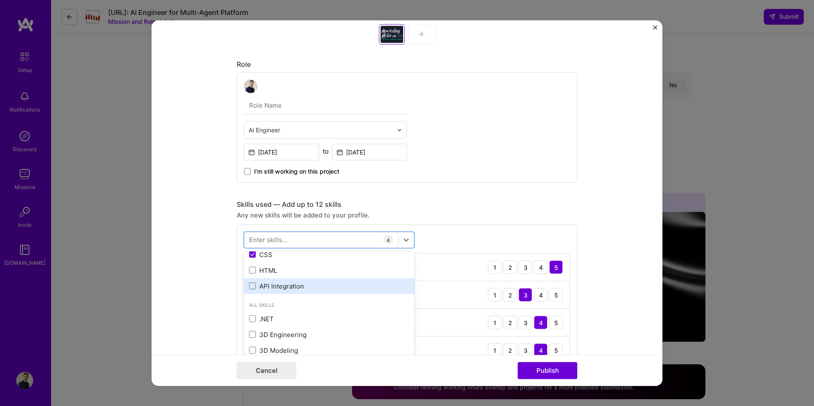
scroll to position [71, 0]
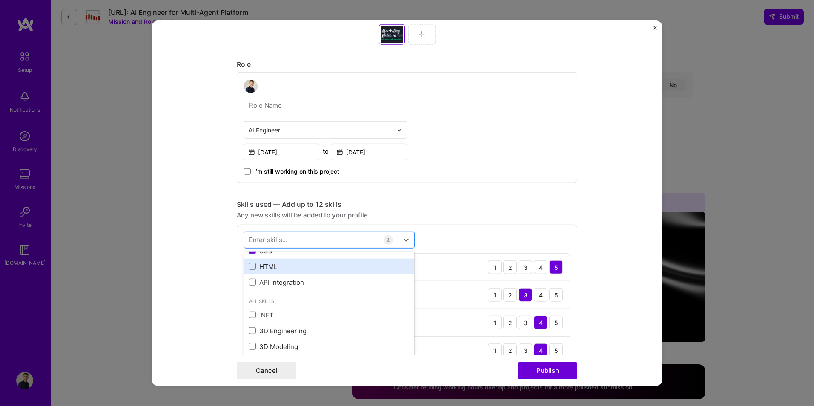
click at [284, 271] on div "HTML" at bounding box center [329, 266] width 160 height 9
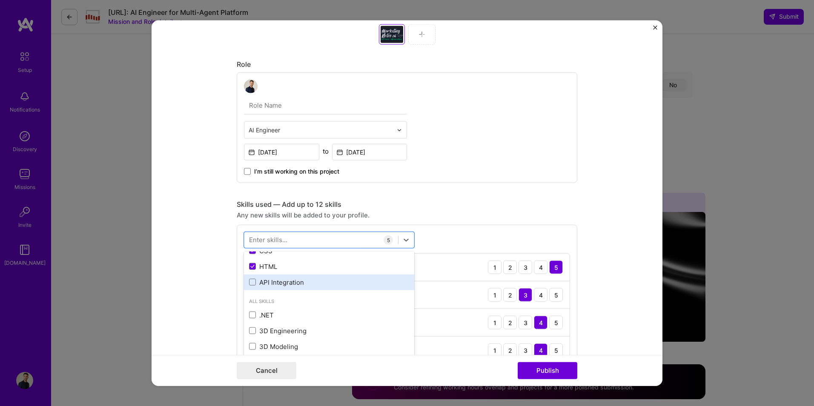
click at [286, 284] on div "API Integration" at bounding box center [329, 282] width 160 height 9
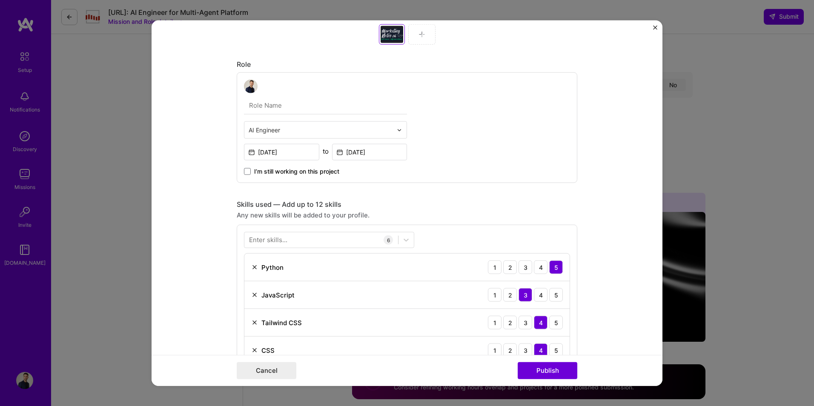
click at [433, 220] on div "Skills used — Add up to 12 skills Any new skills will be added to your profile.…" at bounding box center [407, 313] width 340 height 227
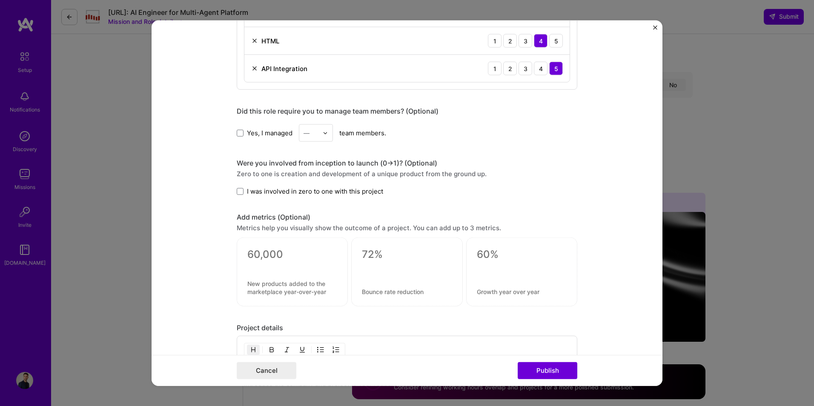
scroll to position [752, 0]
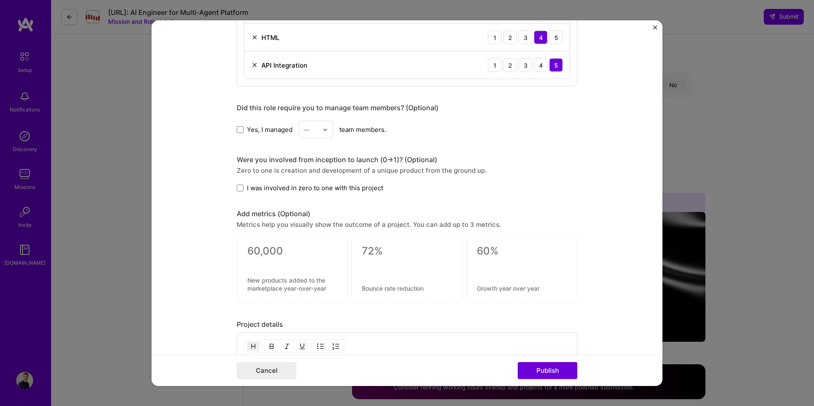
click at [274, 189] on span "I was involved in zero to one with this project" at bounding box center [315, 187] width 136 height 9
click at [0, 0] on input "I was involved in zero to one with this project" at bounding box center [0, 0] width 0 height 0
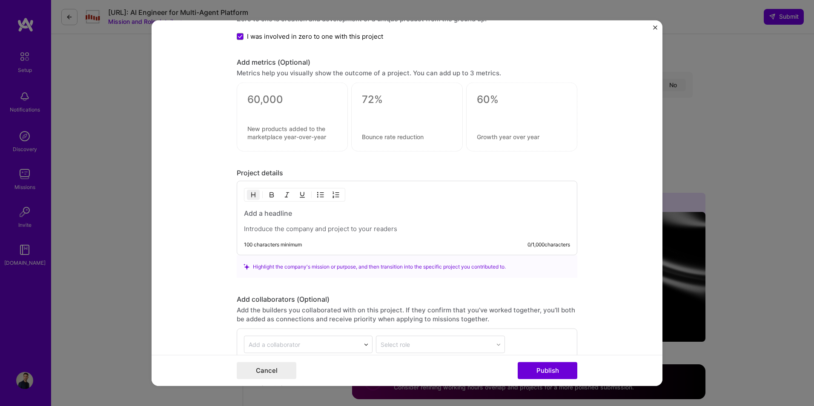
scroll to position [908, 0]
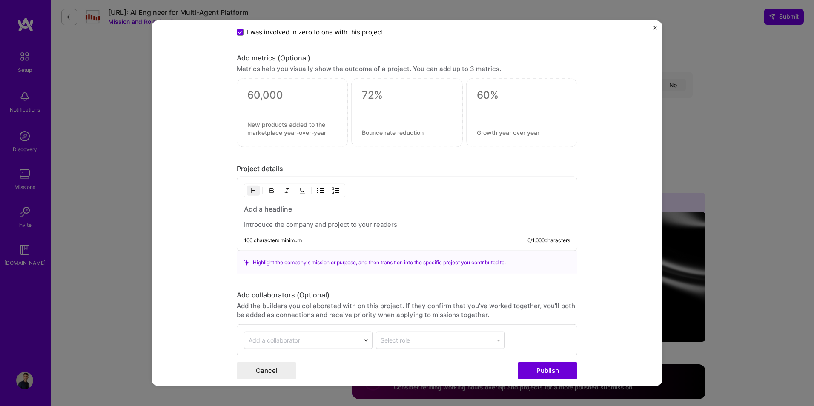
click at [322, 220] on div at bounding box center [407, 216] width 326 height 25
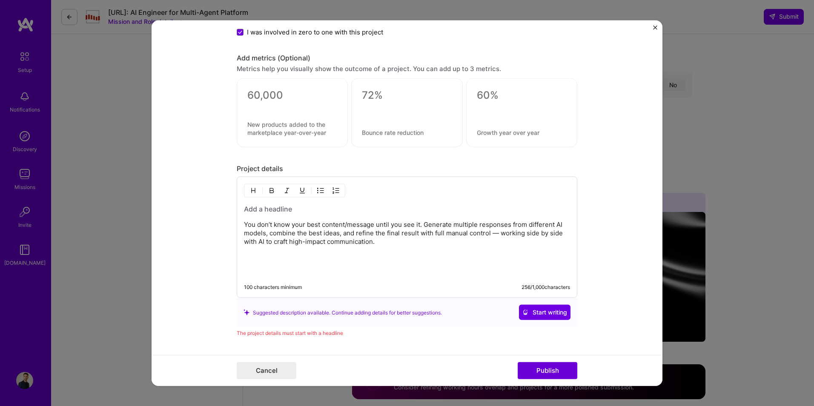
click at [310, 258] on p at bounding box center [407, 256] width 326 height 9
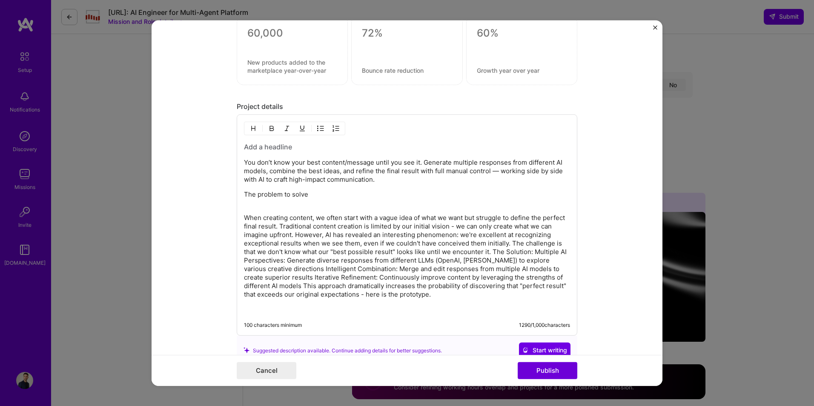
scroll to position [979, 0]
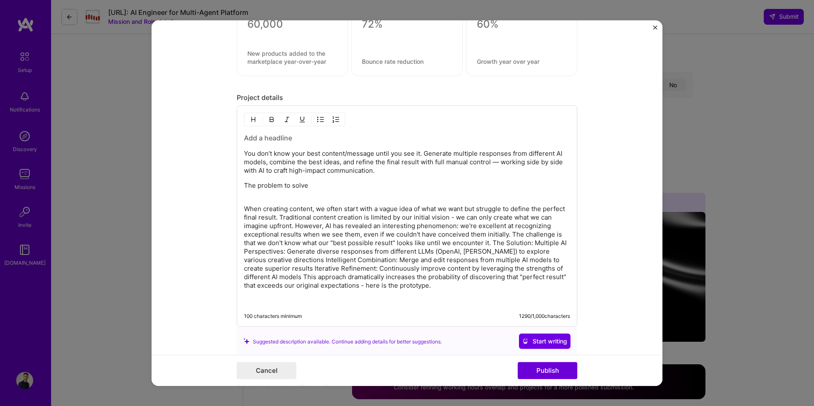
click at [488, 244] on p "When creating content, we often start with a vague idea of what we want but str…" at bounding box center [407, 247] width 326 height 85
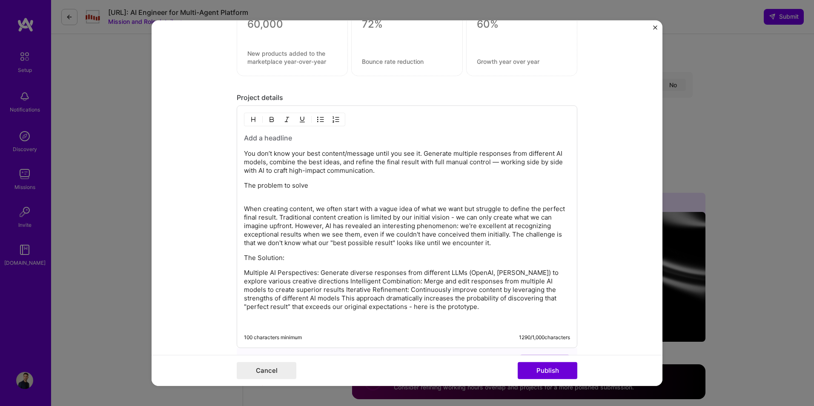
click at [326, 182] on p "The problem to solve" at bounding box center [407, 189] width 326 height 17
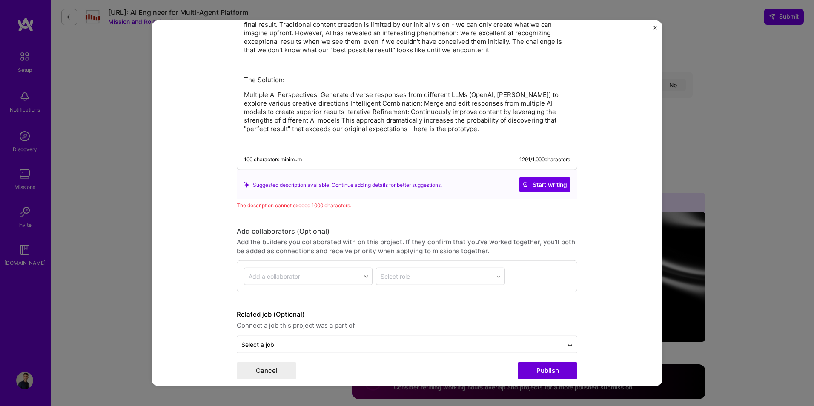
scroll to position [1177, 0]
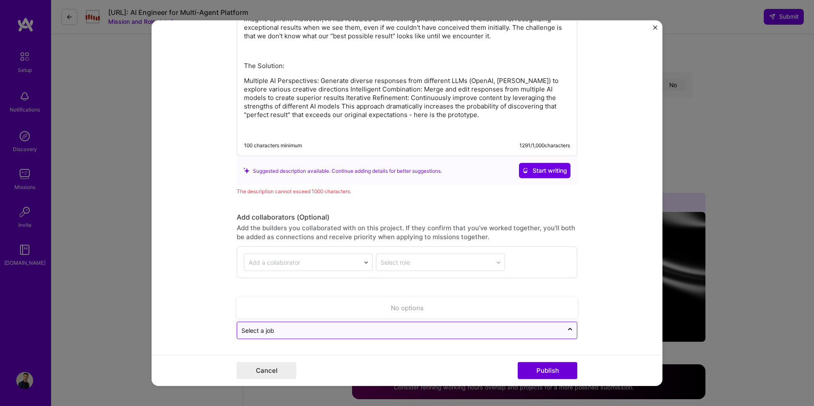
click at [359, 325] on div at bounding box center [399, 330] width 317 height 11
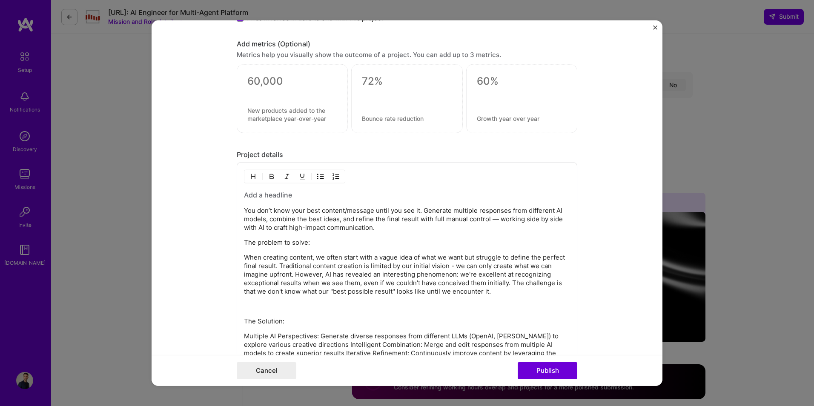
scroll to position [1007, 0]
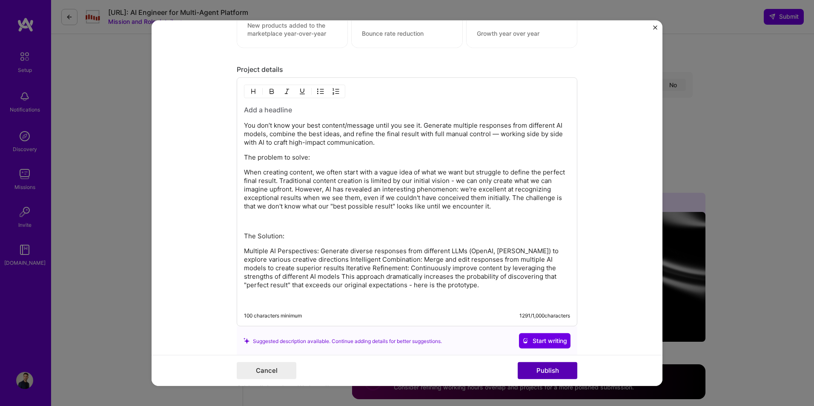
click at [553, 365] on button "Publish" at bounding box center [547, 370] width 60 height 17
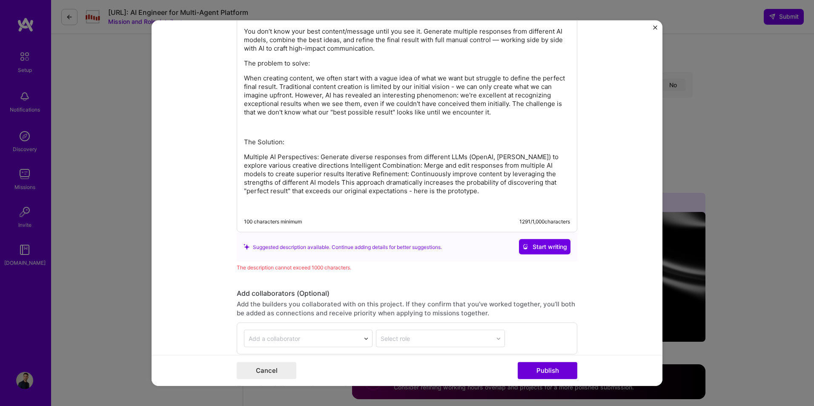
scroll to position [1108, 0]
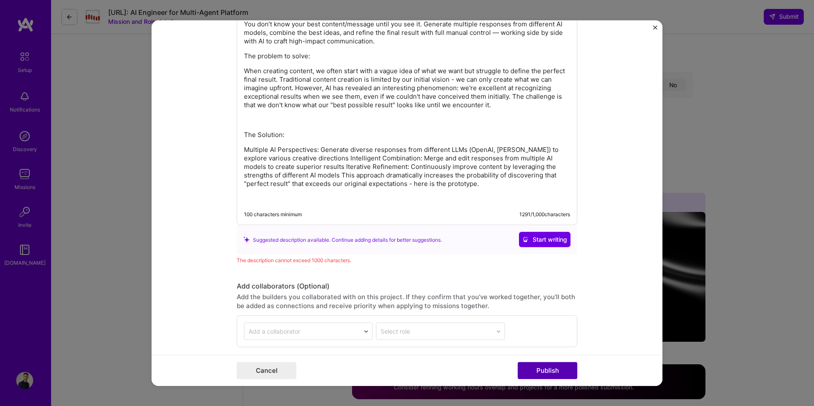
click at [555, 369] on button "Publish" at bounding box center [547, 370] width 60 height 17
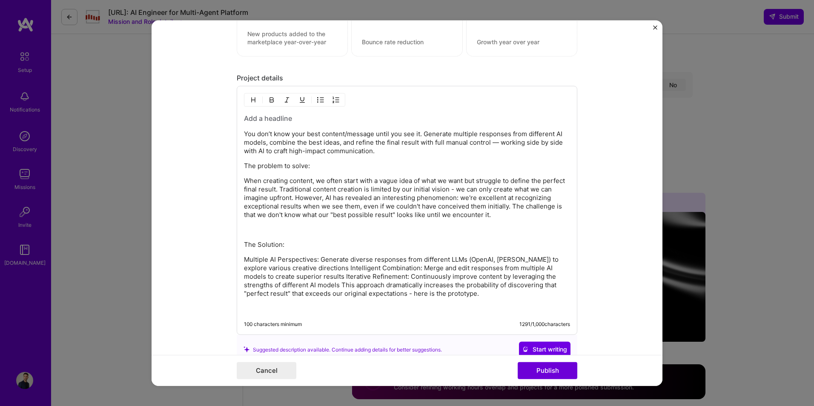
scroll to position [1009, 0]
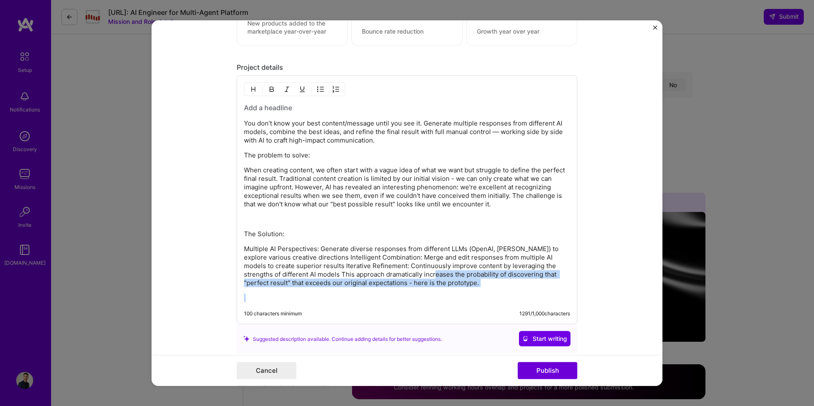
drag, startPoint x: 480, startPoint y: 288, endPoint x: 429, endPoint y: 278, distance: 52.3
click at [429, 278] on div "You don’t know your best content/message until you see it. Generate multiple re…" at bounding box center [407, 202] width 326 height 199
click at [499, 286] on p "Multiple AI Perspectives: Generate diverse responses from different LLMs (OpenA…" at bounding box center [407, 266] width 326 height 43
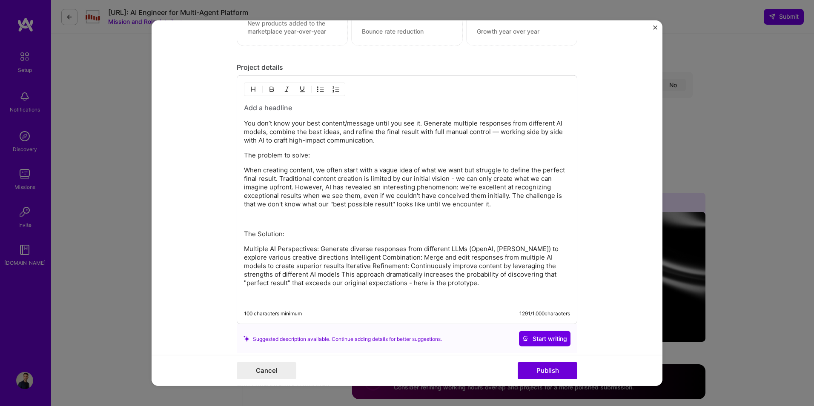
scroll to position [980, 0]
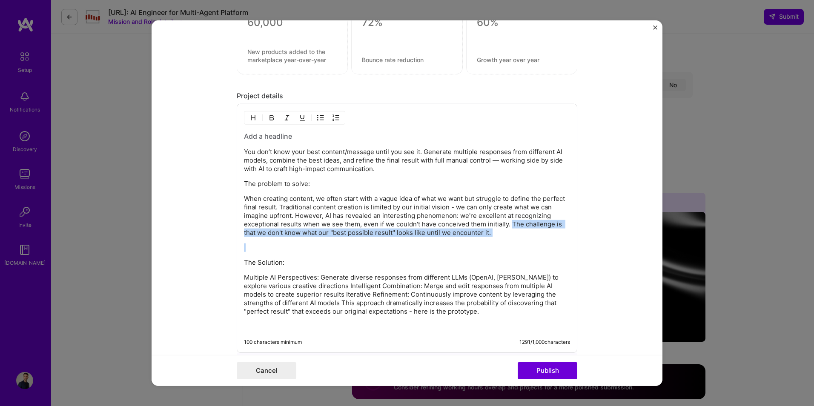
drag, startPoint x: 507, startPoint y: 225, endPoint x: 506, endPoint y: 238, distance: 13.2
click at [506, 238] on div "You don’t know your best content/message until you see it. Generate multiple re…" at bounding box center [407, 230] width 326 height 199
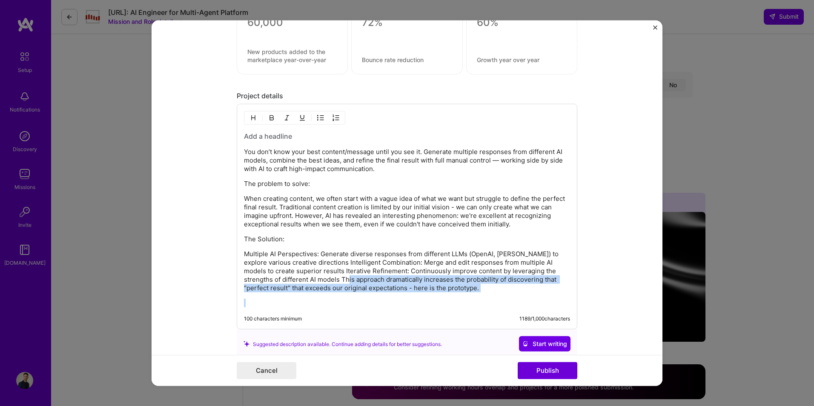
drag, startPoint x: 342, startPoint y: 281, endPoint x: 492, endPoint y: 297, distance: 151.0
click at [492, 297] on div "You don’t know your best content/message until you see it. Generate multiple re…" at bounding box center [407, 219] width 326 height 176
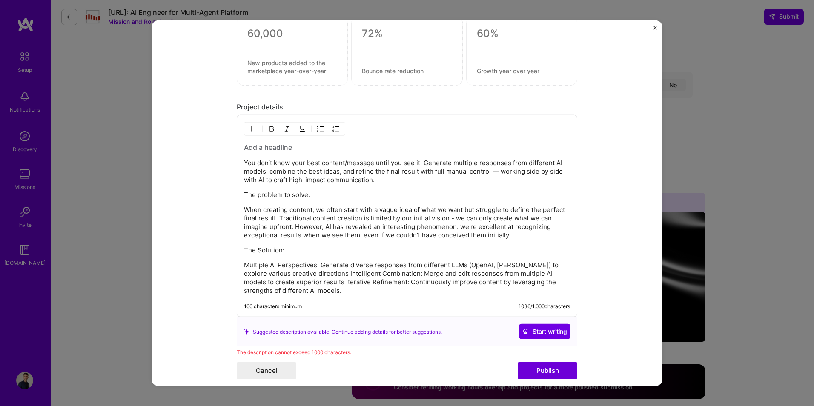
scroll to position [966, 0]
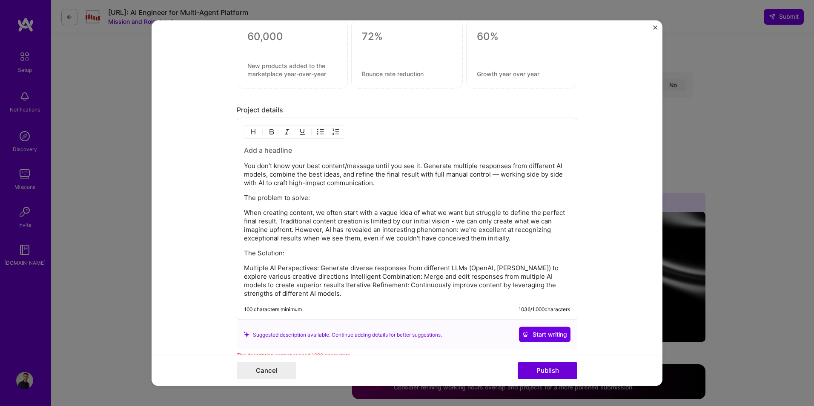
drag, startPoint x: 401, startPoint y: 286, endPoint x: 406, endPoint y: 300, distance: 15.3
click at [406, 300] on div "You don’t know your best content/message until you see it. Generate multiple re…" at bounding box center [407, 219] width 340 height 202
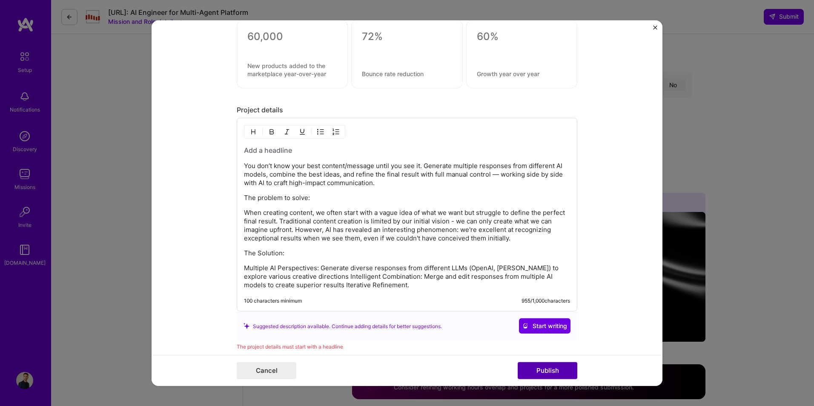
click at [550, 375] on button "Publish" at bounding box center [547, 370] width 60 height 17
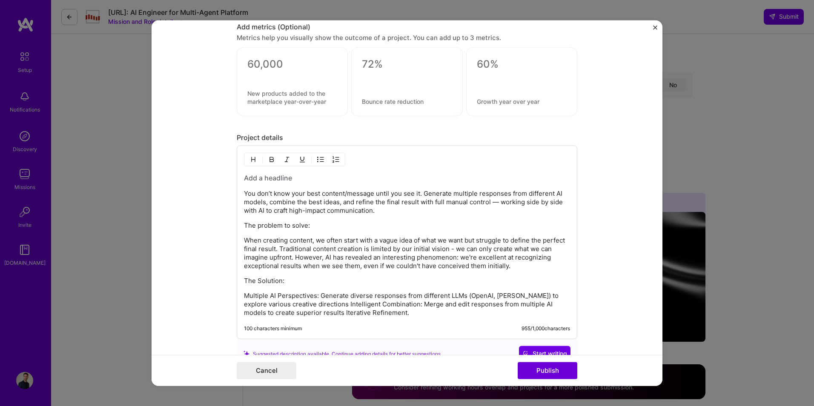
scroll to position [938, 0]
drag, startPoint x: 417, startPoint y: 193, endPoint x: 217, endPoint y: 189, distance: 200.1
click at [217, 189] on form "Project title Marketingnotes.ai Open Source Software Company marketingnotes.ai …" at bounding box center [406, 203] width 511 height 366
copy p "You don’t know your best content/message until you see it"
click at [277, 180] on h3 at bounding box center [407, 178] width 326 height 9
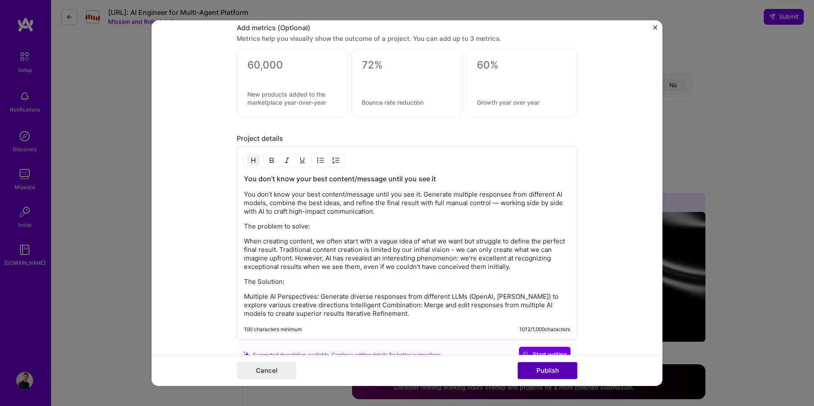
click at [553, 367] on button "Publish" at bounding box center [547, 370] width 60 height 17
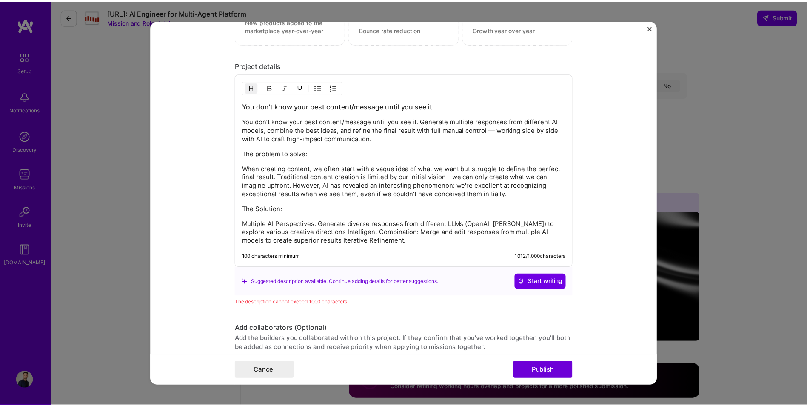
scroll to position [1009, 0]
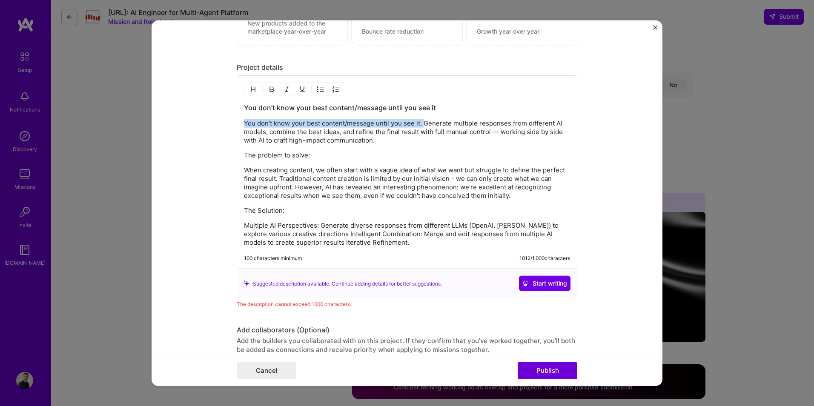
drag, startPoint x: 420, startPoint y: 123, endPoint x: 232, endPoint y: 123, distance: 187.7
click at [232, 123] on form "Project title Marketingnotes.ai Open Source Software Company marketingnotes.ai …" at bounding box center [406, 203] width 511 height 366
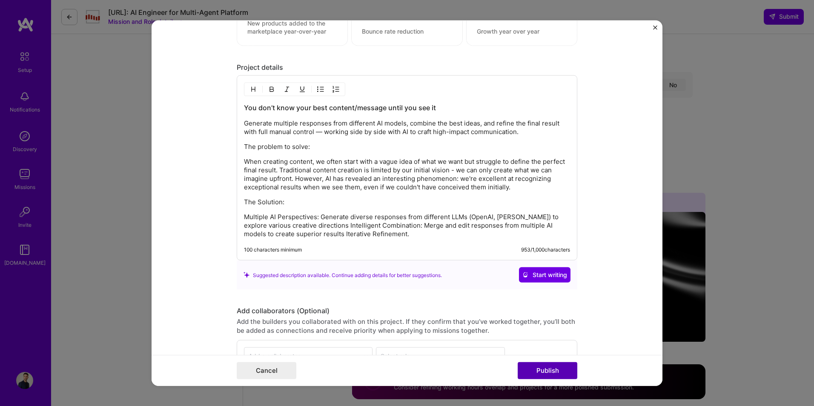
click at [543, 368] on button "Publish" at bounding box center [547, 370] width 60 height 17
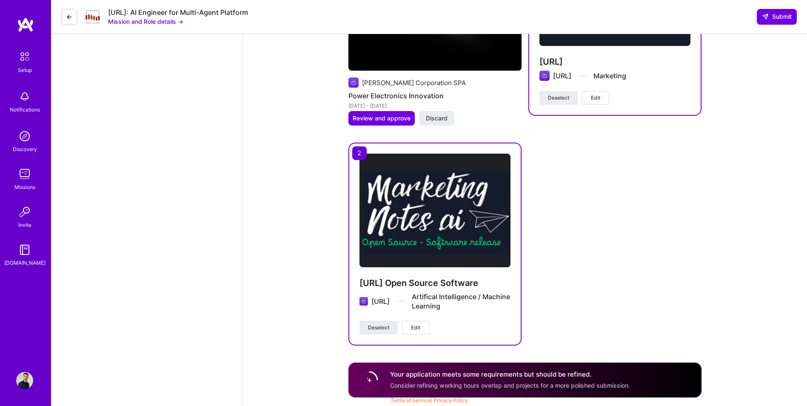
scroll to position [2292, 0]
click at [779, 18] on span "Submit" at bounding box center [777, 16] width 30 height 9
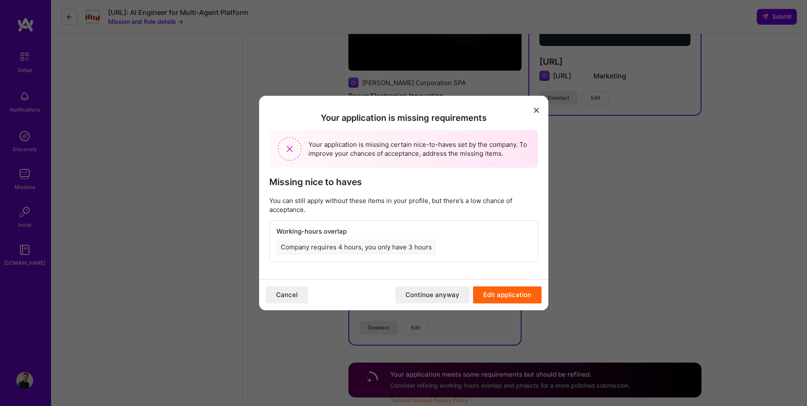
click at [502, 293] on button "Edit application" at bounding box center [507, 294] width 69 height 17
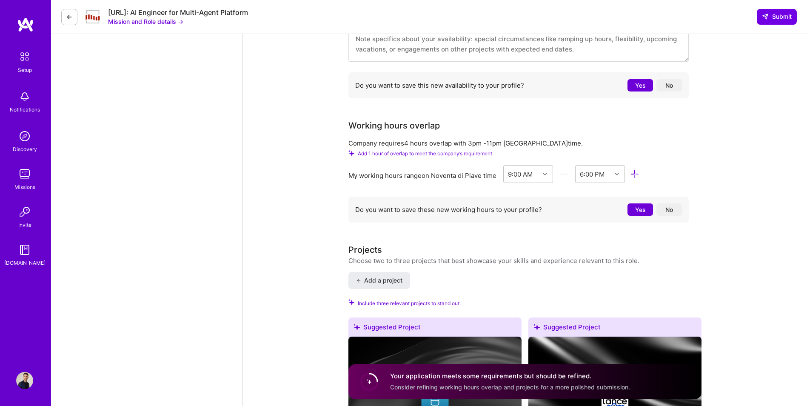
scroll to position [1427, 0]
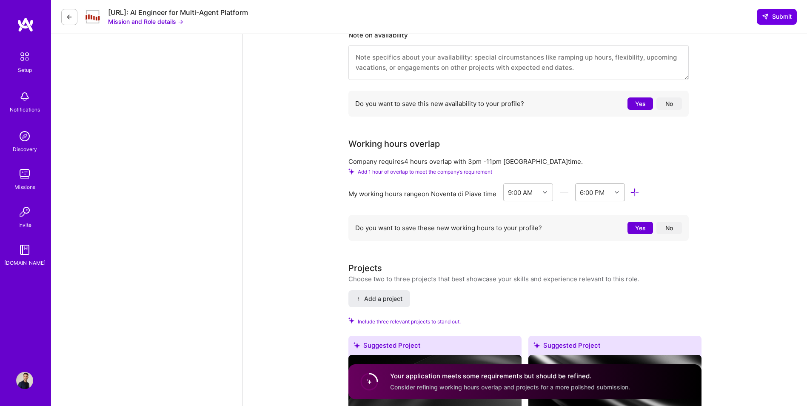
click at [605, 195] on div "6:00 PM" at bounding box center [592, 192] width 25 height 9
click at [600, 245] on div "7:00 PM" at bounding box center [600, 245] width 50 height 16
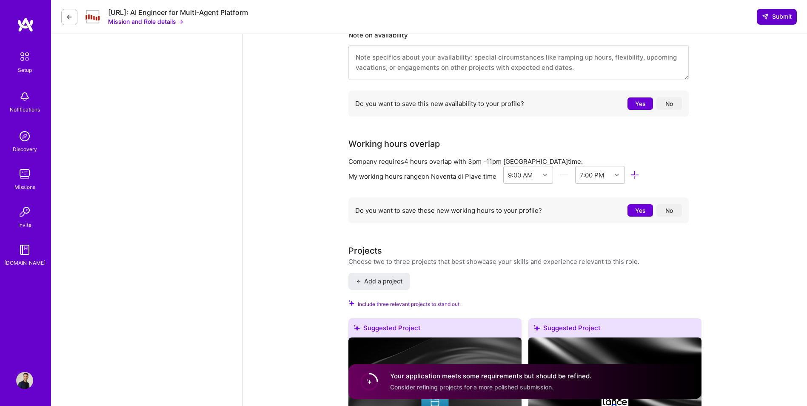
click at [774, 19] on span "Submit" at bounding box center [777, 16] width 30 height 9
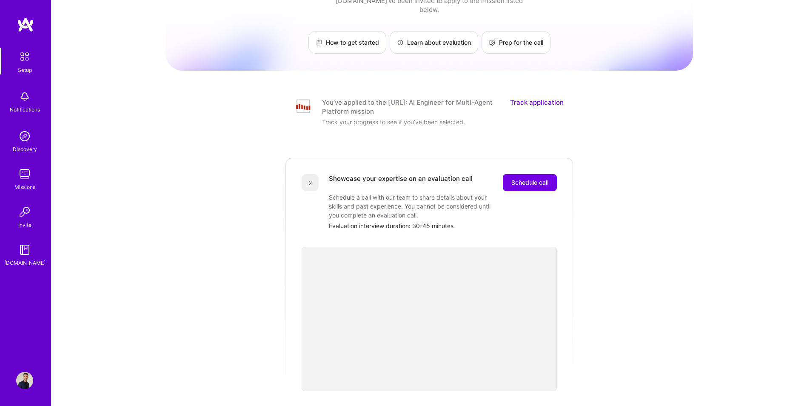
scroll to position [29, 0]
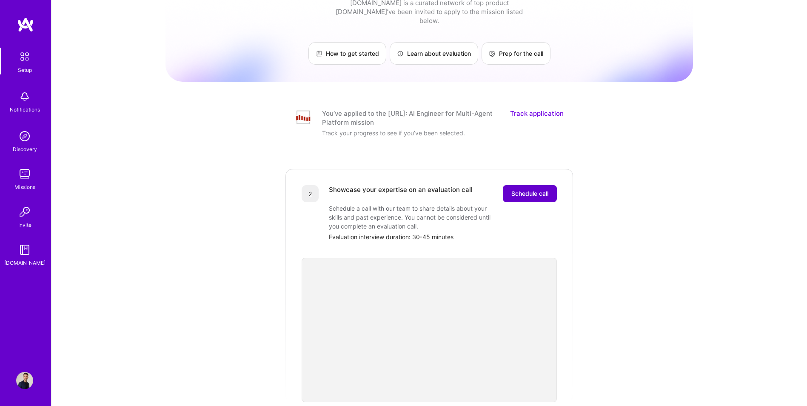
click at [526, 189] on span "Schedule call" at bounding box center [529, 193] width 37 height 9
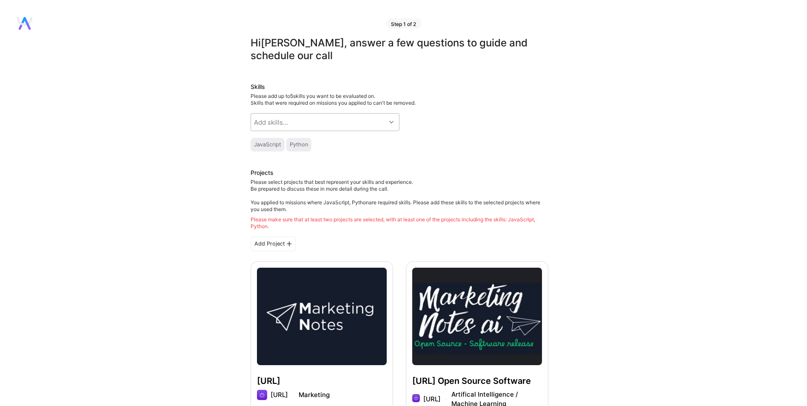
click at [349, 116] on div "Add skills..." at bounding box center [318, 122] width 135 height 17
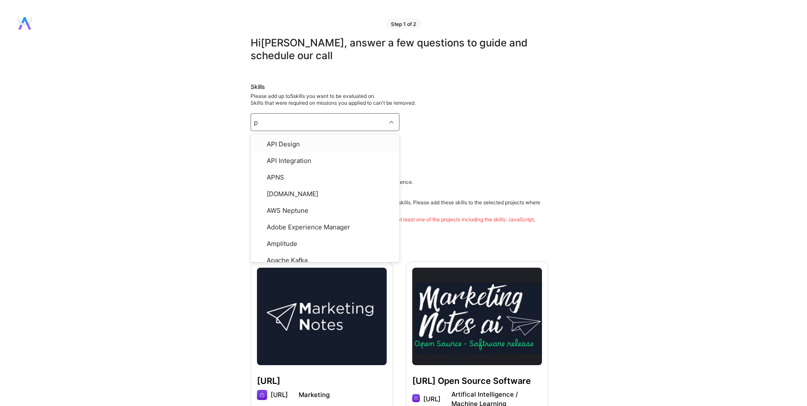
type input "py"
click at [285, 224] on div "Python" at bounding box center [325, 222] width 139 height 9
checkbox input "true"
click at [293, 125] on div "Add skills..." at bounding box center [318, 122] width 135 height 17
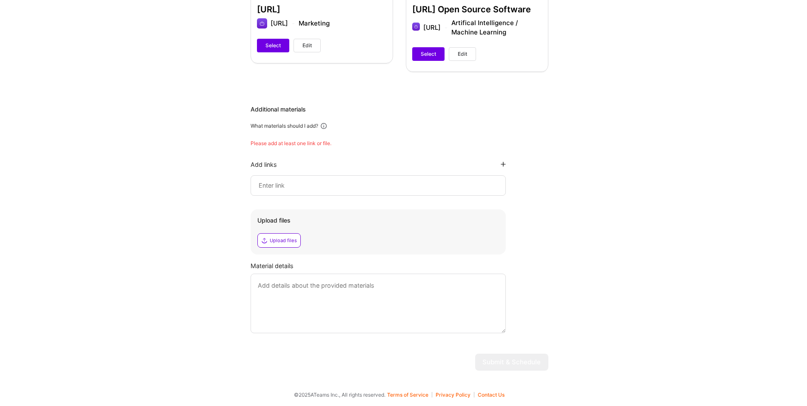
scroll to position [381, 0]
click at [363, 192] on div at bounding box center [378, 185] width 255 height 20
click at [362, 183] on input at bounding box center [378, 185] width 241 height 10
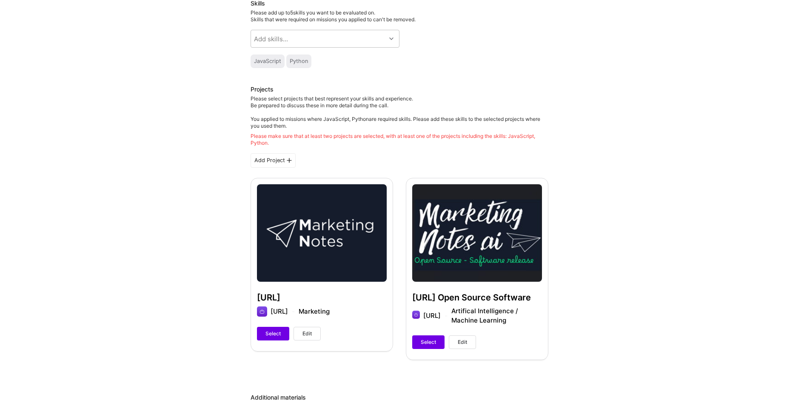
scroll to position [83, 0]
click at [272, 330] on span "Select" at bounding box center [273, 334] width 15 height 8
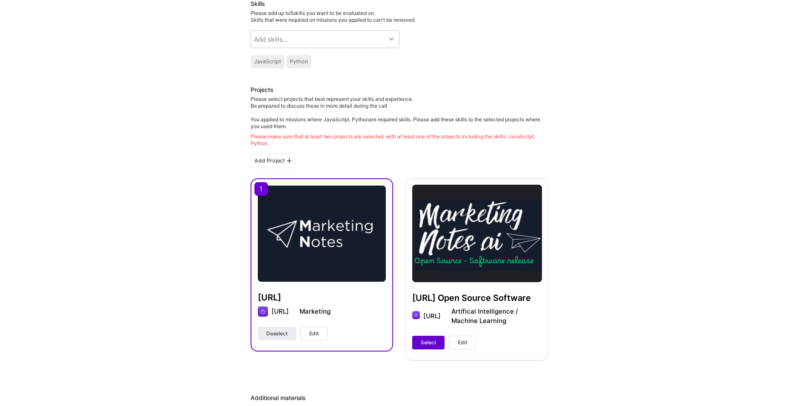
click at [423, 346] on span "Select" at bounding box center [428, 343] width 15 height 8
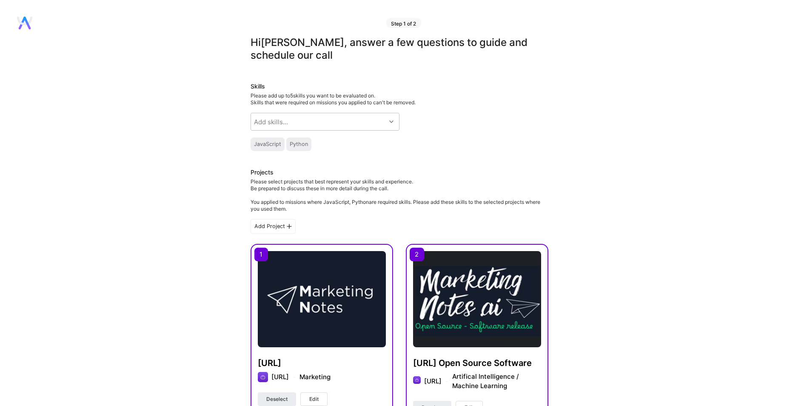
scroll to position [0, 0]
click at [360, 120] on div "Add skills..." at bounding box center [318, 122] width 135 height 17
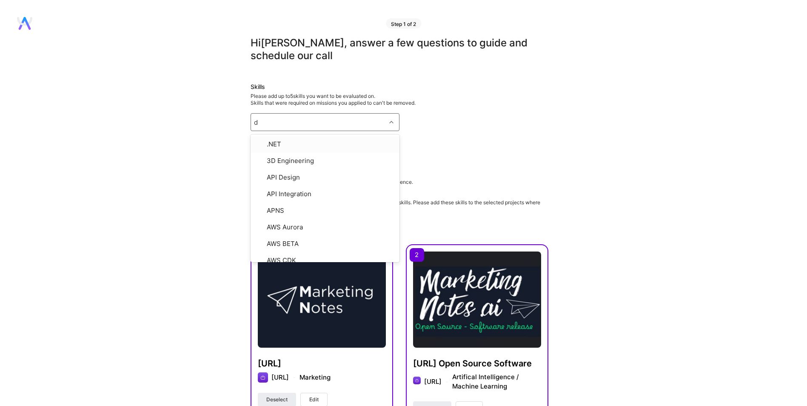
type input "dj"
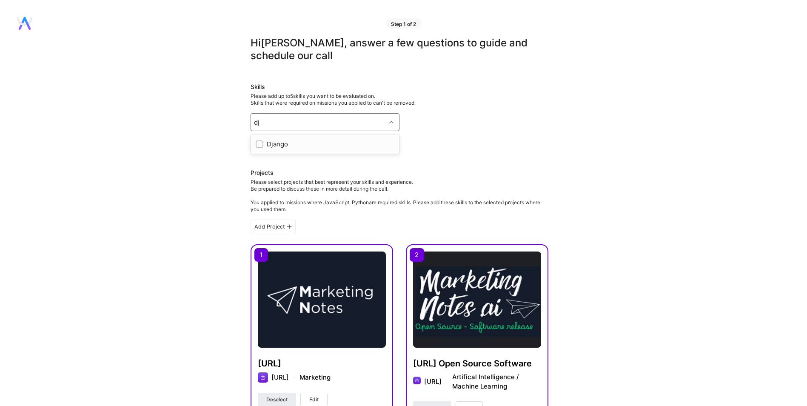
click at [328, 140] on div "Django" at bounding box center [325, 144] width 139 height 9
checkbox input "true"
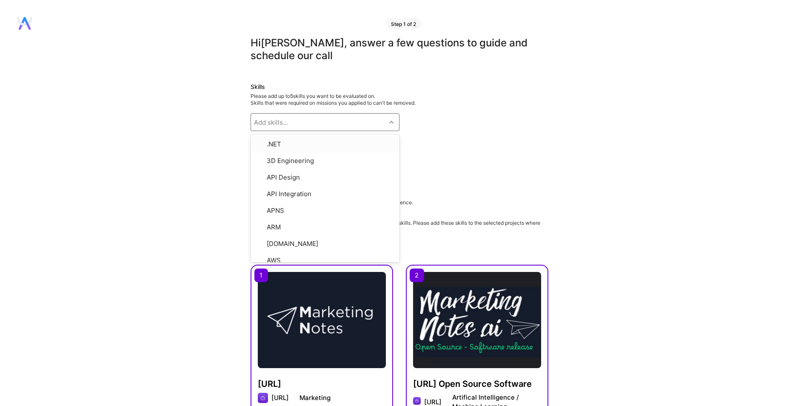
click at [452, 145] on div "JavaScript Python" at bounding box center [400, 145] width 298 height 14
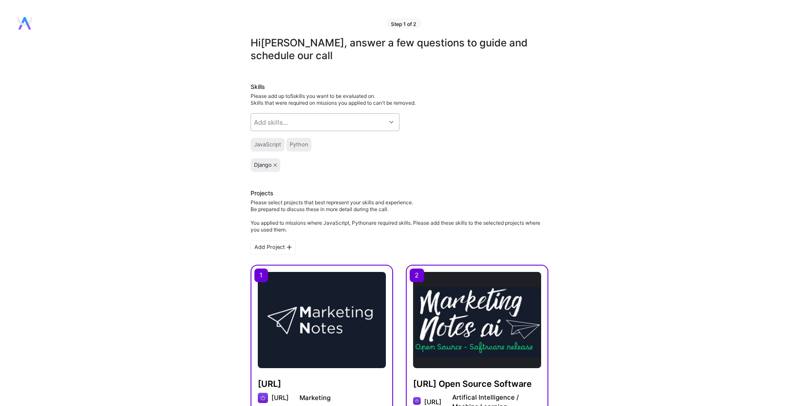
click at [358, 120] on div "Add skills..." at bounding box center [318, 122] width 135 height 17
type input "tail"
click at [328, 143] on div "Tailwind CSS" at bounding box center [325, 144] width 139 height 9
checkbox input "true"
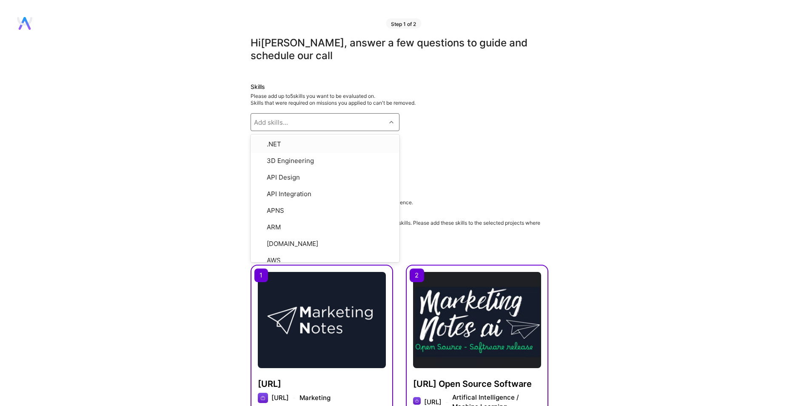
click at [361, 121] on div "Add skills..." at bounding box center [318, 122] width 135 height 17
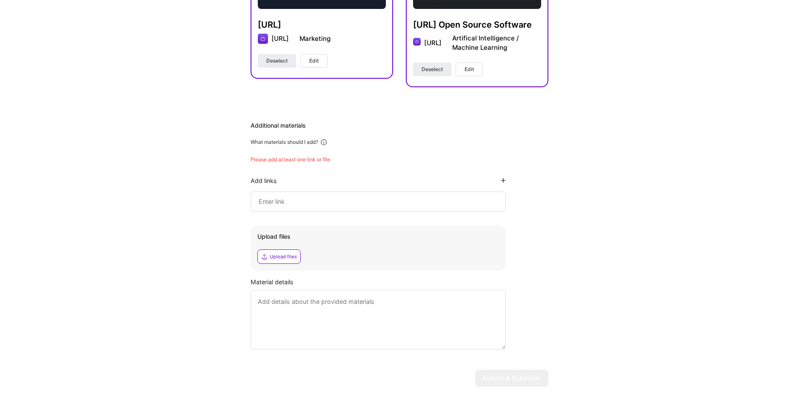
scroll to position [369, 0]
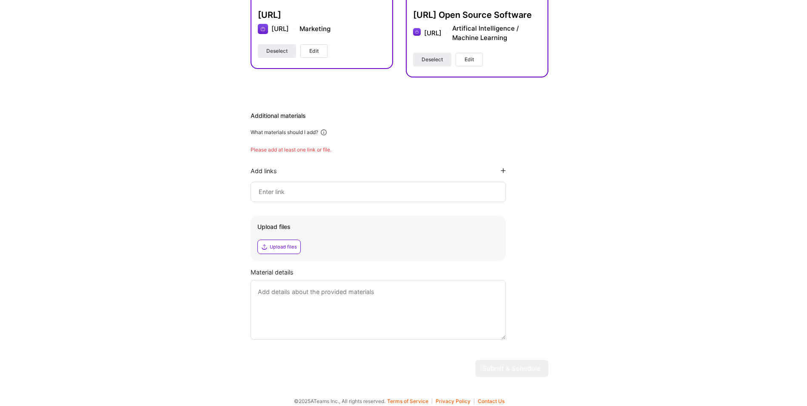
click at [364, 197] on input at bounding box center [378, 192] width 241 height 10
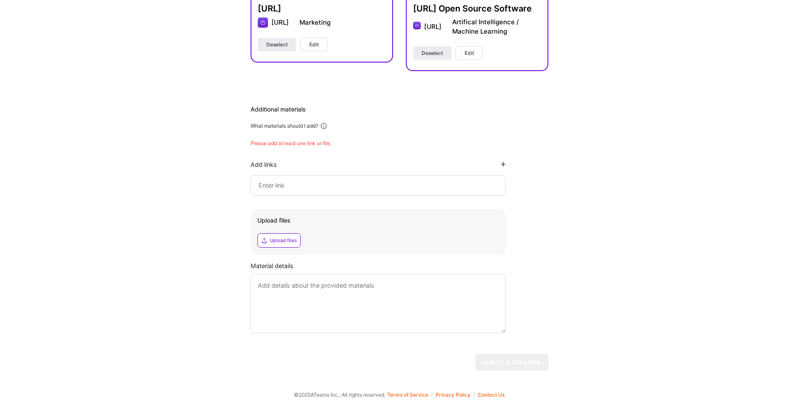
scroll to position [394, 0]
click at [302, 188] on input at bounding box center [378, 185] width 241 height 10
paste input "[URL]"
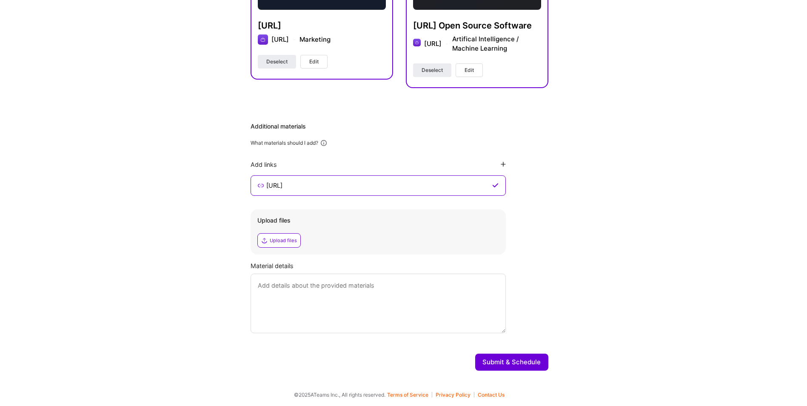
scroll to position [377, 0]
type input "[URL]"
click at [511, 359] on button "Submit & Schedule" at bounding box center [511, 362] width 73 height 17
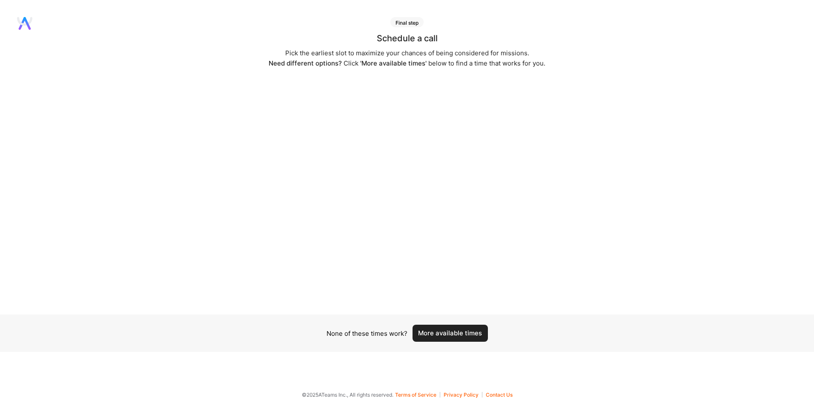
click at [471, 335] on button "More available times" at bounding box center [449, 333] width 75 height 17
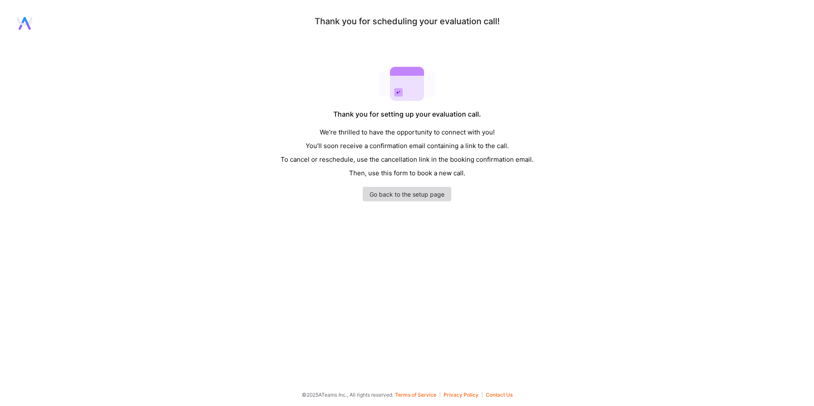
click at [411, 192] on link "Go back to the setup page" at bounding box center [407, 194] width 89 height 14
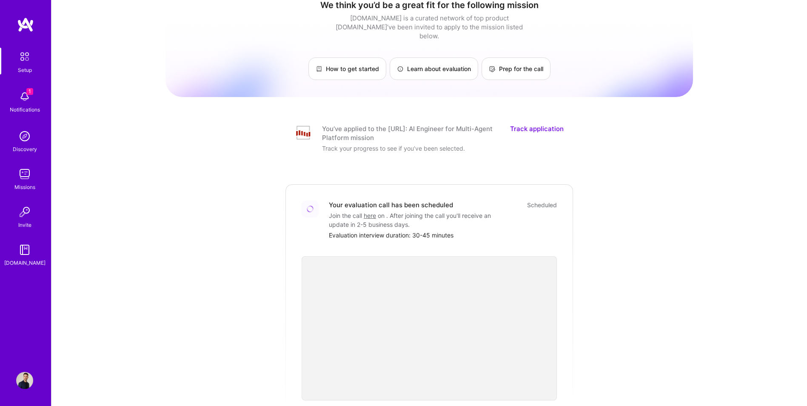
scroll to position [43, 0]
